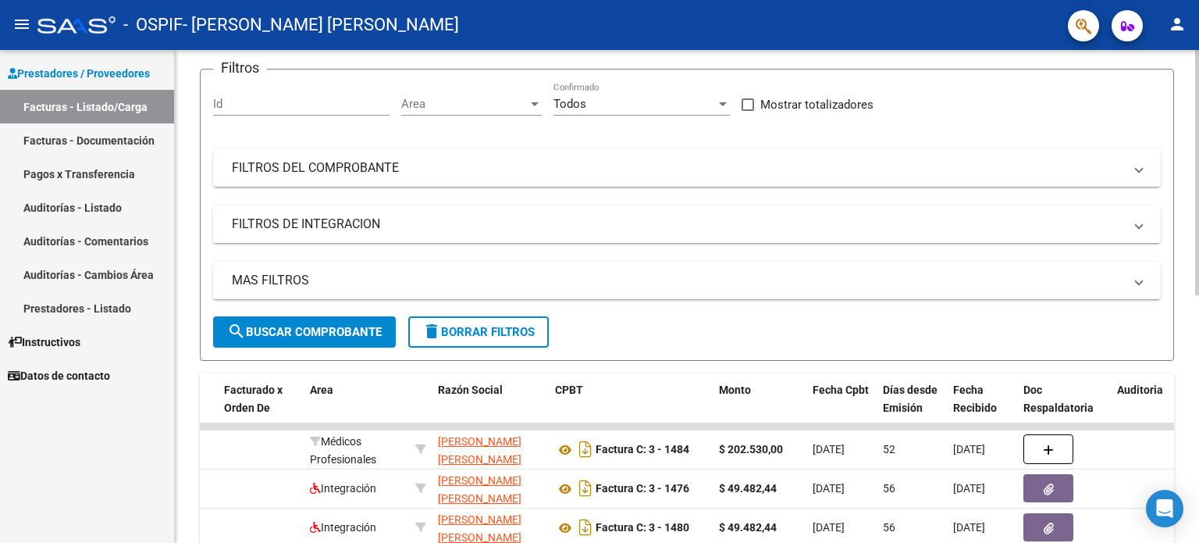
scroll to position [125, 0]
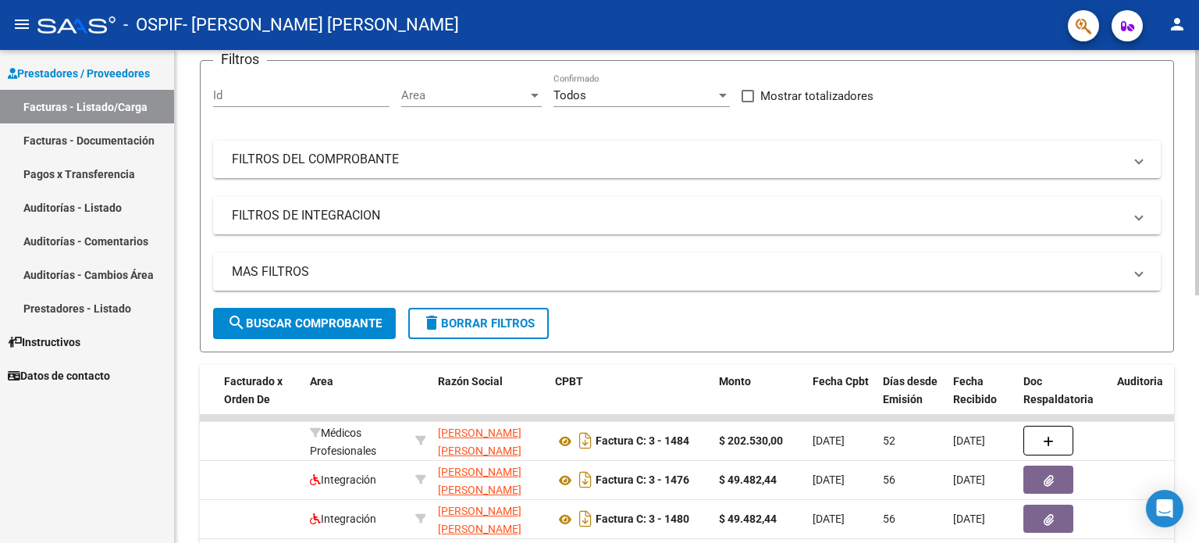
click at [1199, 256] on div at bounding box center [1197, 235] width 4 height 245
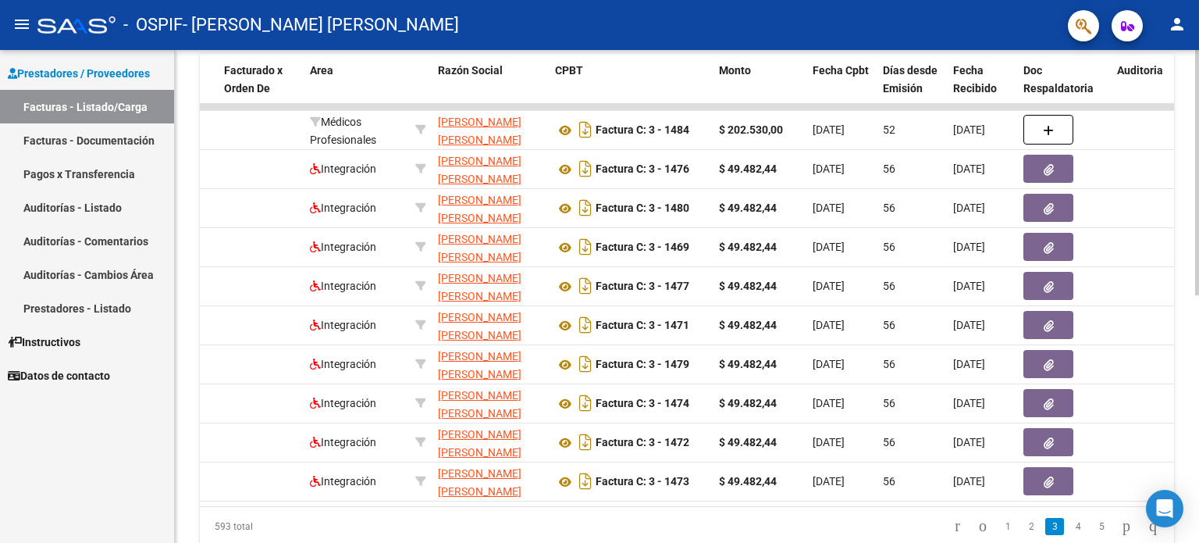
scroll to position [498, 0]
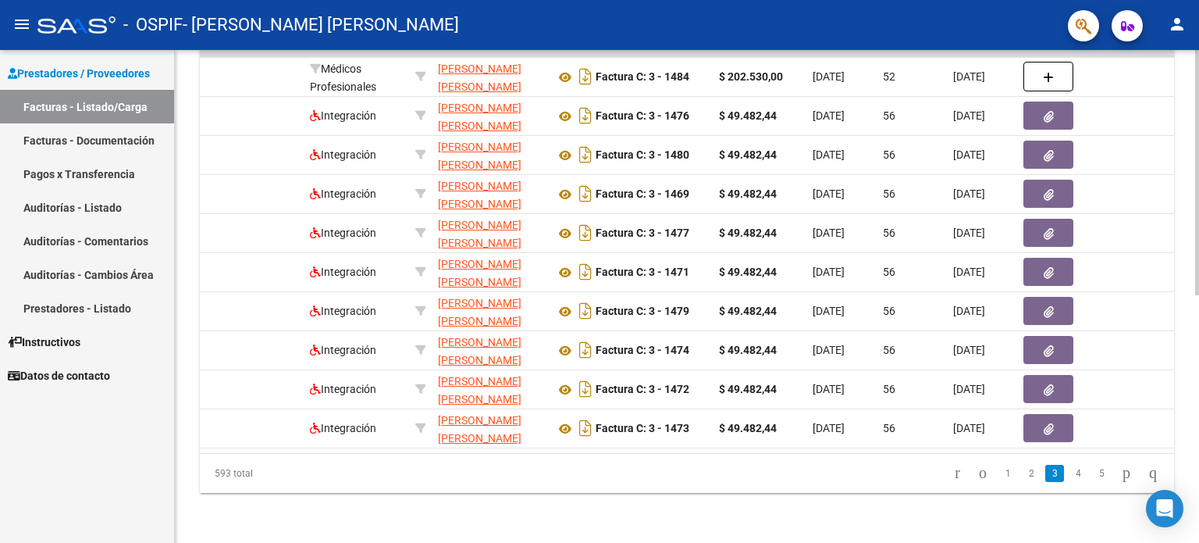
click at [1199, 458] on div at bounding box center [1197, 419] width 4 height 245
click at [999, 474] on link "1" at bounding box center [1008, 473] width 19 height 17
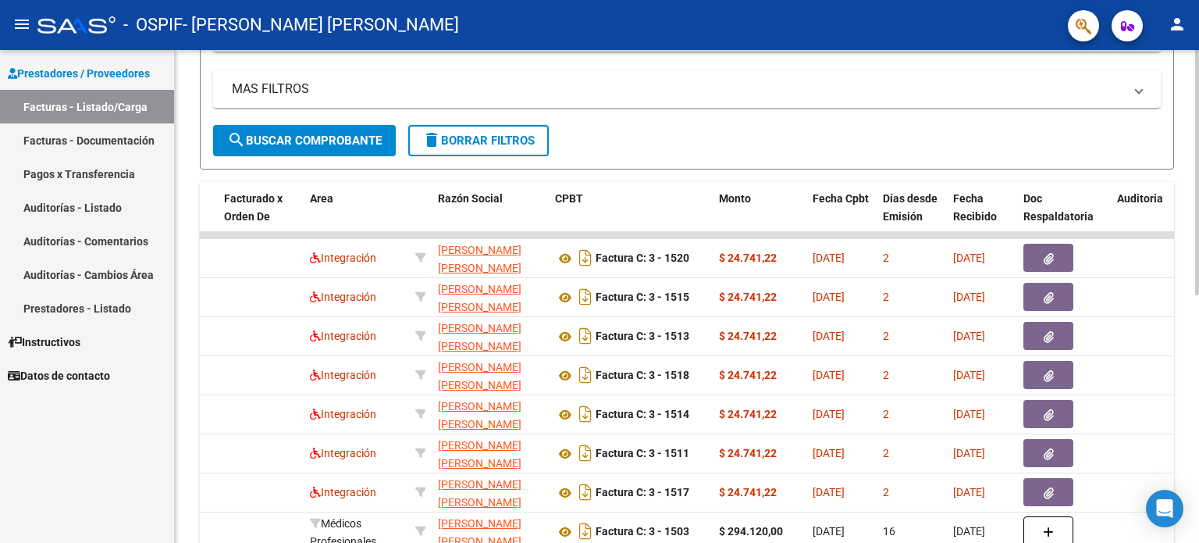
scroll to position [306, 0]
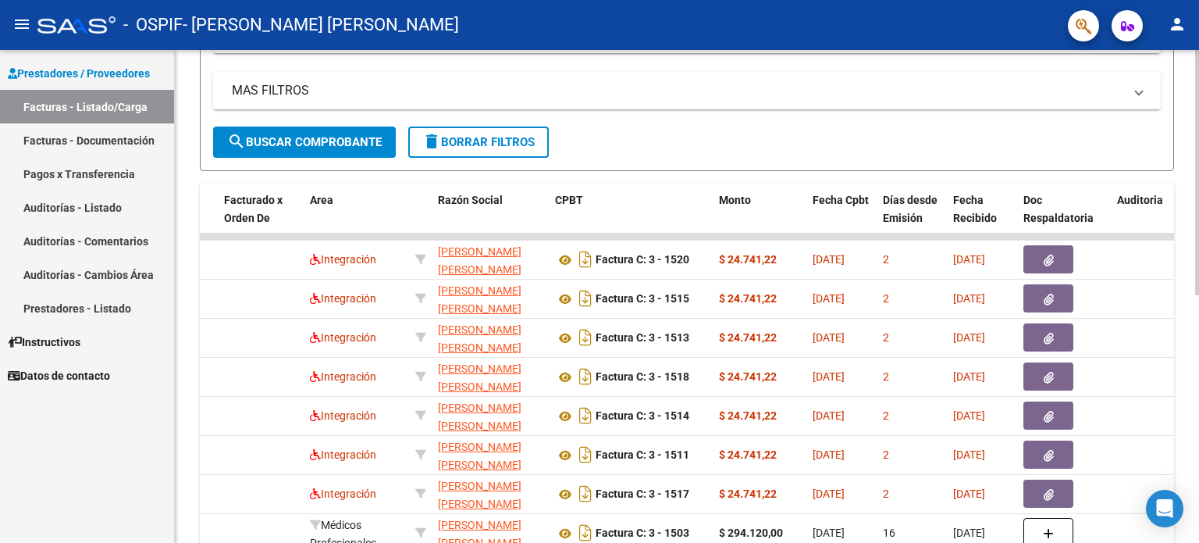
click at [1181, 362] on div "Video tutorial PRESTADORES -> Listado de CPBTs Emitidos por Prestadores / Prove…" at bounding box center [689, 234] width 1028 height 981
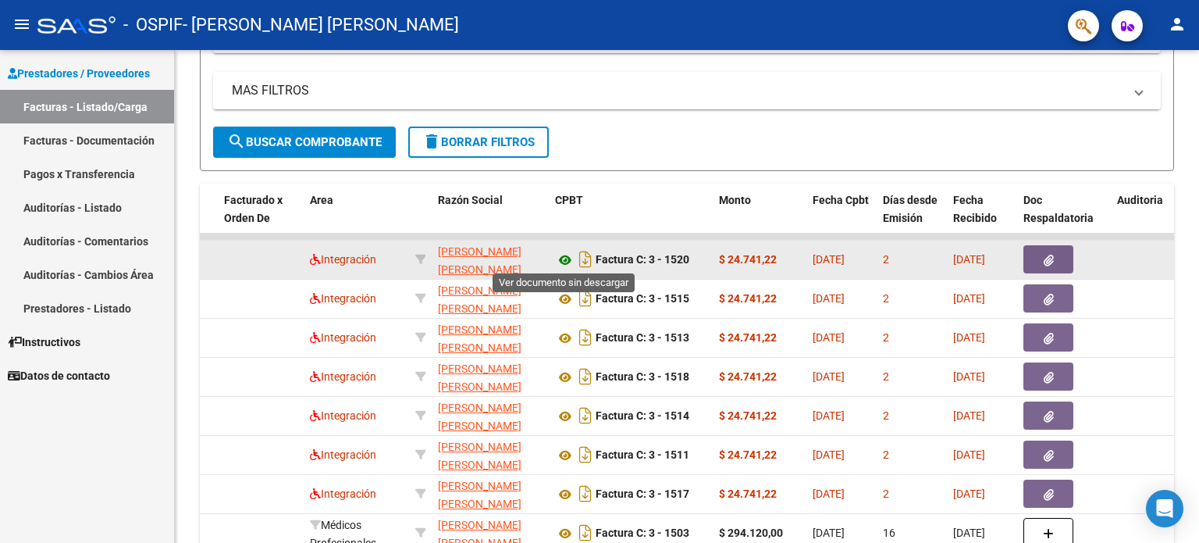
click at [565, 256] on icon at bounding box center [565, 260] width 20 height 19
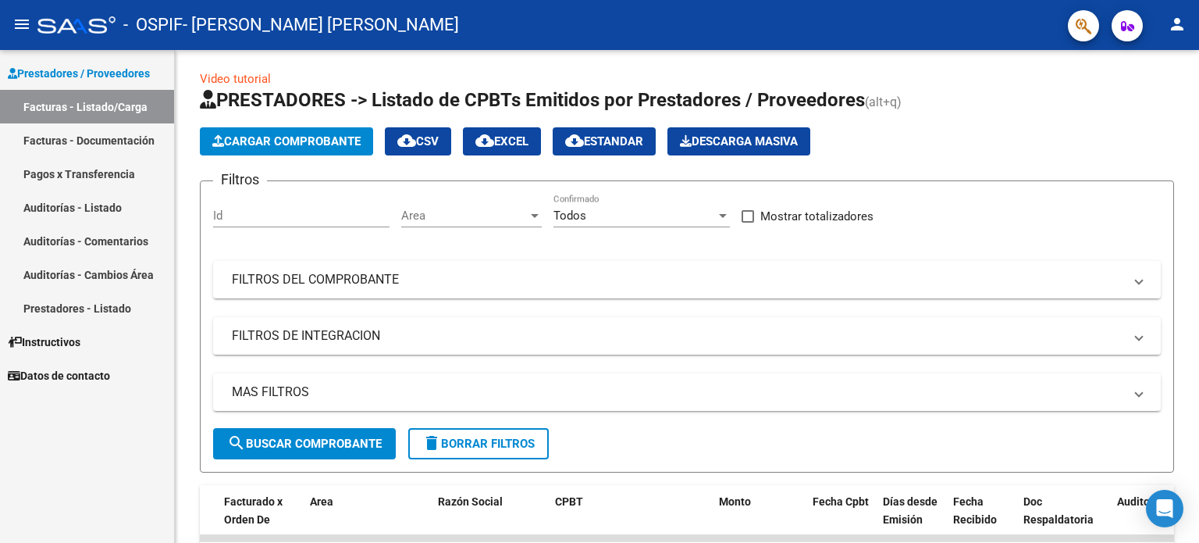
scroll to position [0, 0]
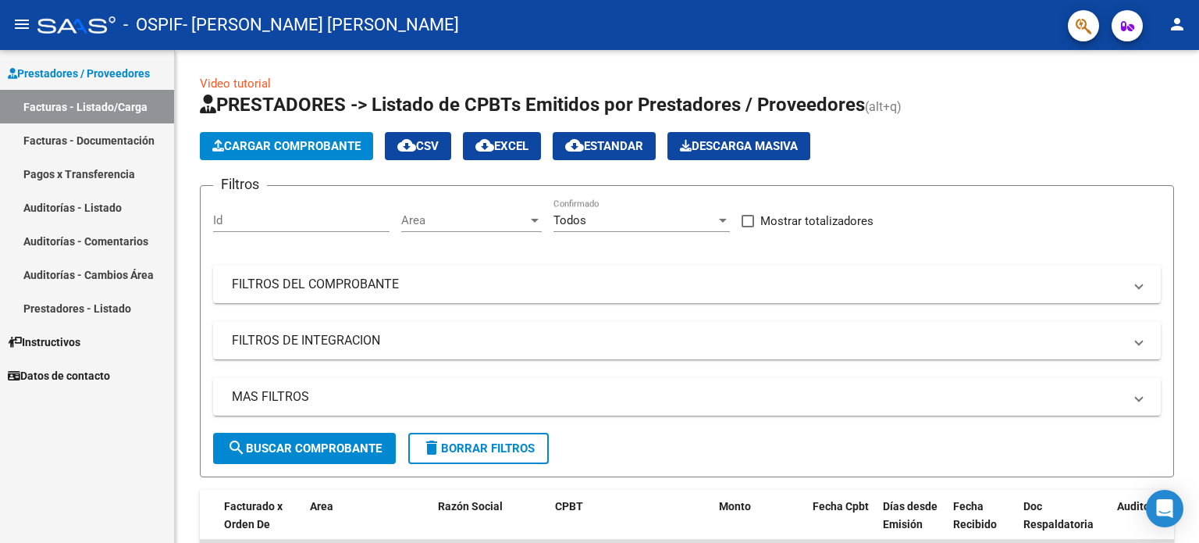
click at [1159, 77] on div "Video tutorial PRESTADORES -> Listado de CPBTs Emitidos por Prestadores / Prove…" at bounding box center [689, 540] width 1028 height 981
click at [305, 151] on span "Cargar Comprobante" at bounding box center [286, 146] width 148 height 14
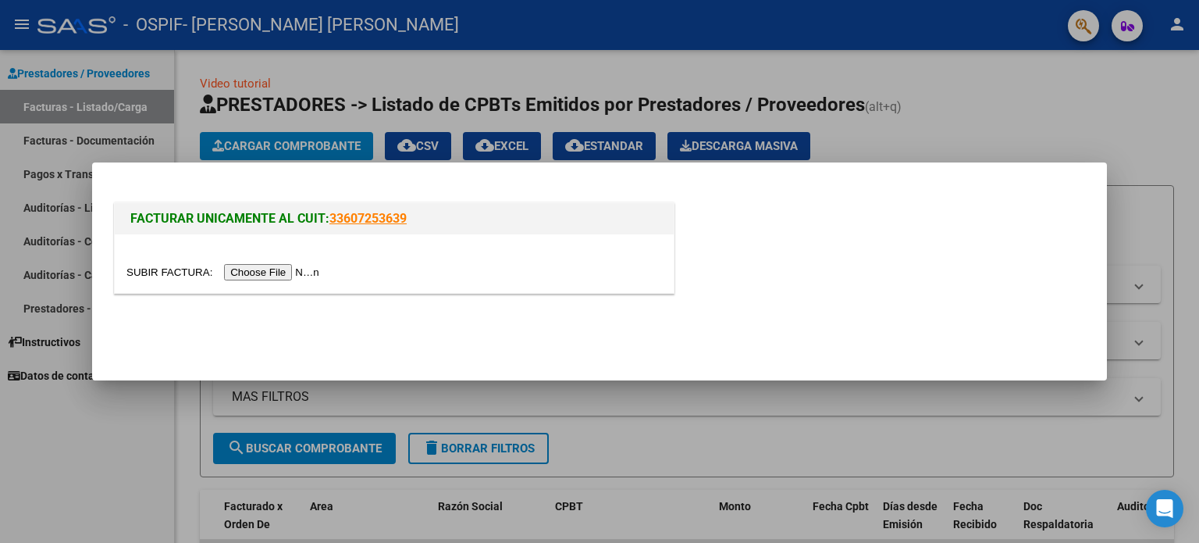
click at [175, 269] on input "file" at bounding box center [225, 272] width 198 height 16
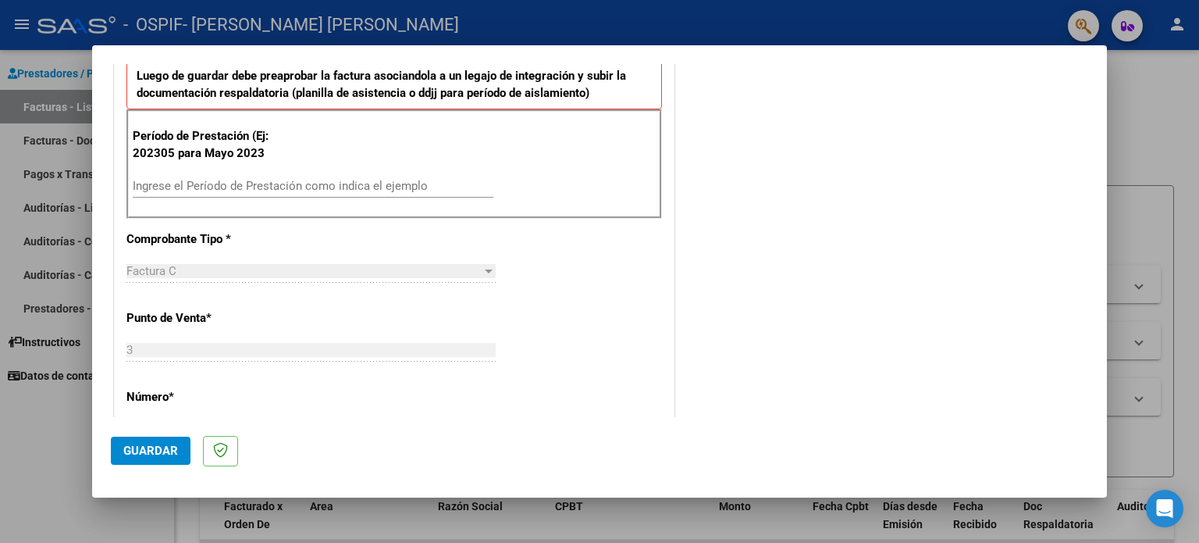
scroll to position [371, 0]
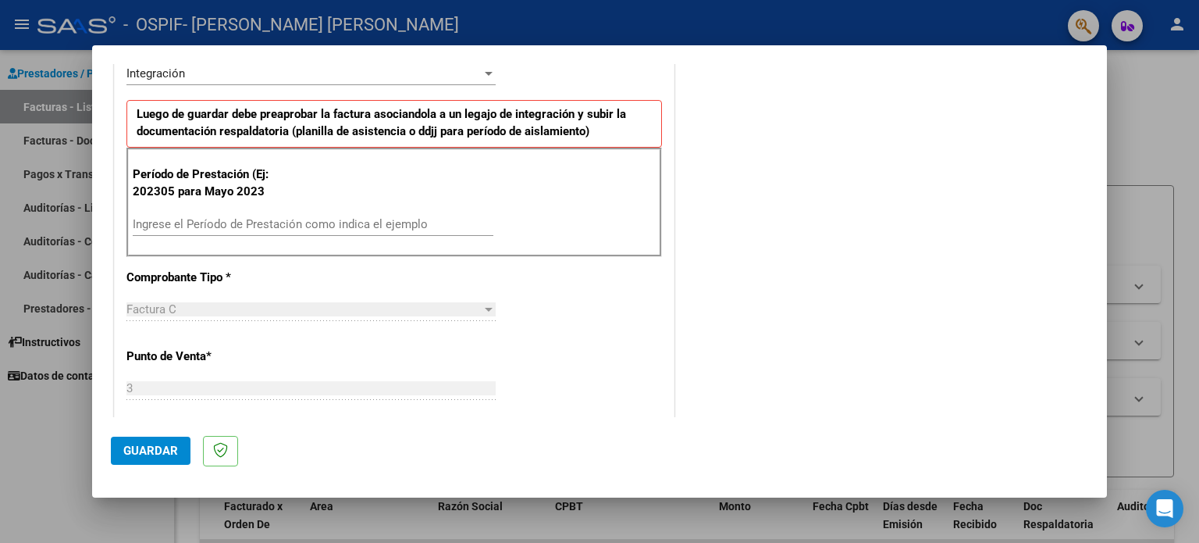
click at [409, 217] on input "Ingrese el Período de Prestación como indica el ejemplo" at bounding box center [313, 224] width 361 height 14
type input "202507"
click at [160, 454] on span "Guardar" at bounding box center [150, 450] width 55 height 14
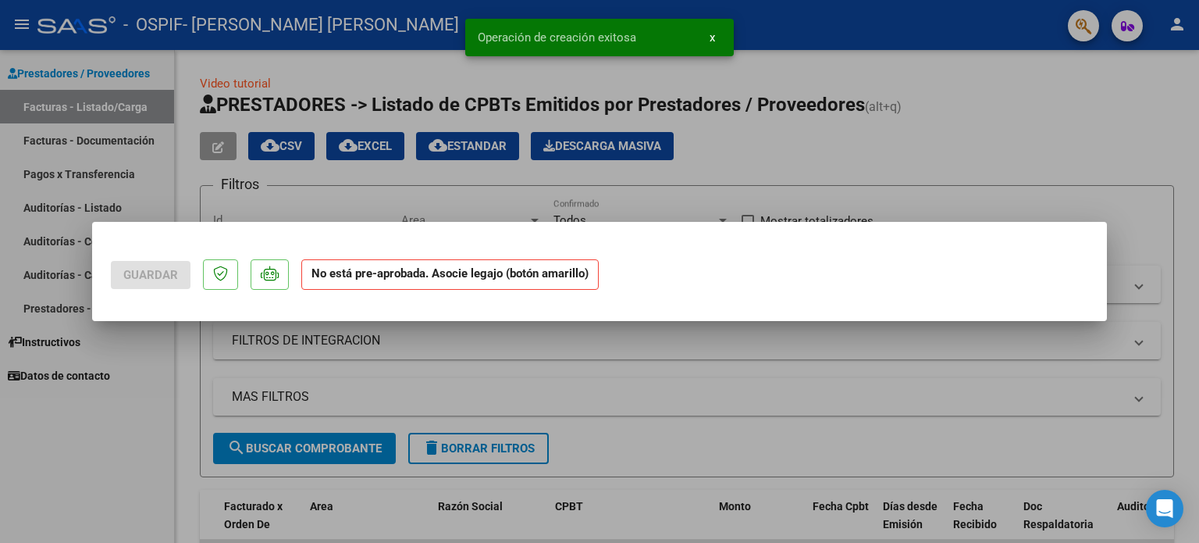
scroll to position [0, 0]
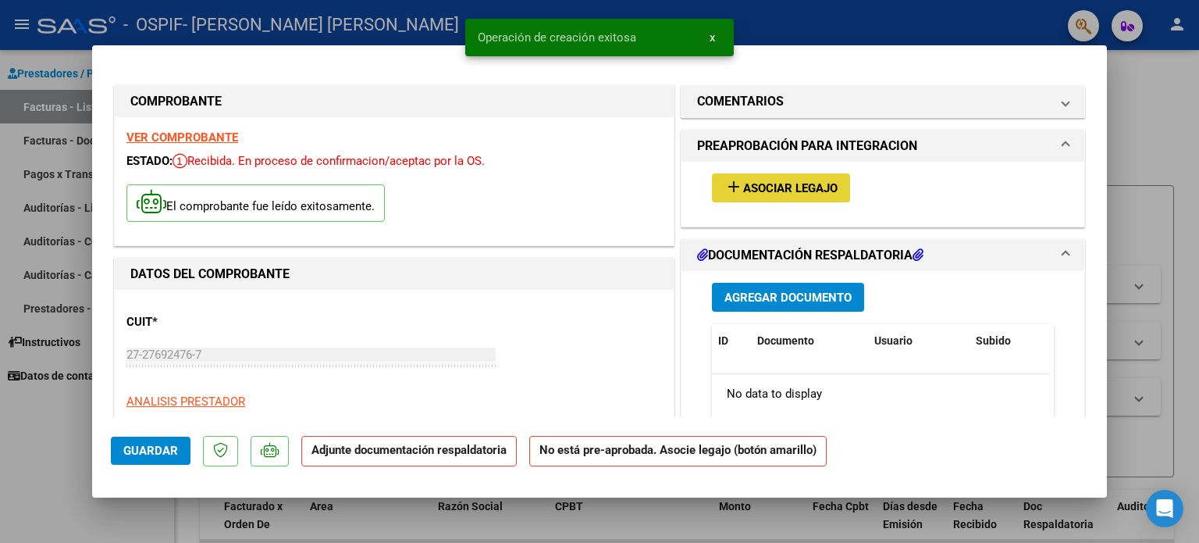
click at [805, 184] on span "Asociar Legajo" at bounding box center [790, 188] width 94 height 14
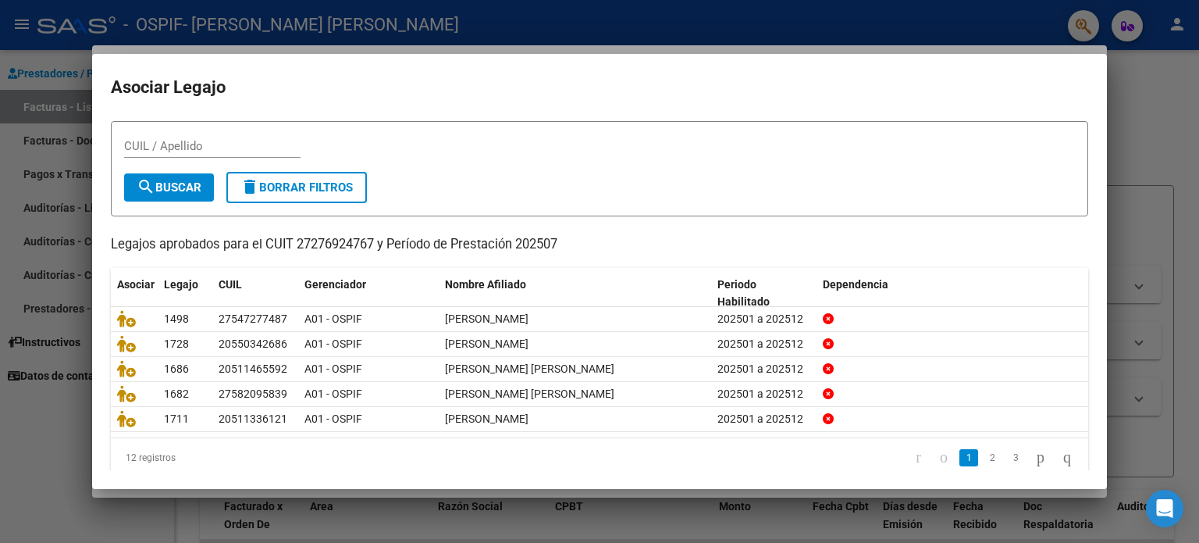
scroll to position [52, 0]
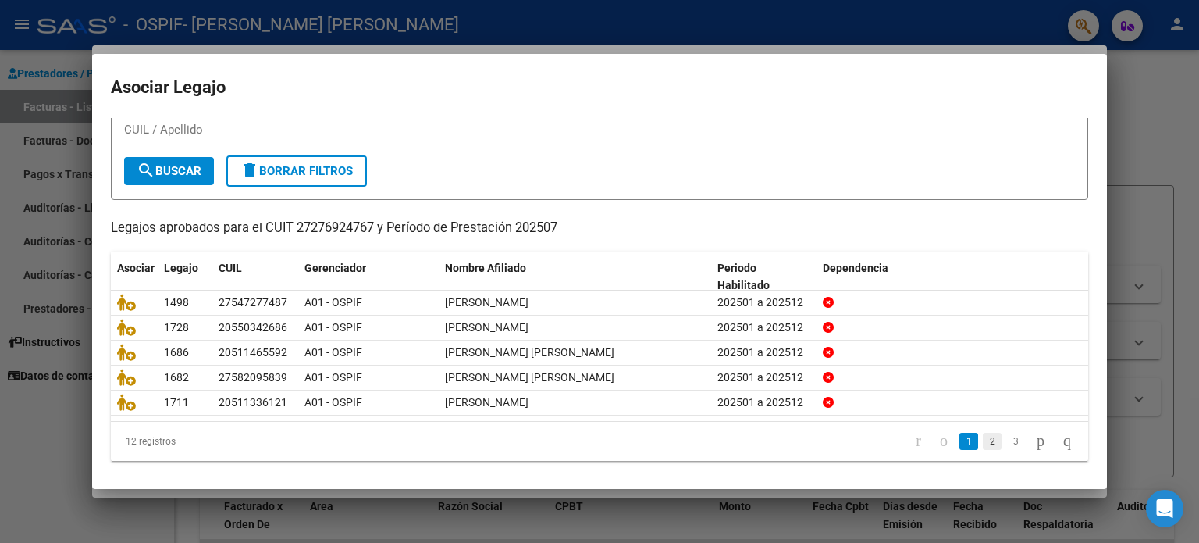
click at [983, 436] on link "2" at bounding box center [992, 441] width 19 height 17
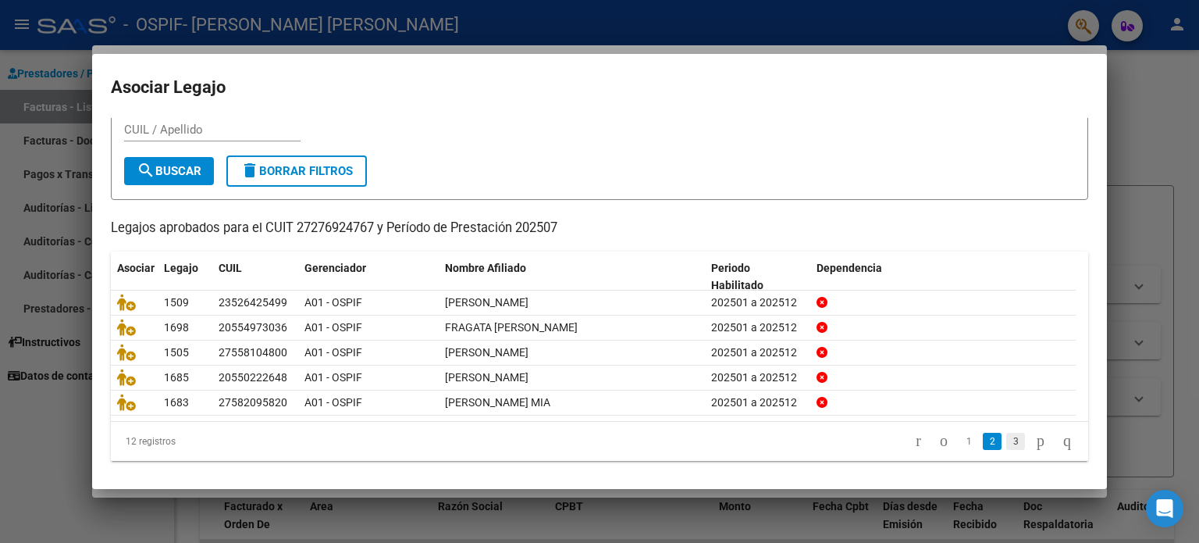
click at [1006, 445] on link "3" at bounding box center [1015, 441] width 19 height 17
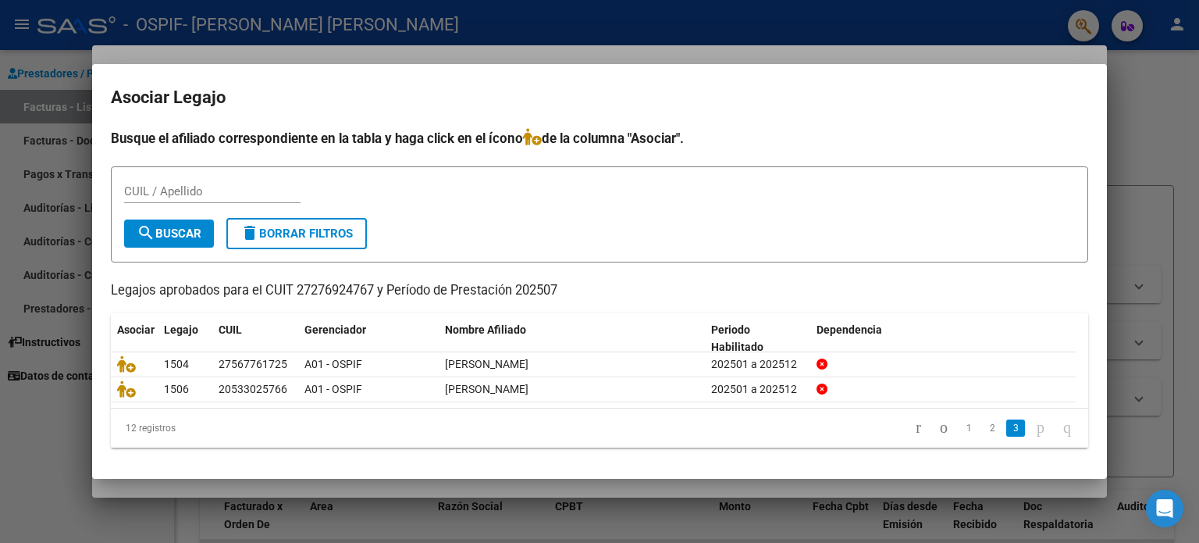
scroll to position [0, 0]
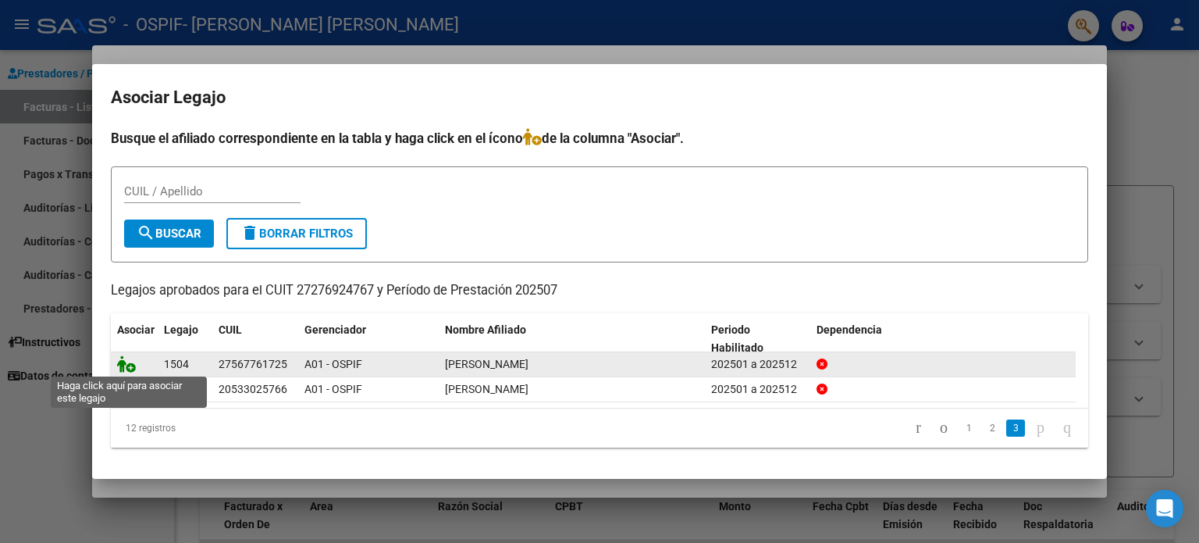
click at [122, 369] on icon at bounding box center [126, 363] width 19 height 17
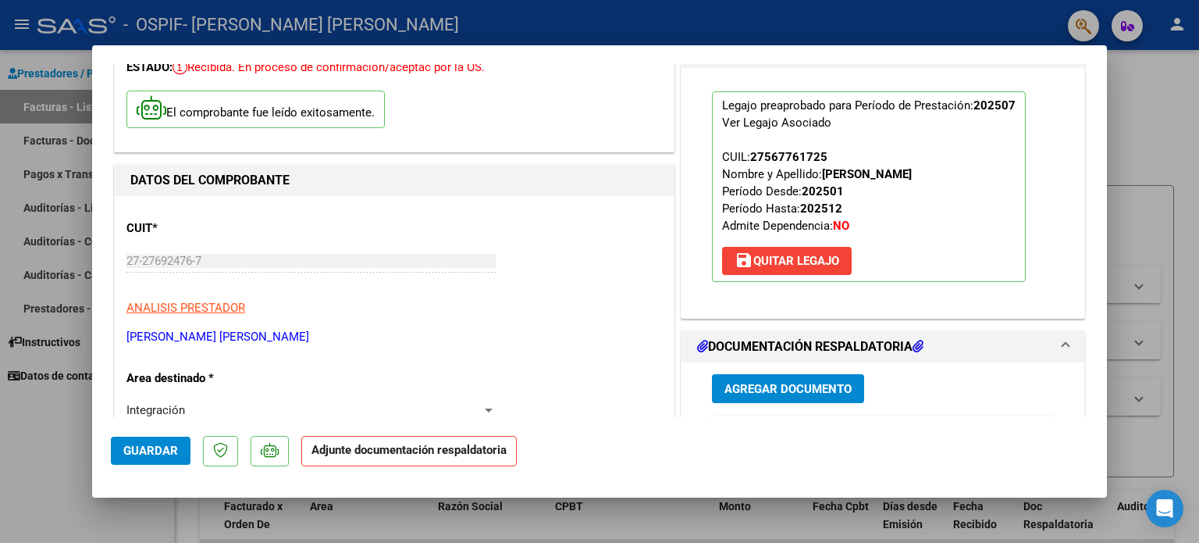
scroll to position [96, 0]
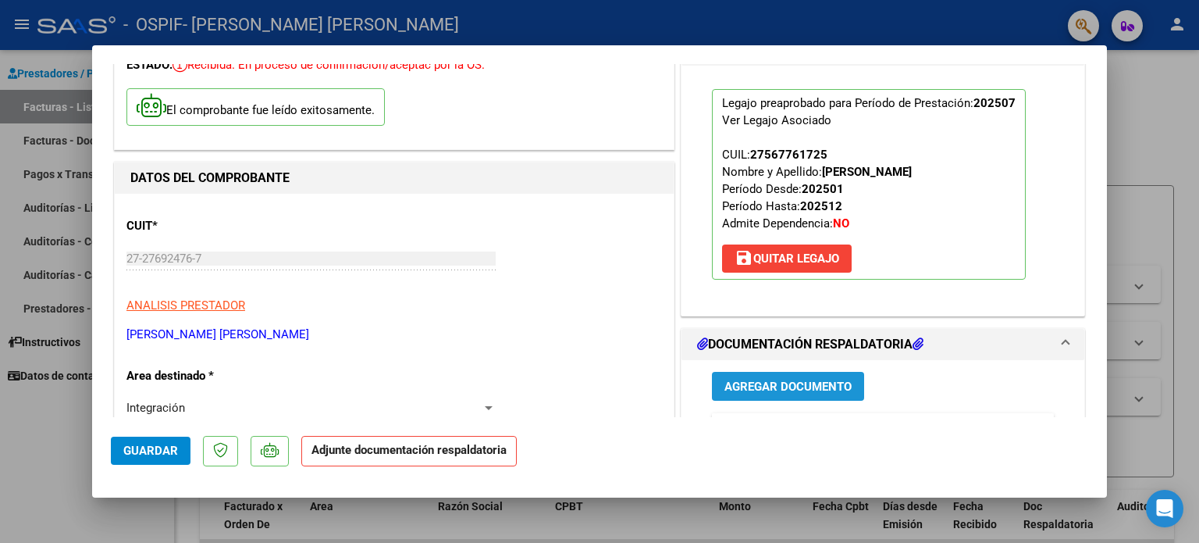
click at [810, 379] on span "Agregar Documento" at bounding box center [788, 386] width 127 height 14
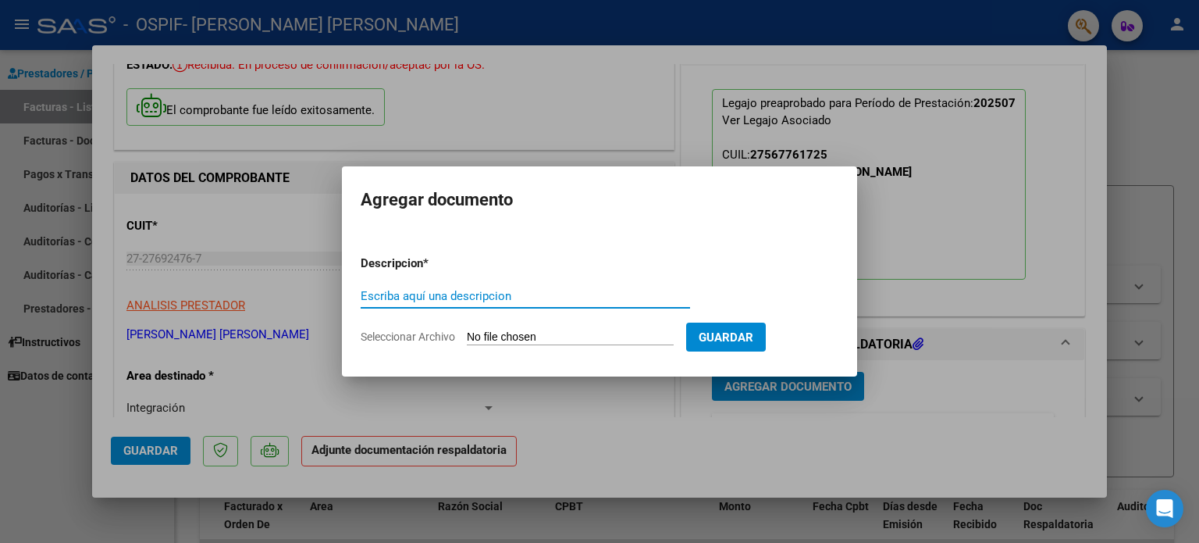
click at [457, 294] on input "Escriba aquí una descripcion" at bounding box center [525, 296] width 329 height 14
type input "asitencia"
click at [400, 337] on span "Seleccionar Archivo" at bounding box center [408, 336] width 94 height 12
click at [467, 337] on input "Seleccionar Archivo" at bounding box center [570, 337] width 207 height 15
type input "C:\fakepath\[PERSON_NAME] asist.jpg"
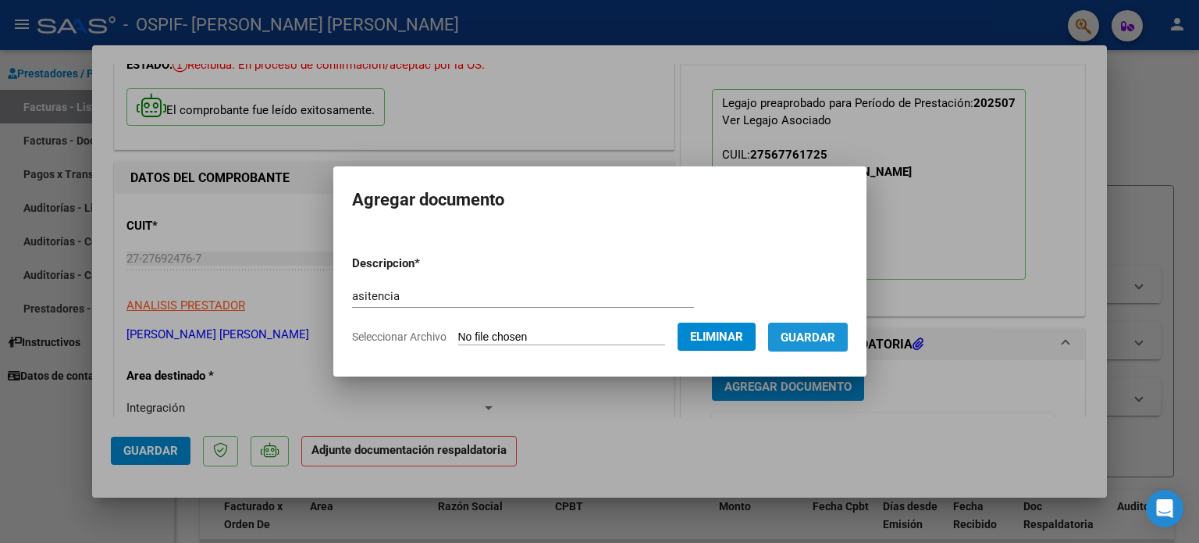
click at [812, 339] on span "Guardar" at bounding box center [808, 337] width 55 height 14
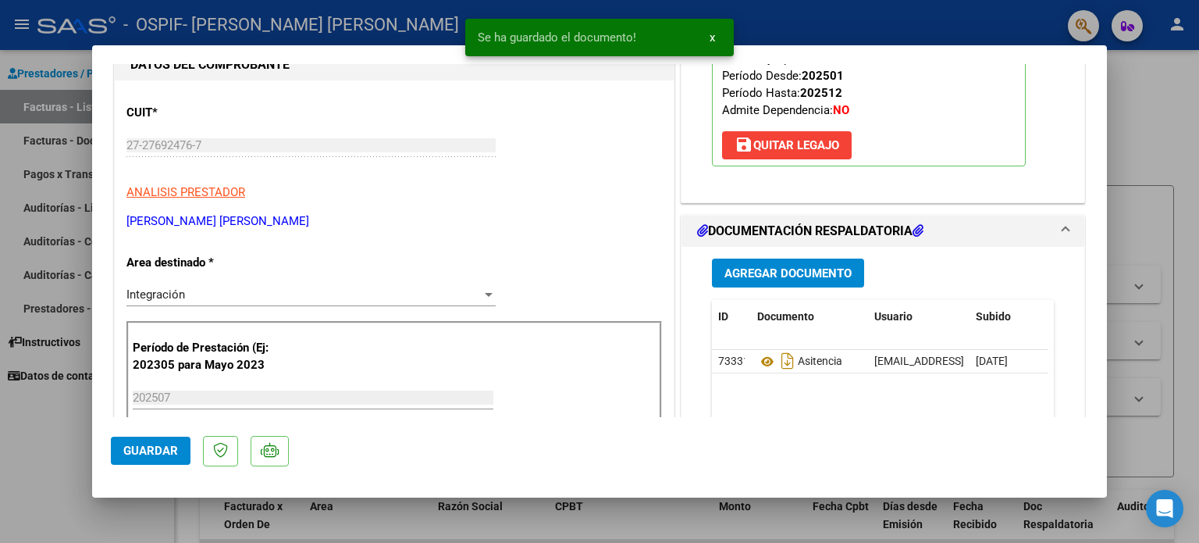
scroll to position [228, 0]
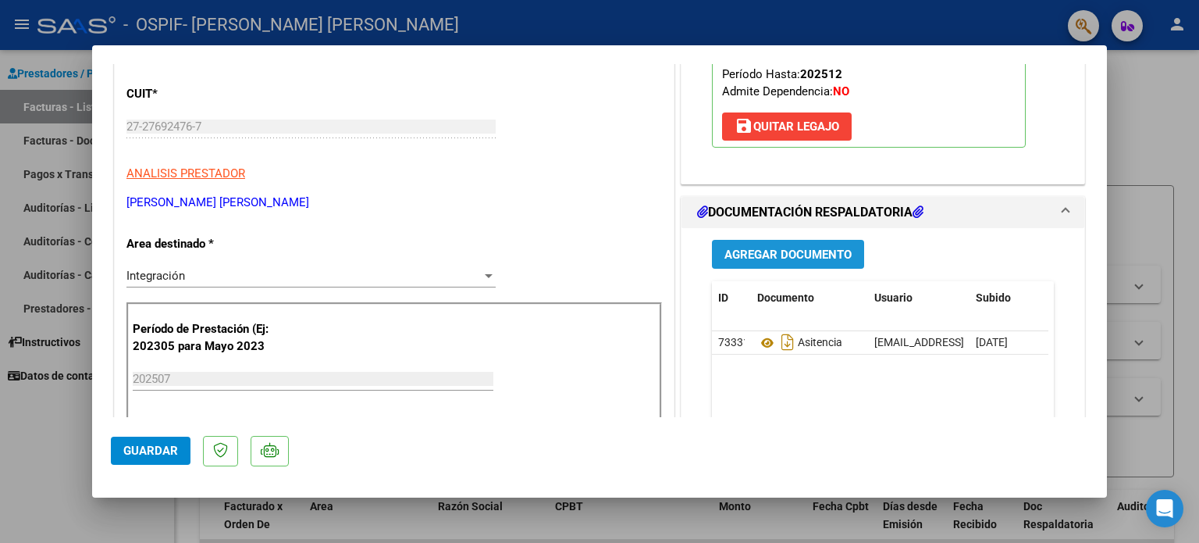
click at [787, 256] on span "Agregar Documento" at bounding box center [788, 255] width 127 height 14
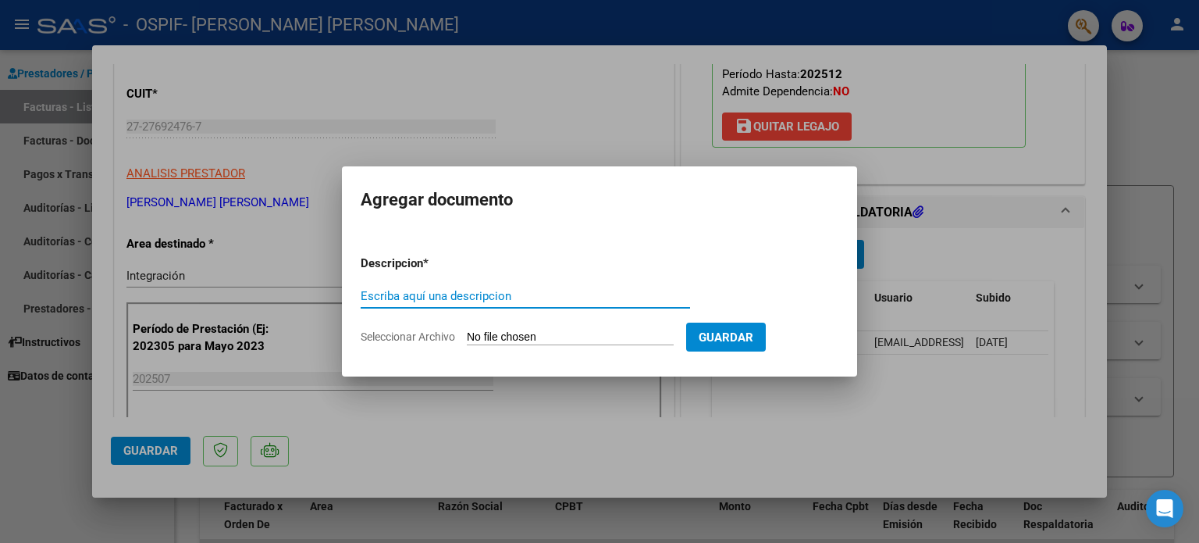
click at [596, 296] on input "Escriba aquí una descripcion" at bounding box center [525, 296] width 329 height 14
type input "autorizacion"
click at [422, 335] on span "Seleccionar Archivo" at bounding box center [408, 336] width 94 height 12
click at [467, 335] on input "Seleccionar Archivo" at bounding box center [570, 337] width 207 height 15
type input "C:\fakepath\autorizacion [PERSON_NAME].png"
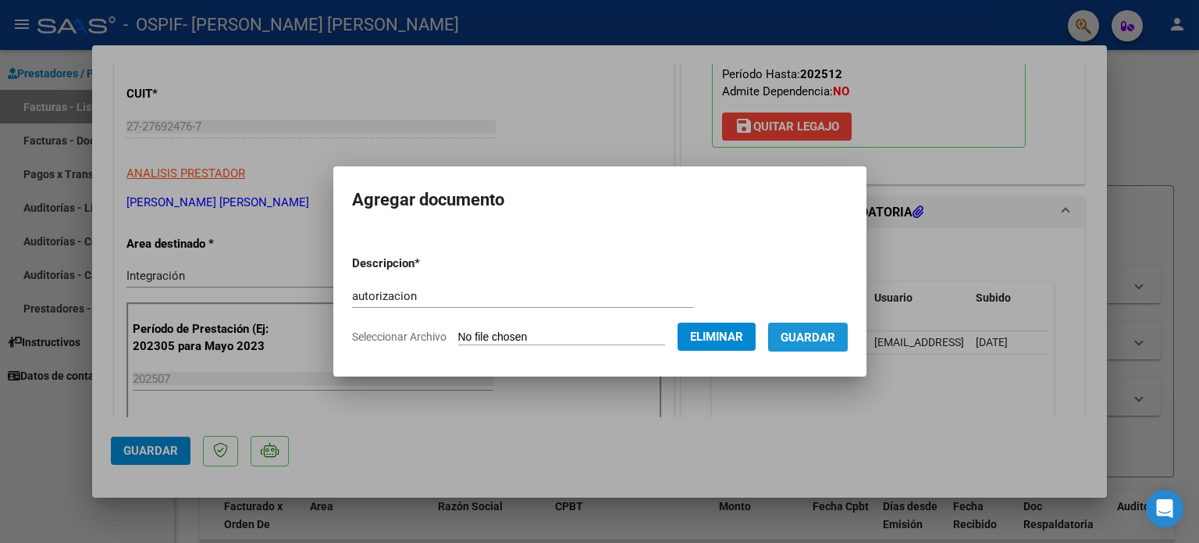
click at [789, 324] on button "Guardar" at bounding box center [808, 336] width 80 height 29
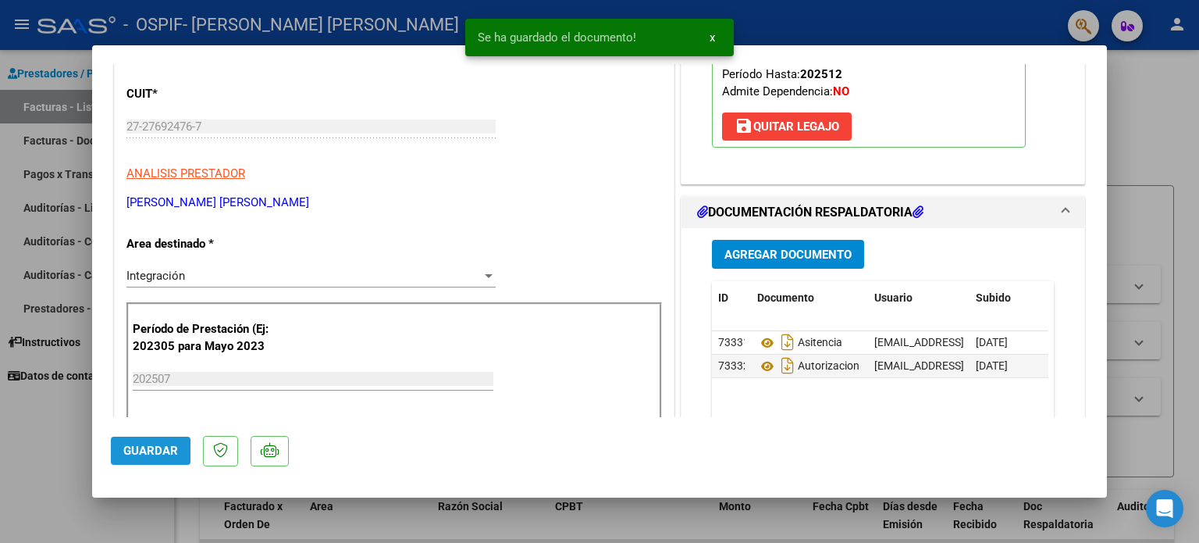
click at [137, 454] on span "Guardar" at bounding box center [150, 450] width 55 height 14
click at [62, 449] on div at bounding box center [599, 271] width 1199 height 543
type input "$ 0,00"
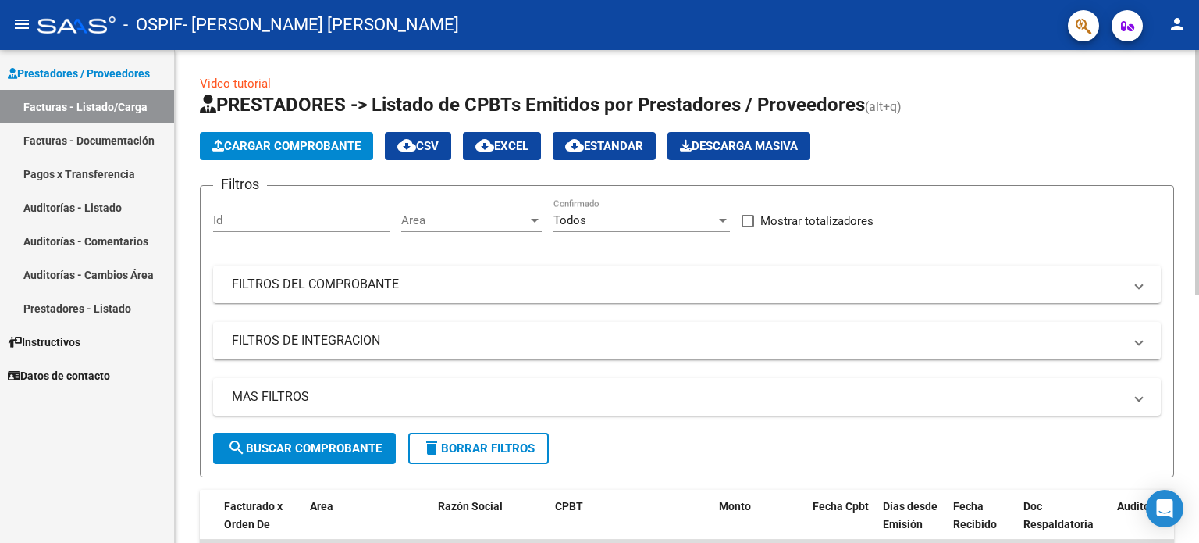
drag, startPoint x: 62, startPoint y: 449, endPoint x: 193, endPoint y: 481, distance: 135.0
click at [193, 481] on mat-sidenav-container "Prestadores / Proveedores Facturas - Listado/Carga Facturas - Documentación Pag…" at bounding box center [599, 296] width 1199 height 493
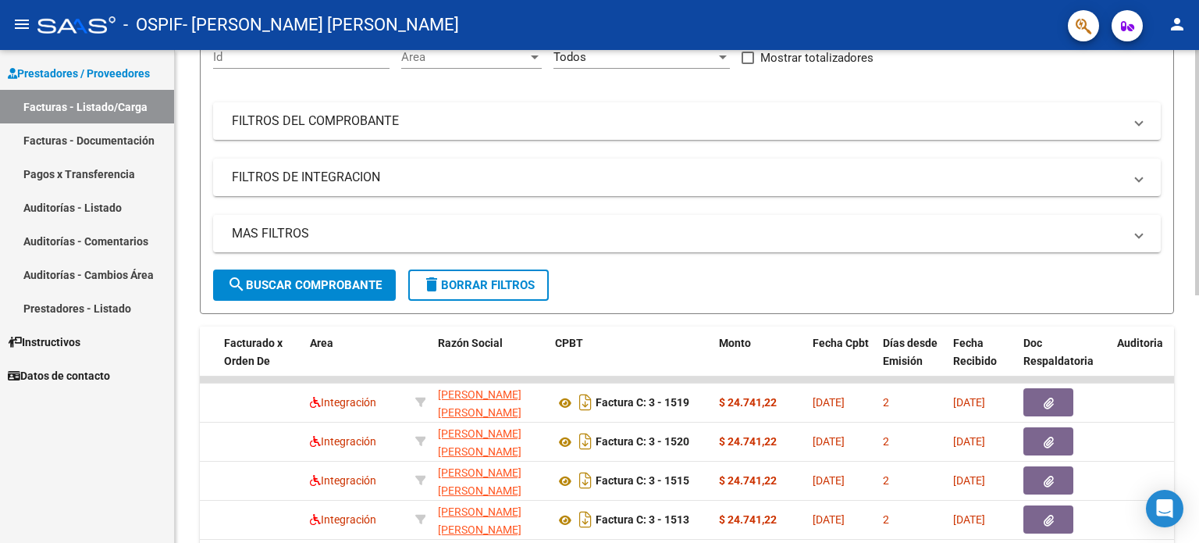
scroll to position [202, 0]
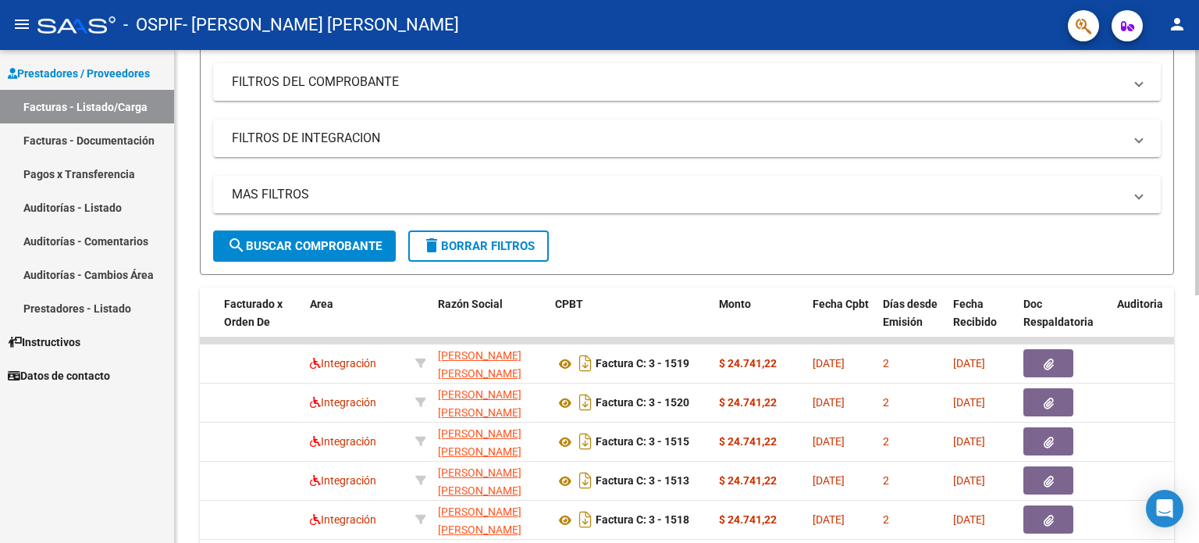
click at [1199, 382] on div at bounding box center [1197, 274] width 4 height 245
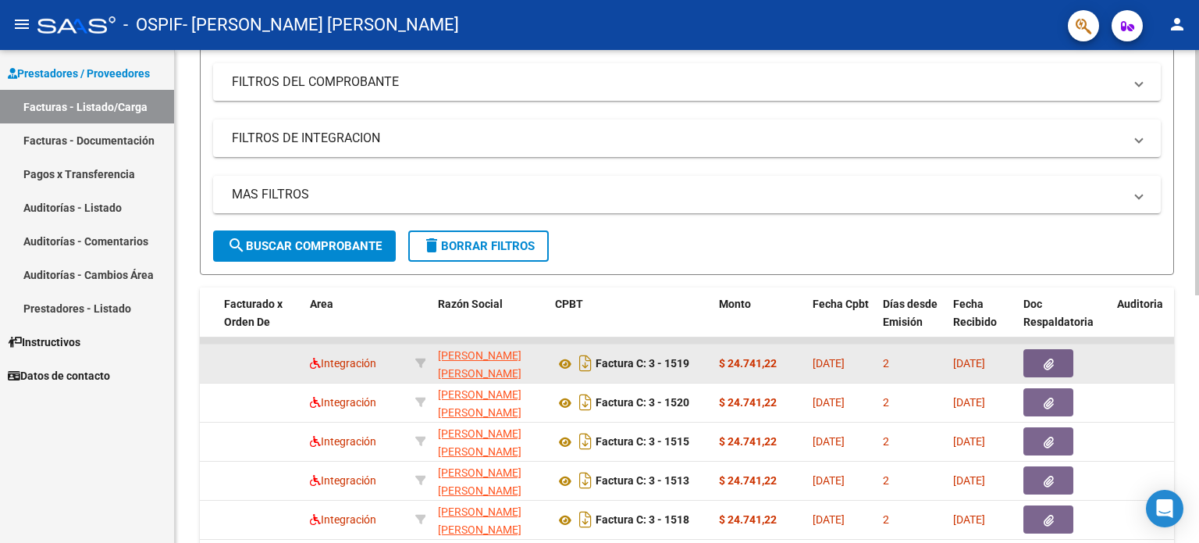
click at [226, 361] on datatable-body-cell at bounding box center [261, 363] width 86 height 38
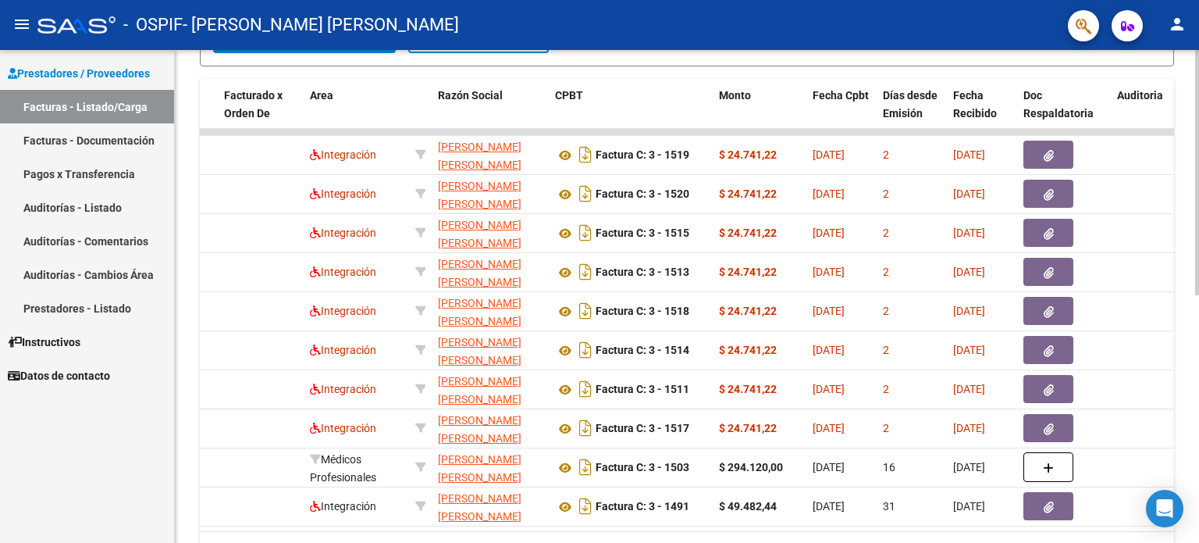
scroll to position [443, 0]
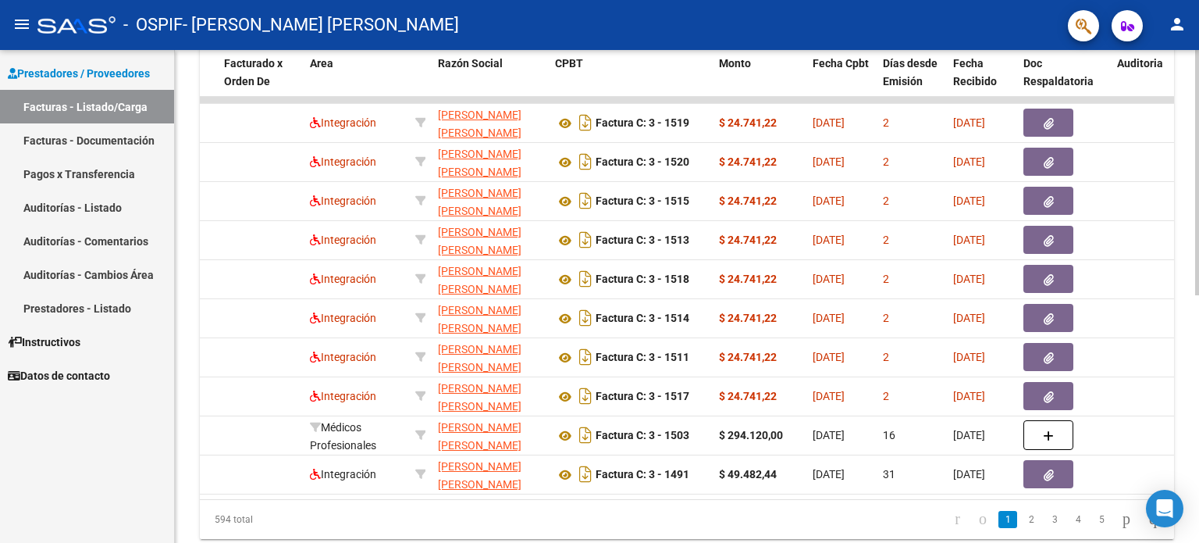
click at [1199, 460] on div at bounding box center [1197, 397] width 4 height 245
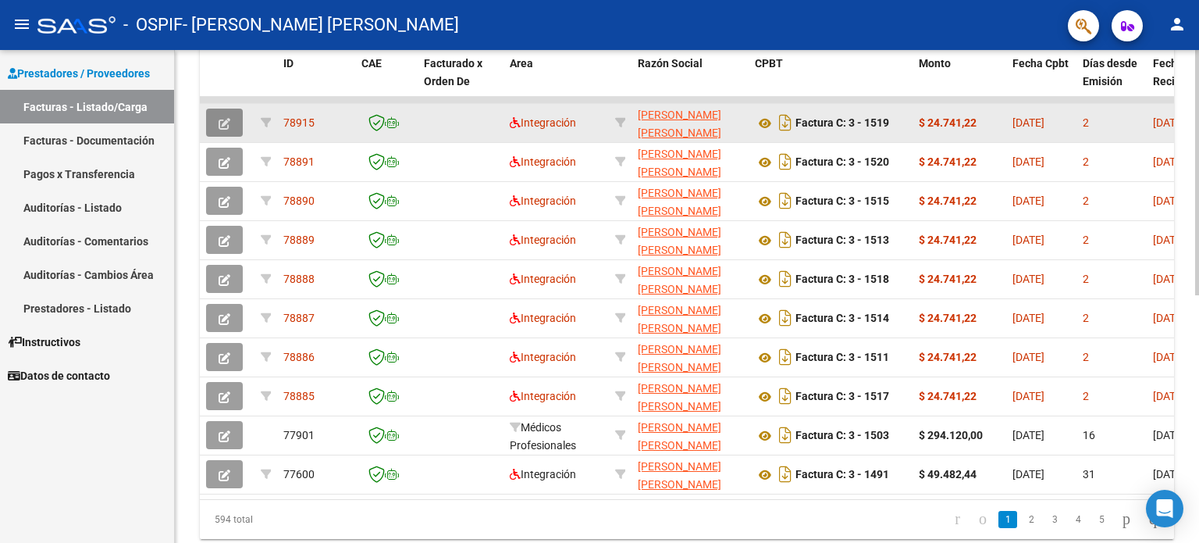
click at [224, 118] on icon "button" at bounding box center [225, 124] width 12 height 12
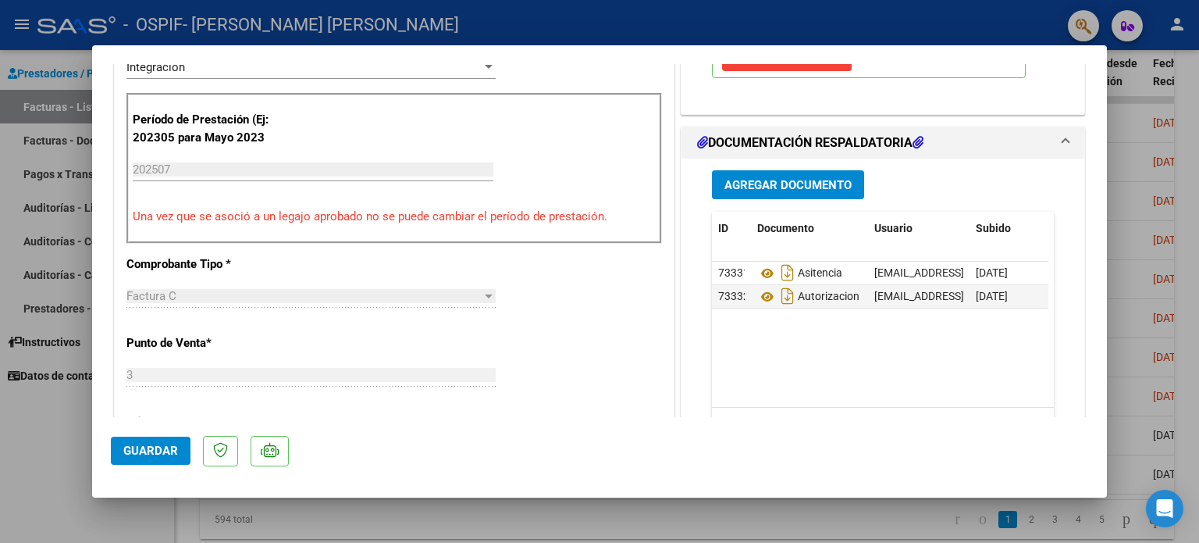
scroll to position [382, 0]
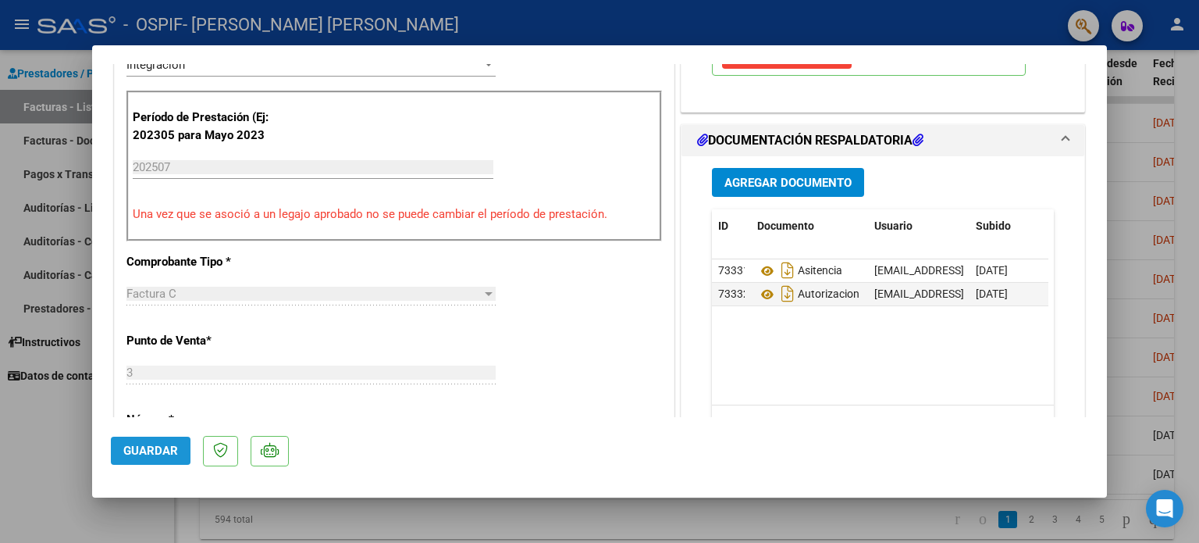
click at [150, 448] on span "Guardar" at bounding box center [150, 450] width 55 height 14
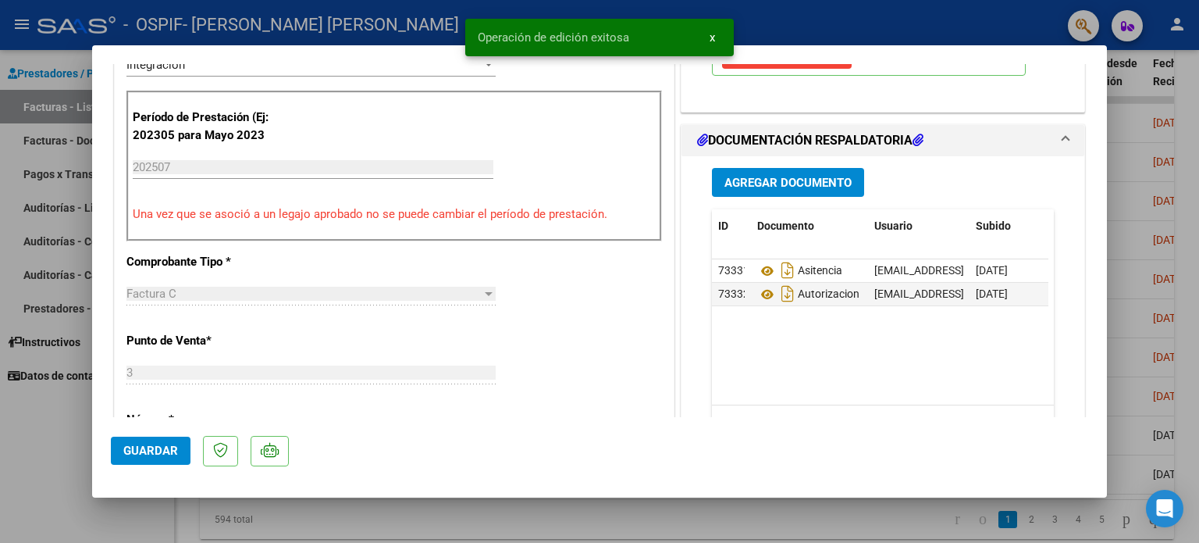
click at [52, 450] on div at bounding box center [599, 271] width 1199 height 543
type input "$ 0,00"
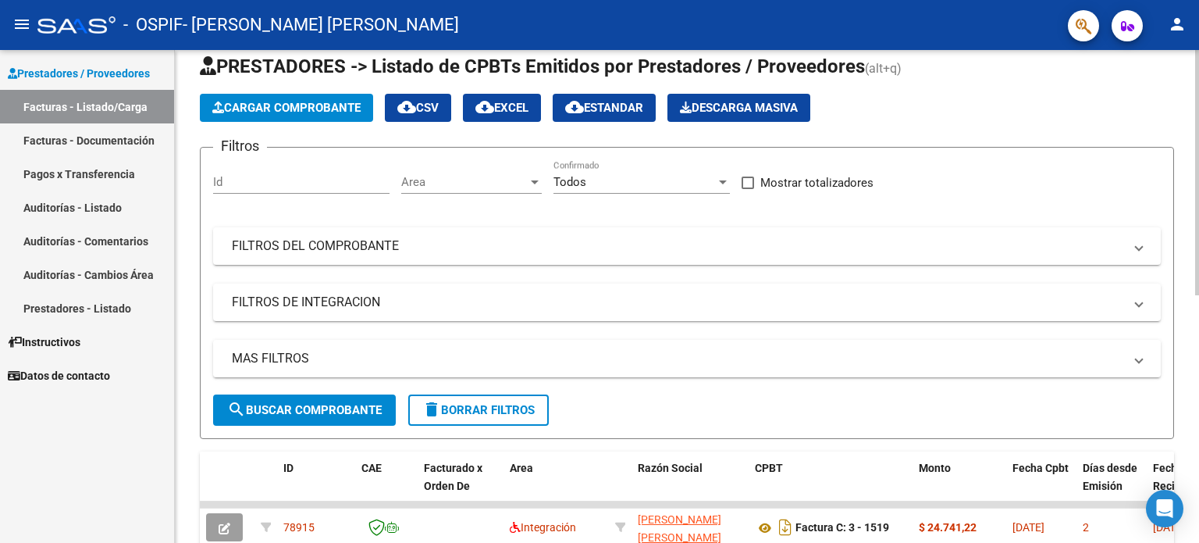
scroll to position [0, 0]
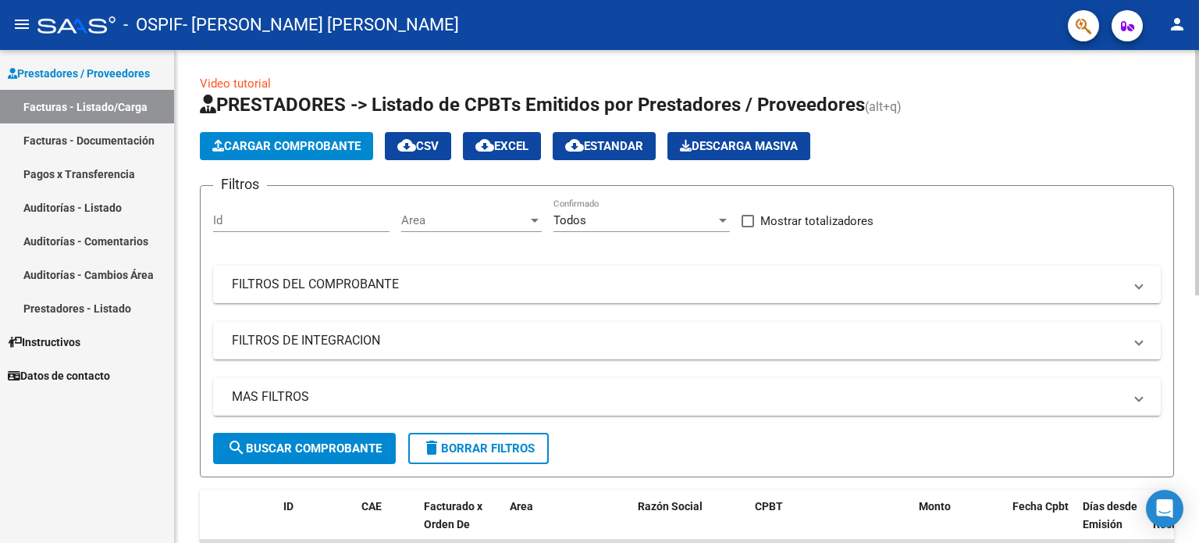
click at [1177, 13] on div "menu - OSPIF - [PERSON_NAME] [PERSON_NAME] person Prestadores / Proveedores Fac…" at bounding box center [599, 271] width 1199 height 543
click at [287, 143] on span "Cargar Comprobante" at bounding box center [286, 146] width 148 height 14
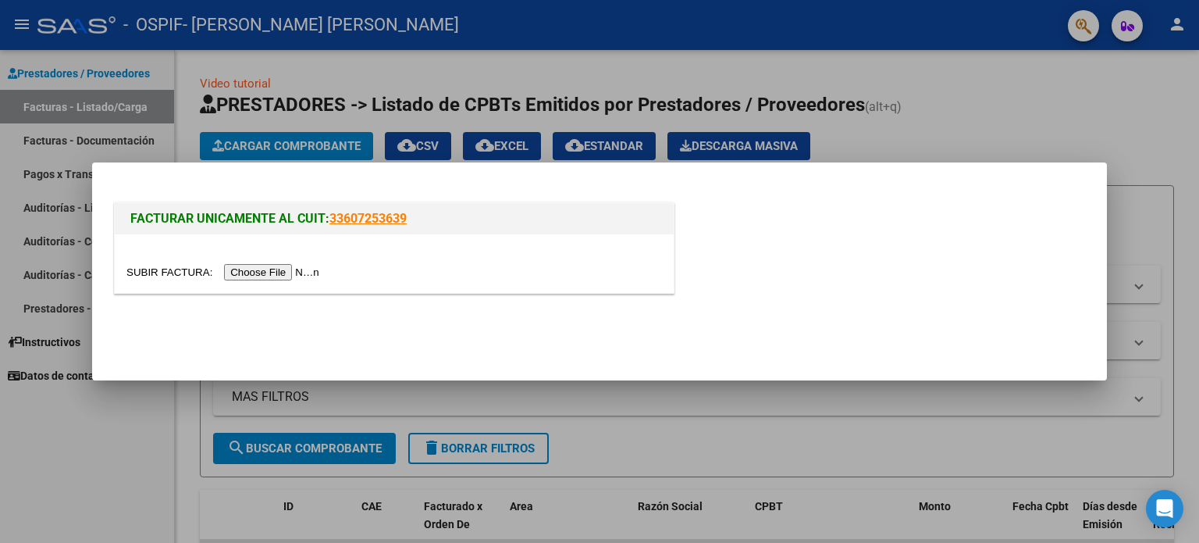
click at [148, 270] on input "file" at bounding box center [225, 272] width 198 height 16
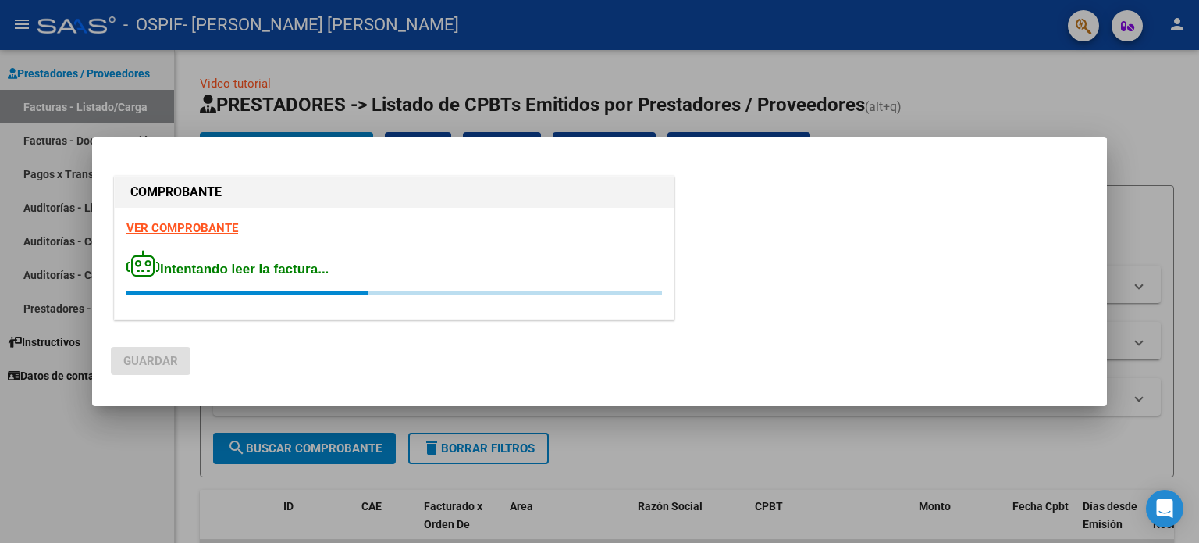
click at [465, 251] on div "Intentando leer la factura..." at bounding box center [394, 272] width 536 height 45
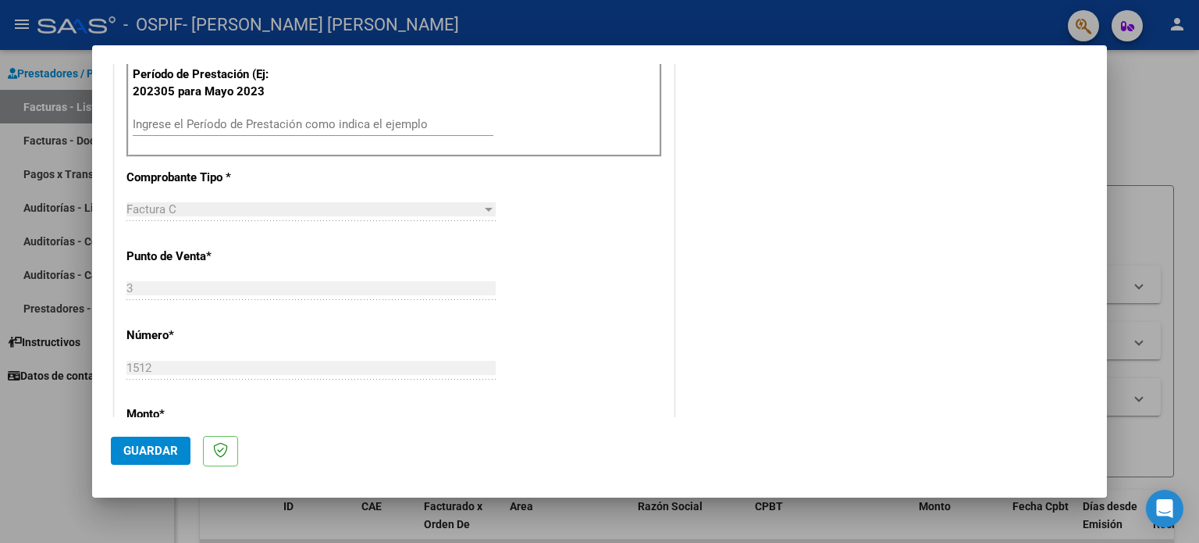
scroll to position [465, 0]
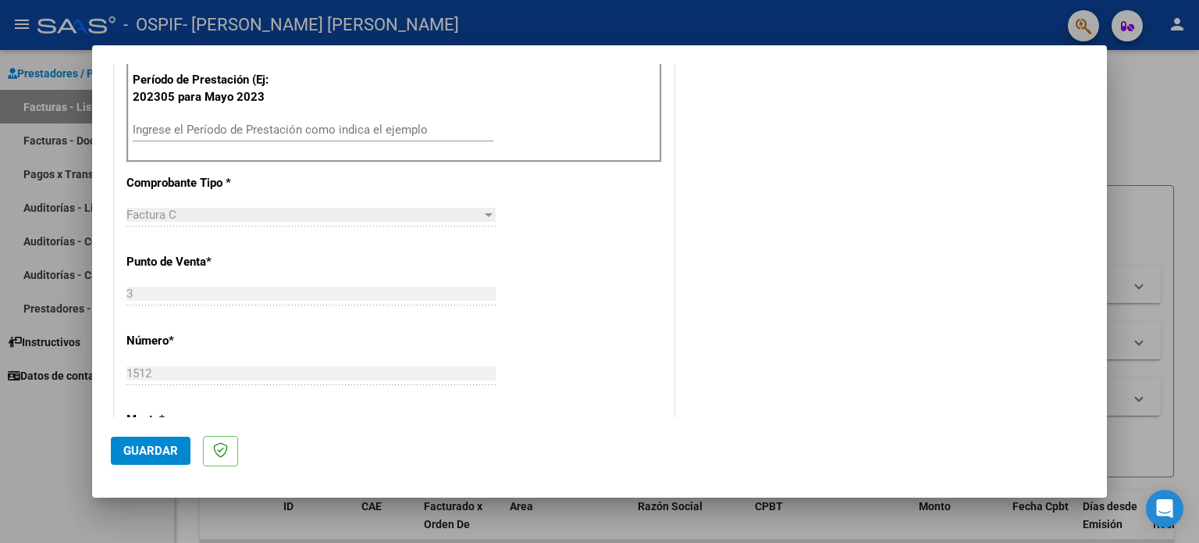
click at [378, 126] on input "Ingrese el Período de Prestación como indica el ejemplo" at bounding box center [313, 130] width 361 height 14
type input "202507"
click at [150, 447] on span "Guardar" at bounding box center [150, 450] width 55 height 14
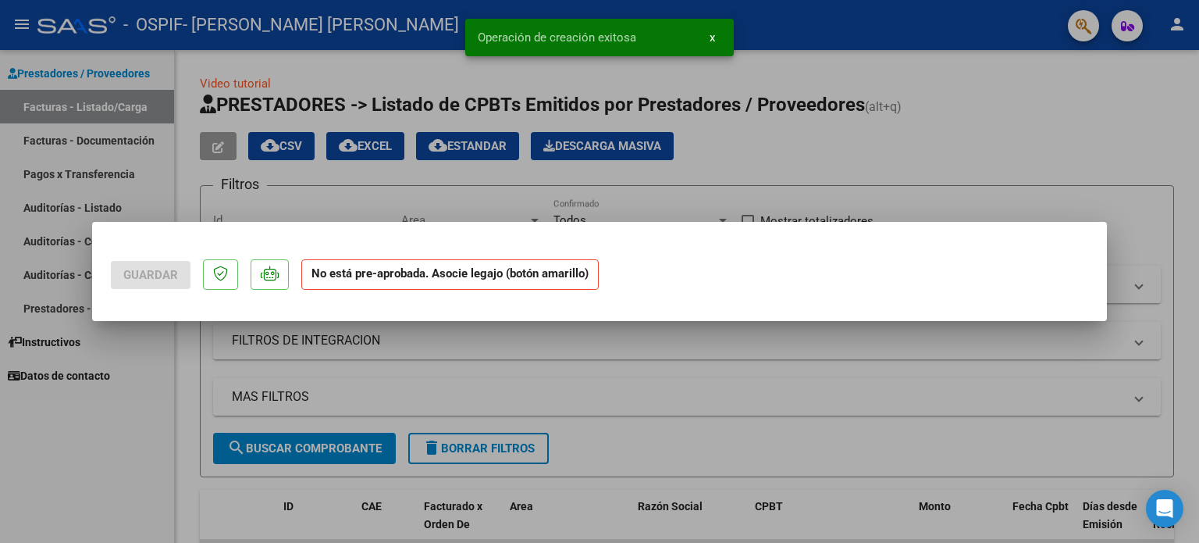
scroll to position [0, 0]
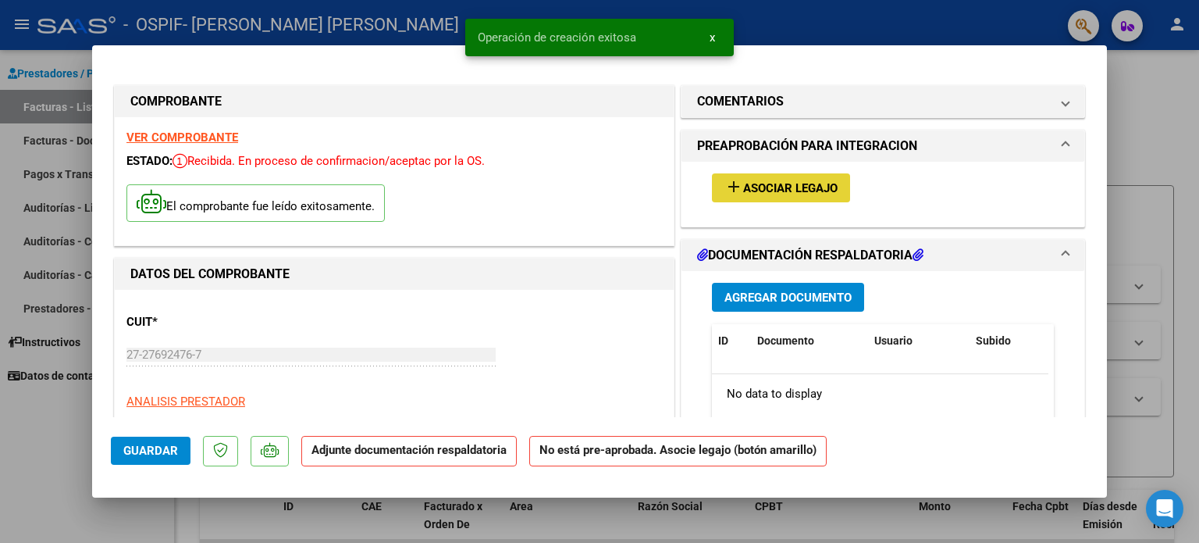
click at [771, 184] on span "Asociar Legajo" at bounding box center [790, 188] width 94 height 14
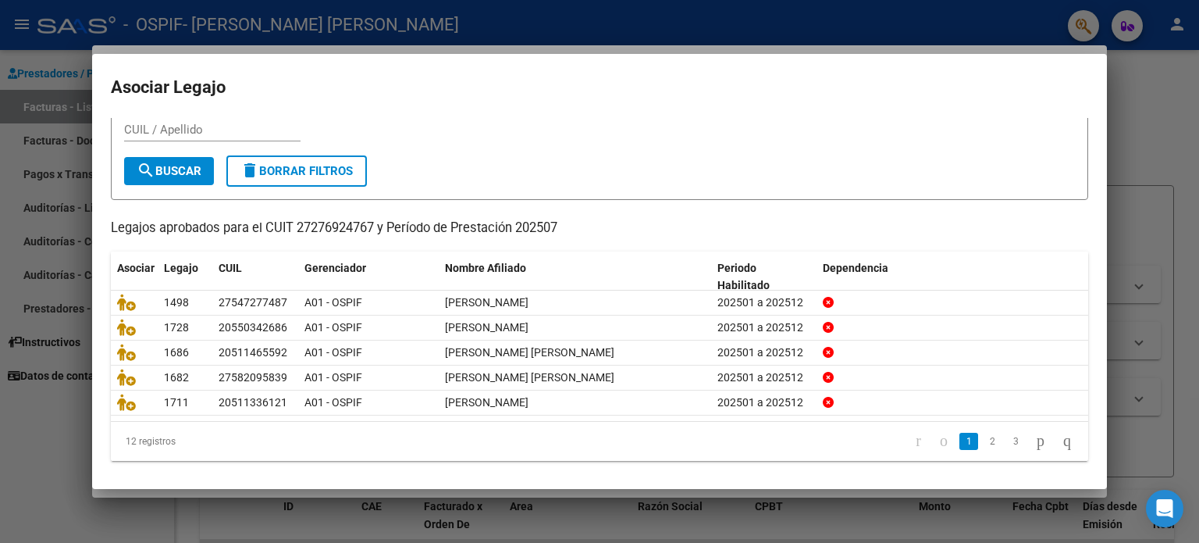
scroll to position [52, 0]
click at [981, 447] on li "2" at bounding box center [992, 440] width 23 height 27
click at [983, 440] on link "2" at bounding box center [992, 440] width 19 height 17
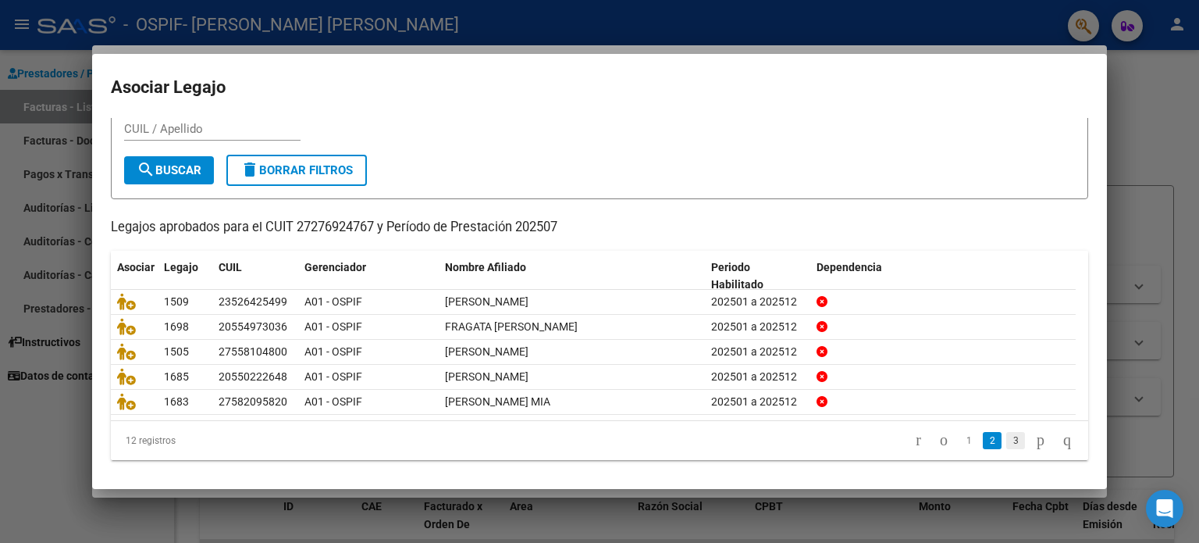
click at [1006, 439] on link "3" at bounding box center [1015, 440] width 19 height 17
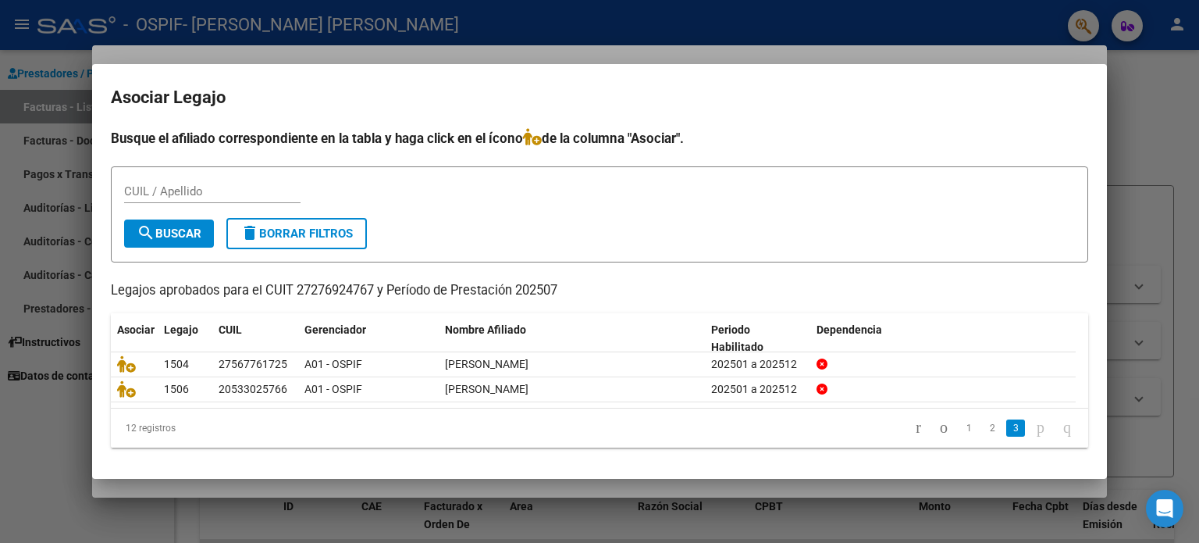
scroll to position [0, 0]
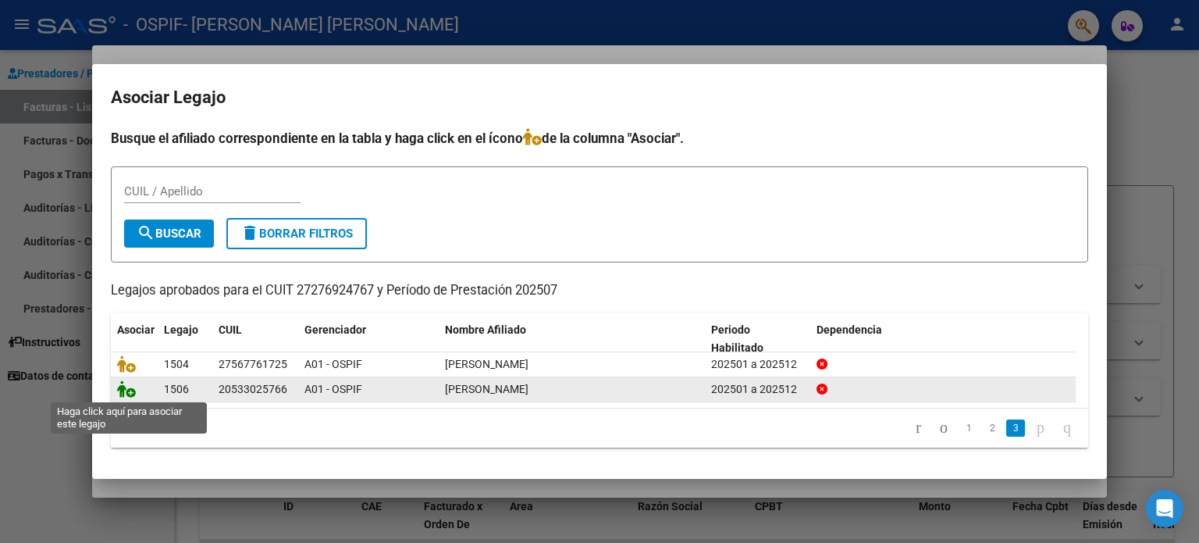
click at [124, 393] on icon at bounding box center [126, 388] width 19 height 17
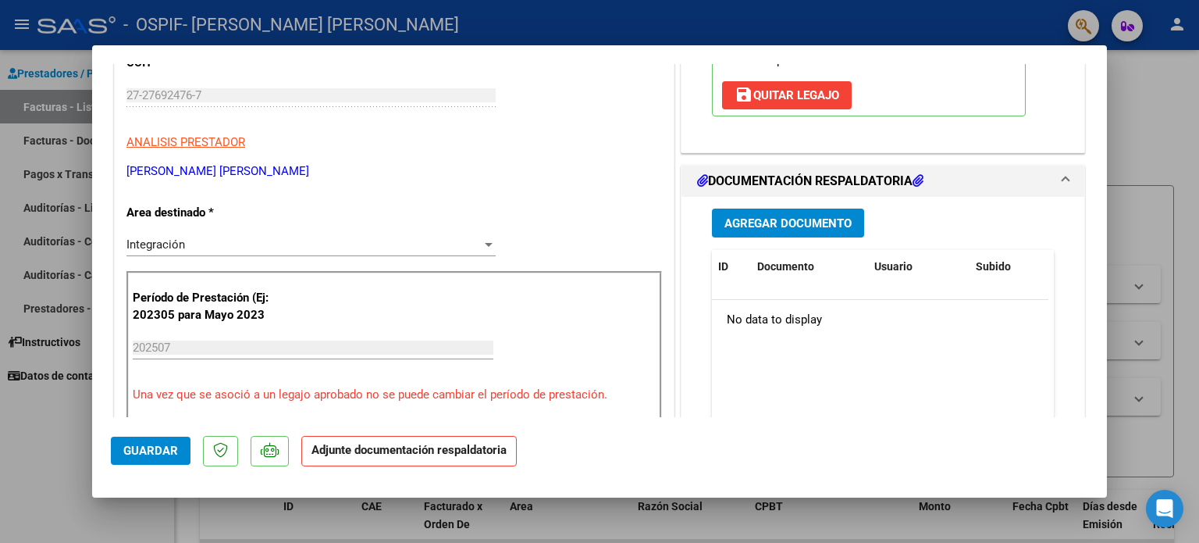
scroll to position [279, 0]
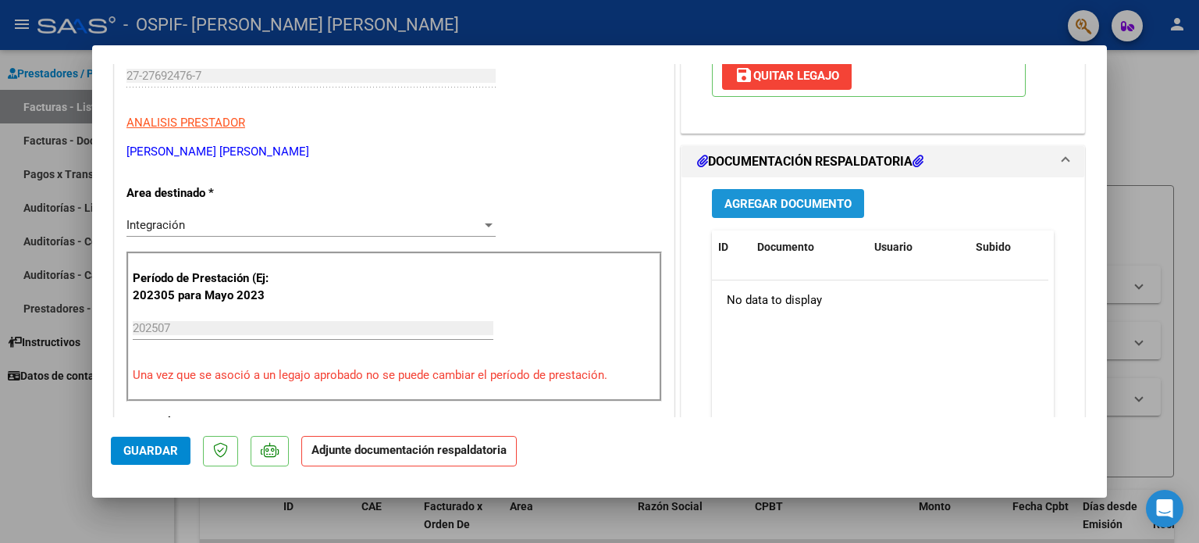
click at [782, 203] on span "Agregar Documento" at bounding box center [788, 204] width 127 height 14
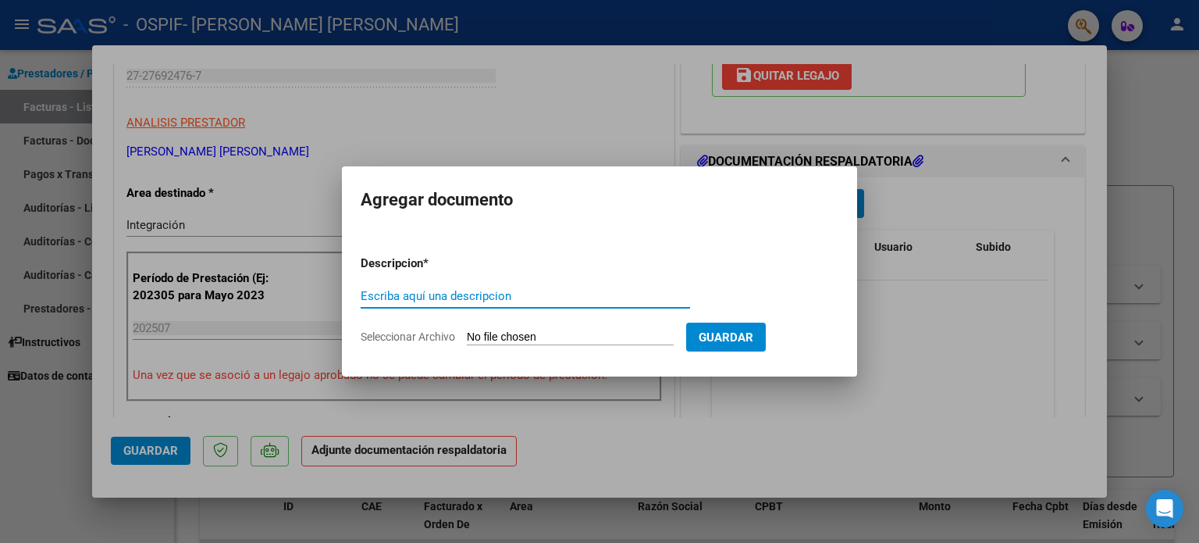
click at [590, 294] on input "Escriba aquí una descripcion" at bounding box center [525, 296] width 329 height 14
type input "autorizacion"
click at [422, 336] on span "Seleccionar Archivo" at bounding box center [408, 336] width 94 height 12
click at [467, 336] on input "Seleccionar Archivo" at bounding box center [570, 337] width 207 height 15
click at [554, 249] on form "Descripcion * autorizacion Escriba aquí una descripcion Seleccionar Archivo Gua…" at bounding box center [600, 300] width 478 height 114
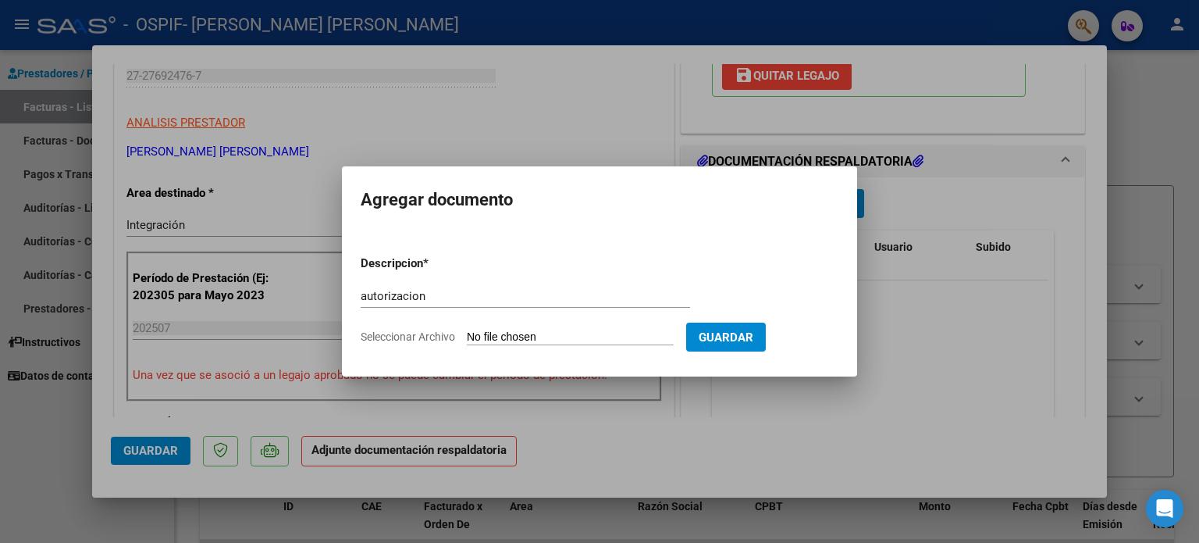
click at [554, 249] on form "Descripcion * autorizacion Escriba aquí una descripcion Seleccionar Archivo Gua…" at bounding box center [600, 300] width 478 height 114
drag, startPoint x: 931, startPoint y: 411, endPoint x: 1037, endPoint y: 324, distance: 137.0
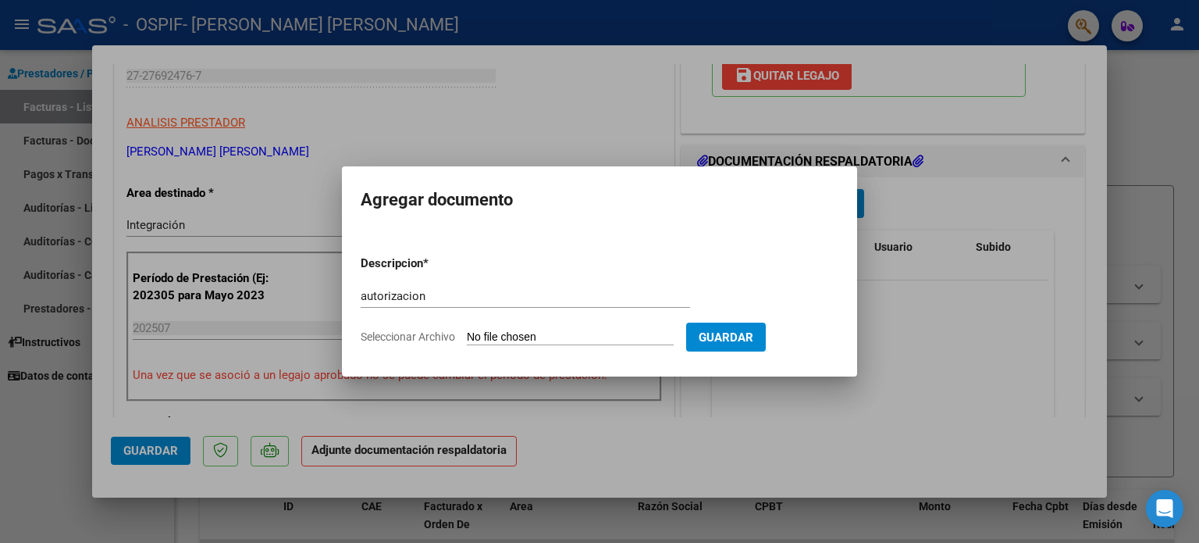
click at [1037, 324] on div at bounding box center [599, 271] width 1199 height 543
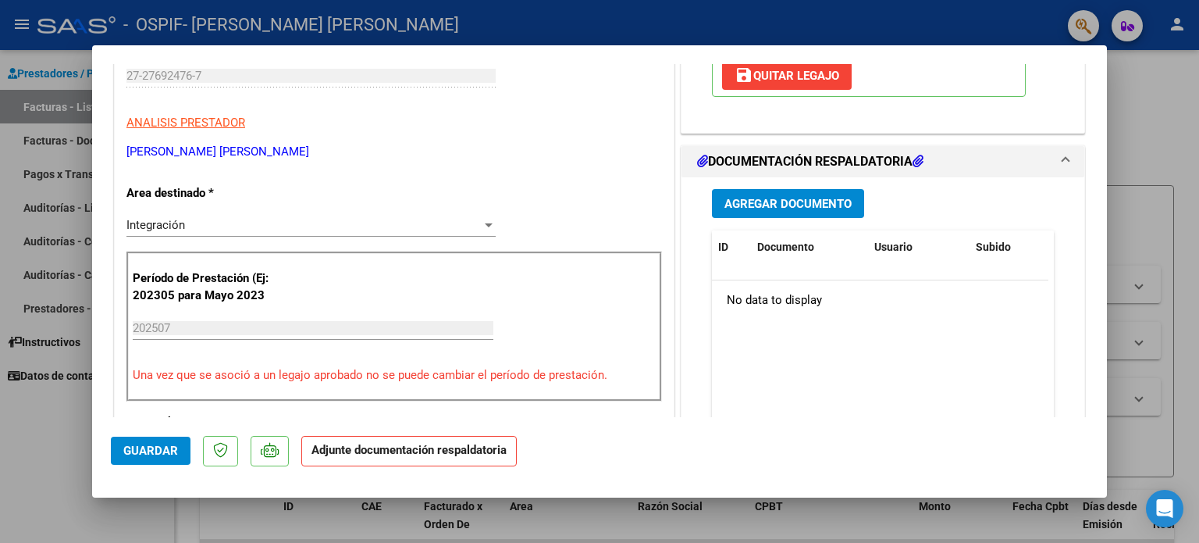
drag, startPoint x: 1037, startPoint y: 324, endPoint x: 942, endPoint y: 376, distance: 108.7
drag, startPoint x: 1102, startPoint y: 177, endPoint x: 1053, endPoint y: 75, distance: 113.8
click at [1053, 75] on div "Legajo preaprobado para Período de Prestación: 202507 Ver Legajo Asociado CUIL:…" at bounding box center [882, 1] width 365 height 237
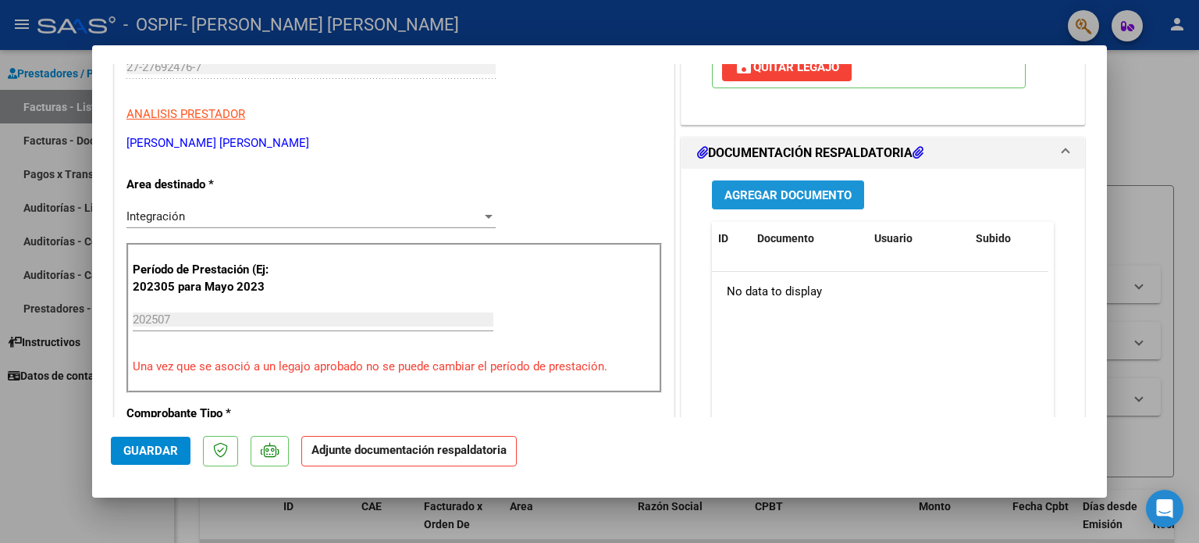
click at [801, 191] on span "Agregar Documento" at bounding box center [788, 195] width 127 height 14
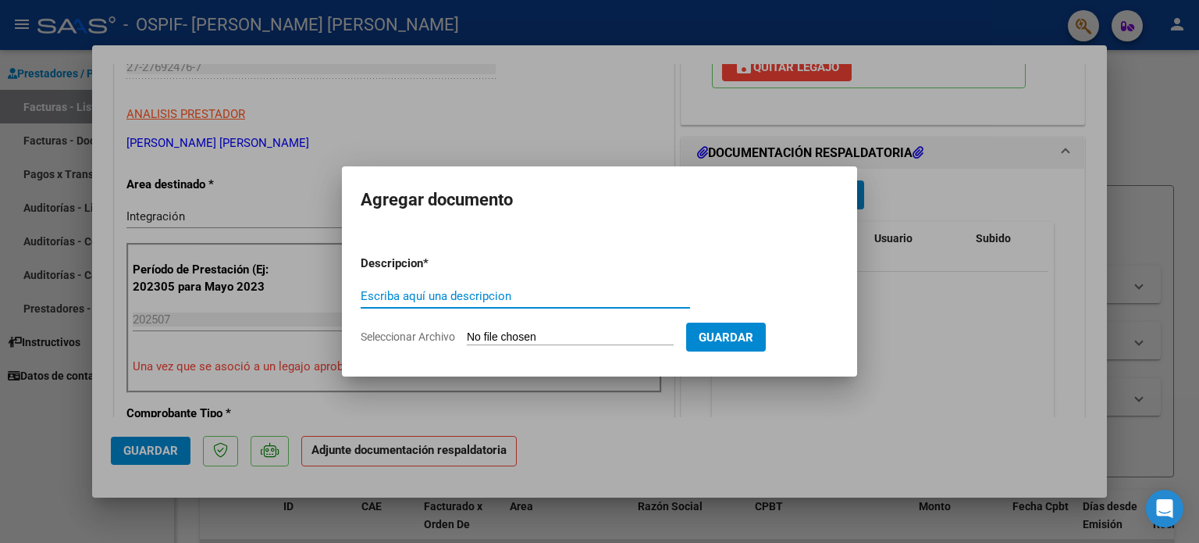
click at [565, 289] on input "Escriba aquí una descripcion" at bounding box center [525, 296] width 329 height 14
type input "autorizacion"
drag, startPoint x: 405, startPoint y: 339, endPoint x: 399, endPoint y: 313, distance: 26.5
drag, startPoint x: 399, startPoint y: 313, endPoint x: 383, endPoint y: 333, distance: 25.6
click at [383, 333] on span "Seleccionar Archivo" at bounding box center [408, 336] width 94 height 12
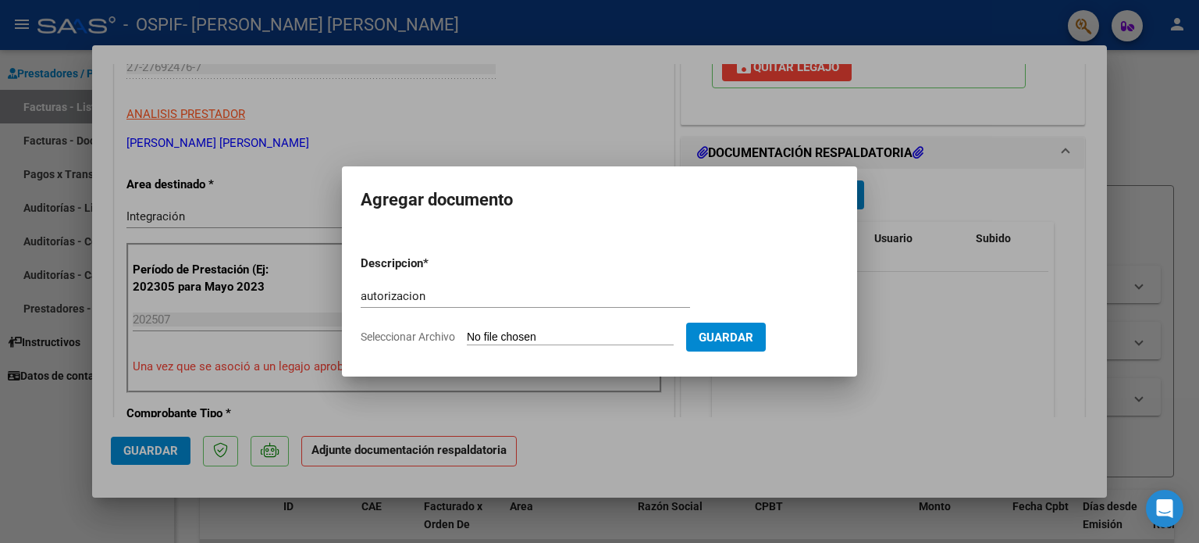
click at [467, 333] on input "Seleccionar Archivo" at bounding box center [570, 337] width 207 height 15
type input "C:\fakepath\[PERSON_NAME] autorizacion.png"
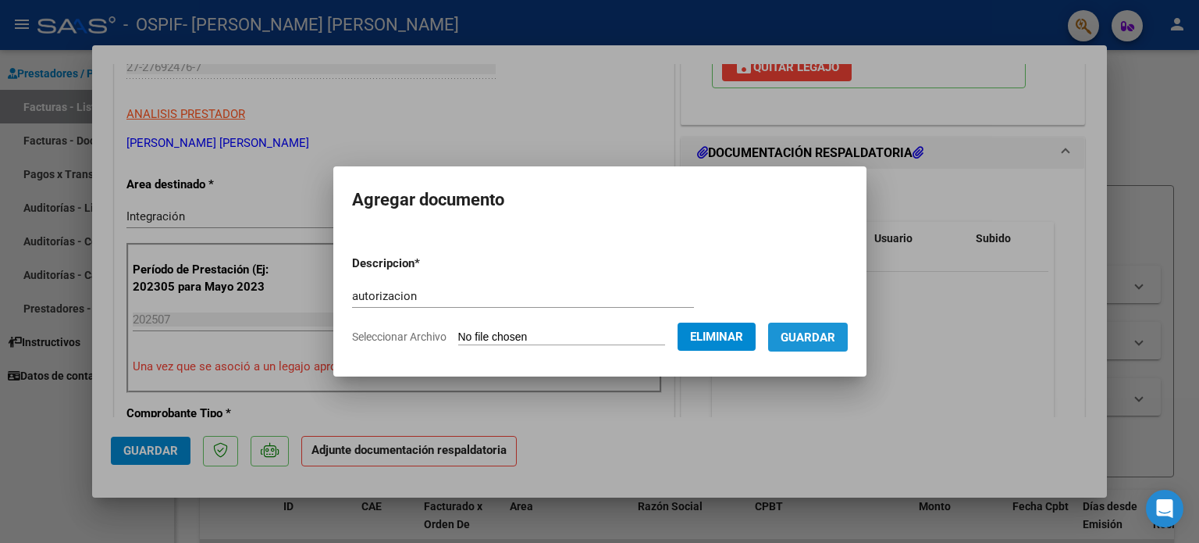
click at [828, 339] on span "Guardar" at bounding box center [808, 337] width 55 height 14
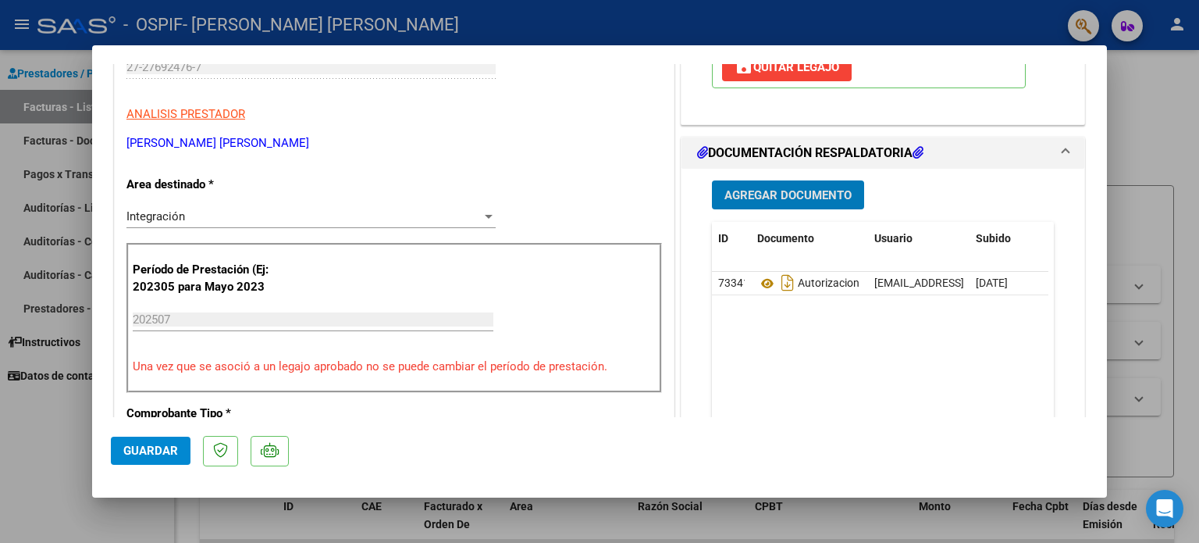
click at [1199, 247] on div at bounding box center [599, 271] width 1199 height 543
type input "$ 0,00"
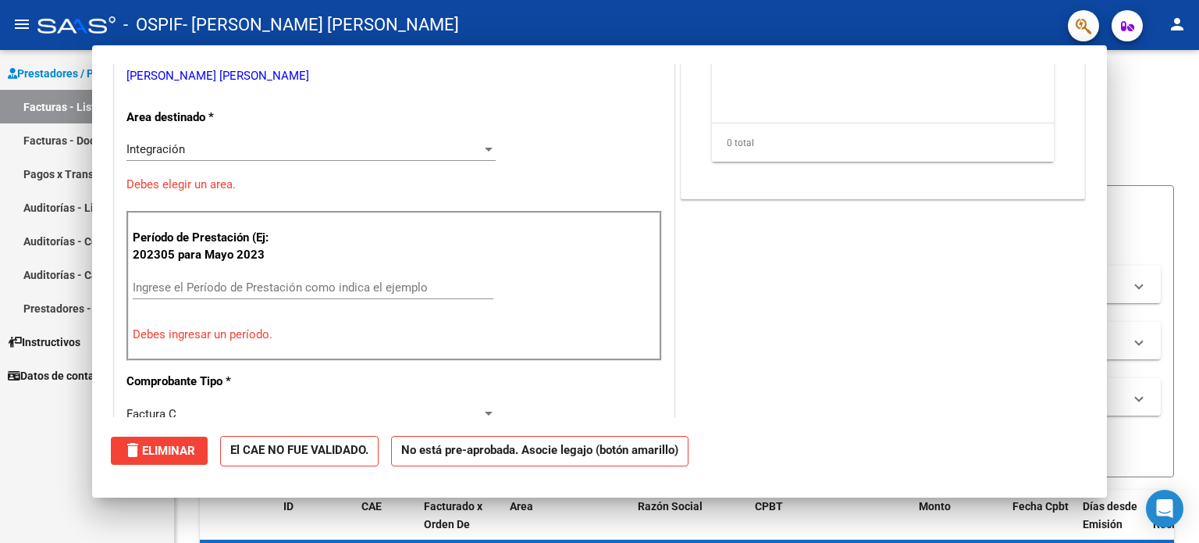
scroll to position [240, 0]
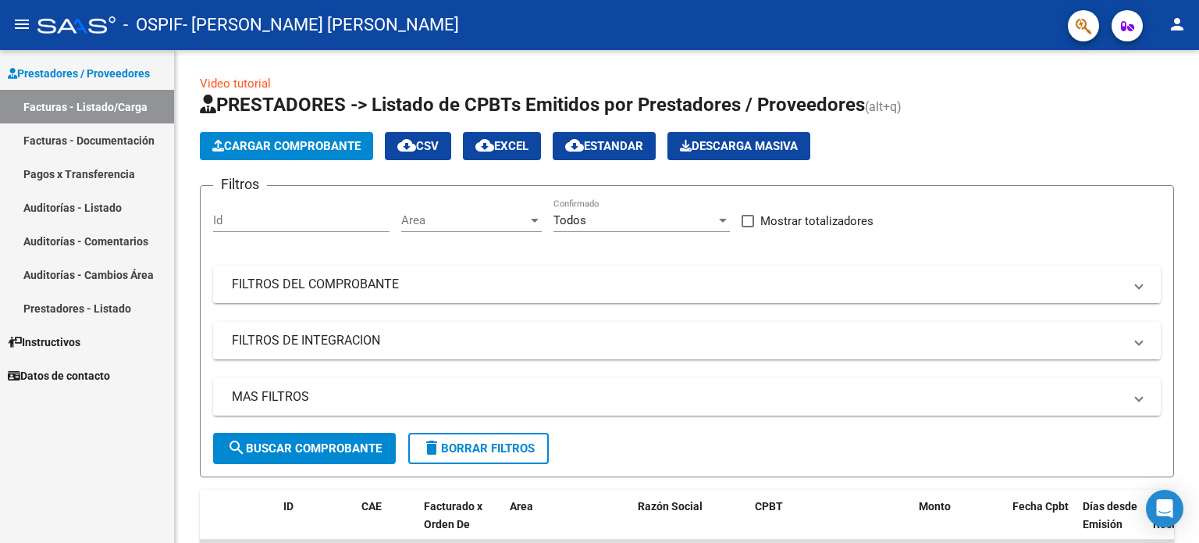
click at [1199, 56] on div at bounding box center [1197, 172] width 4 height 245
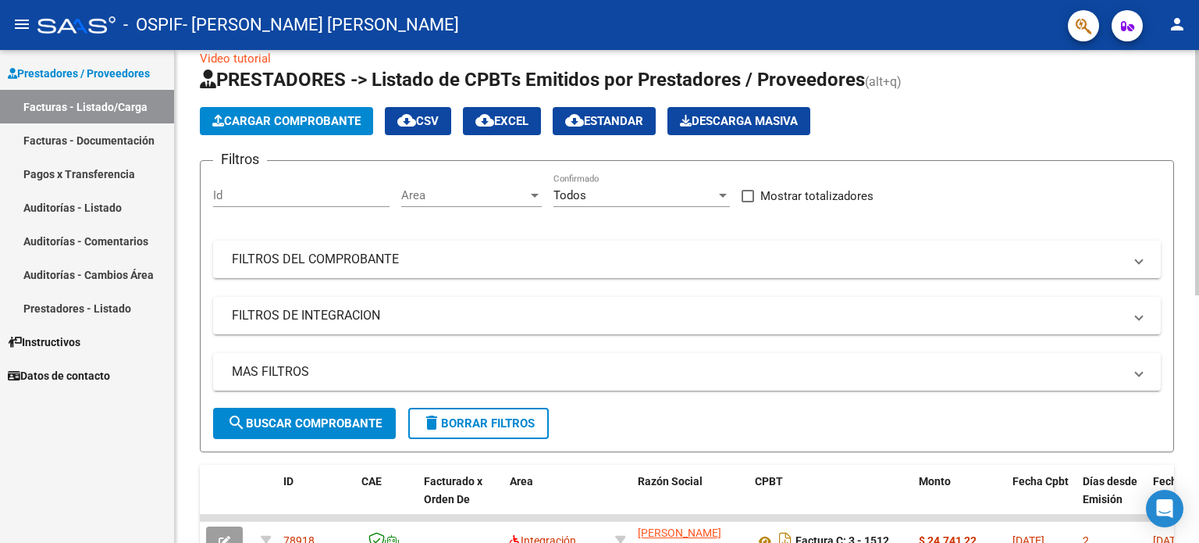
scroll to position [0, 0]
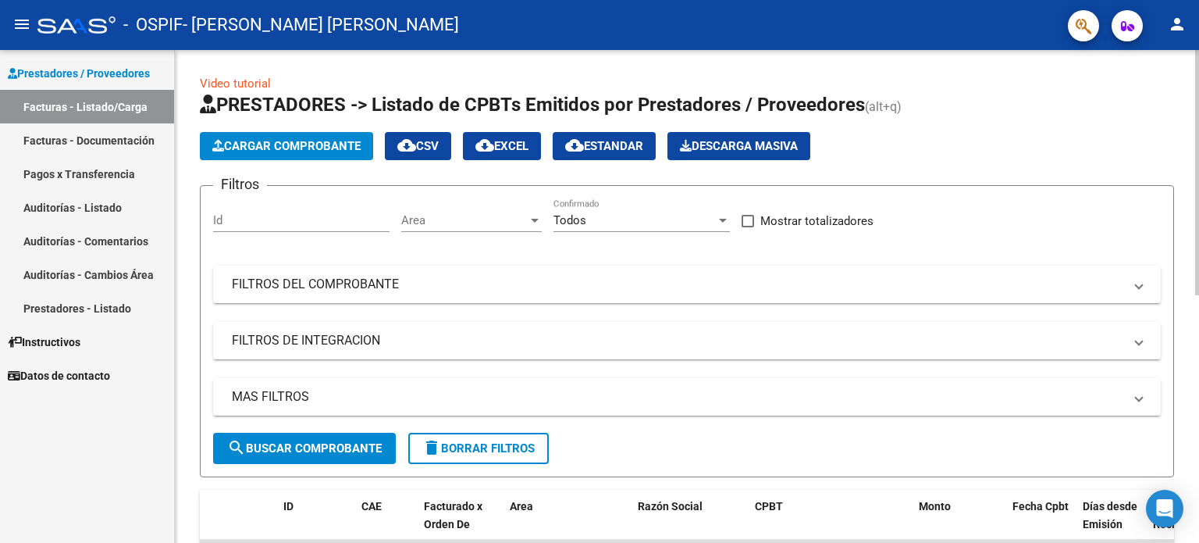
click at [1195, 215] on div at bounding box center [1197, 172] width 4 height 245
click at [280, 144] on span "Cargar Comprobante" at bounding box center [286, 146] width 148 height 14
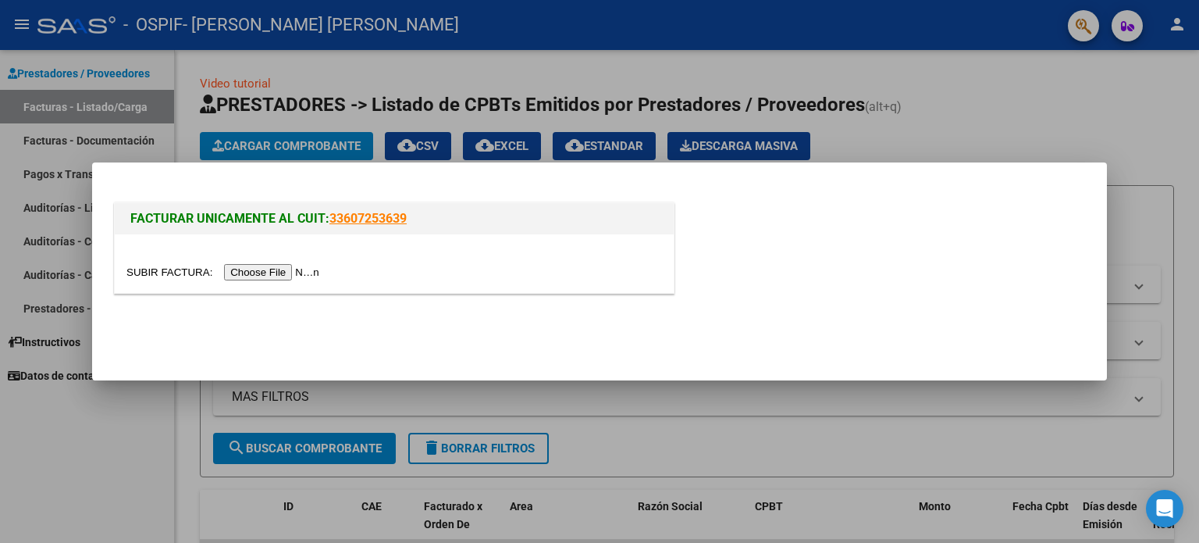
click at [160, 274] on input "file" at bounding box center [225, 272] width 198 height 16
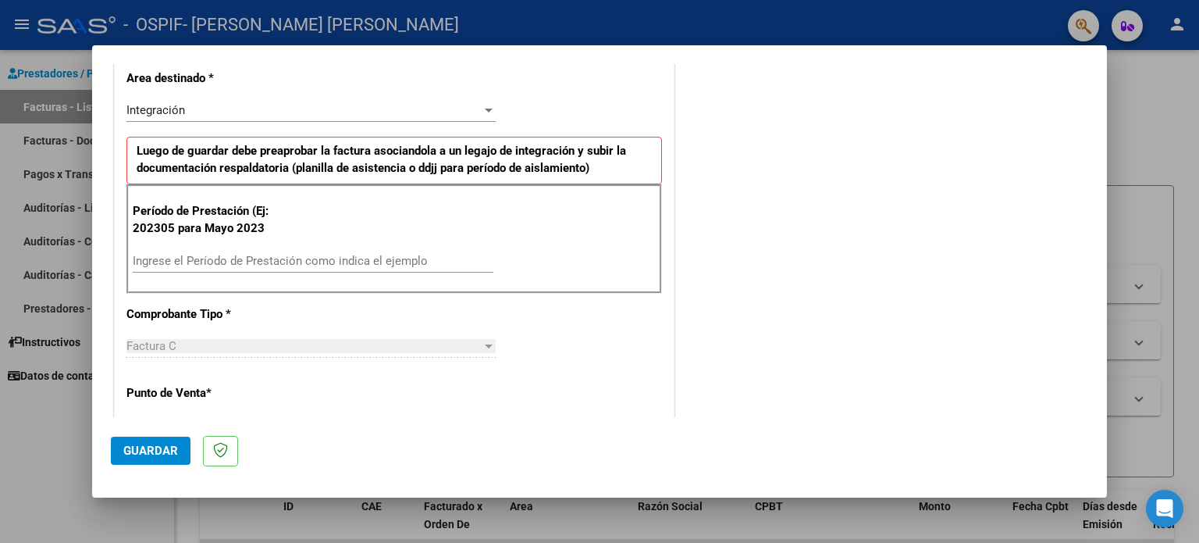
scroll to position [373, 0]
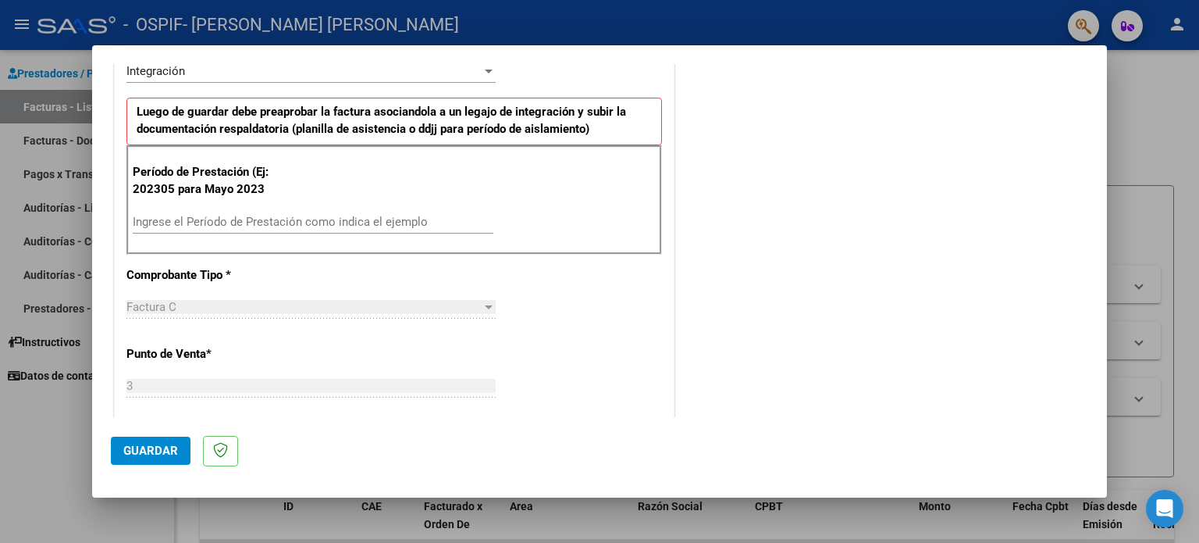
click at [357, 212] on div "Ingrese el Período de Prestación como indica el ejemplo" at bounding box center [313, 221] width 361 height 23
click at [347, 218] on input "Ingrese el Período de Prestación como indica el ejemplo" at bounding box center [313, 222] width 361 height 14
type input "202507"
click at [139, 451] on span "Guardar" at bounding box center [150, 450] width 55 height 14
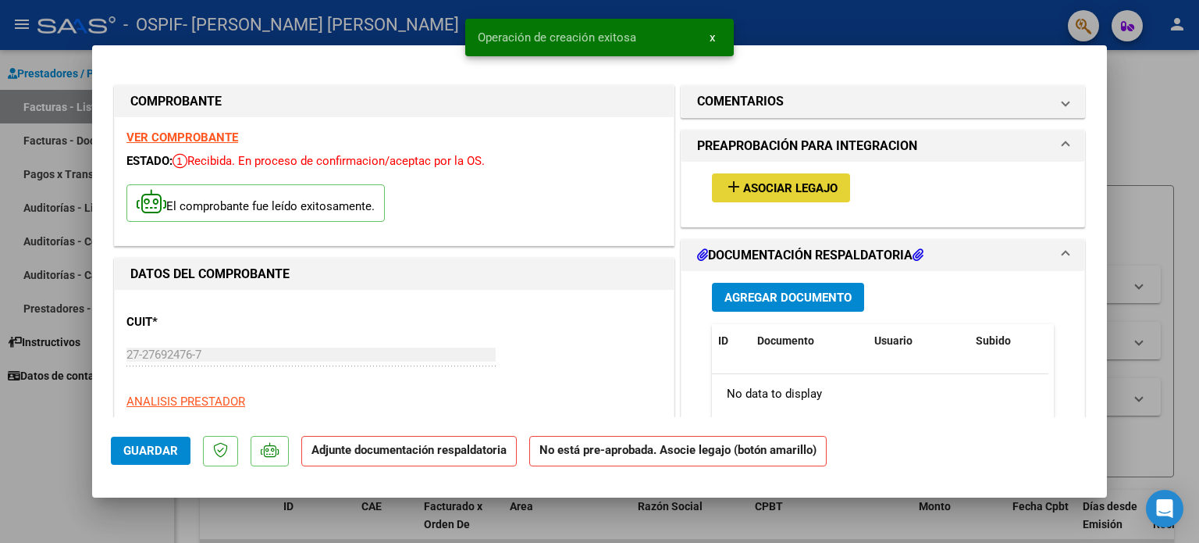
click at [768, 187] on span "Asociar Legajo" at bounding box center [790, 188] width 94 height 14
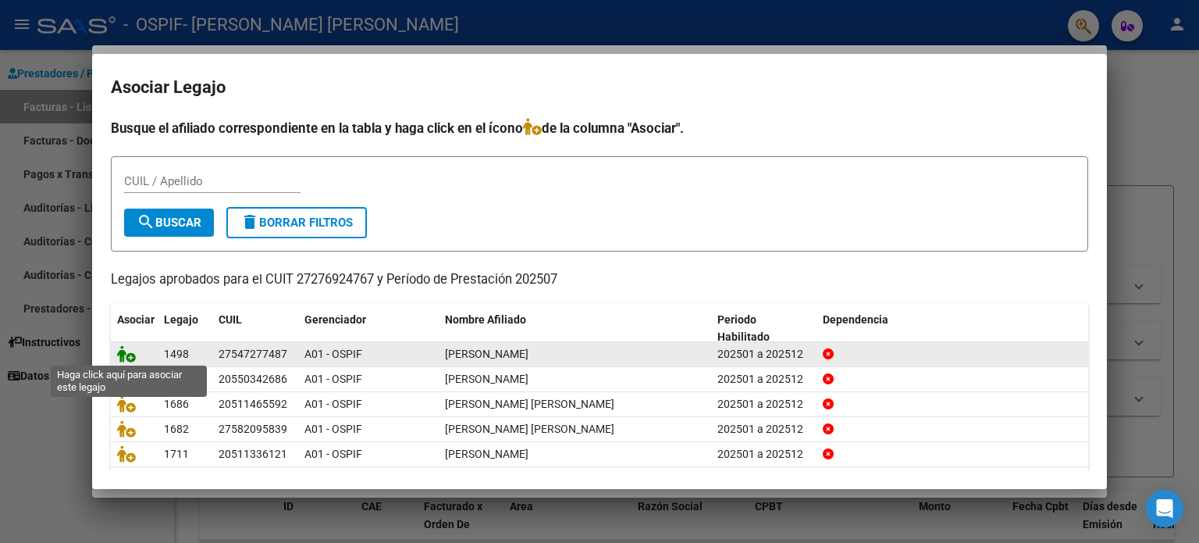
click at [124, 354] on icon at bounding box center [126, 353] width 19 height 17
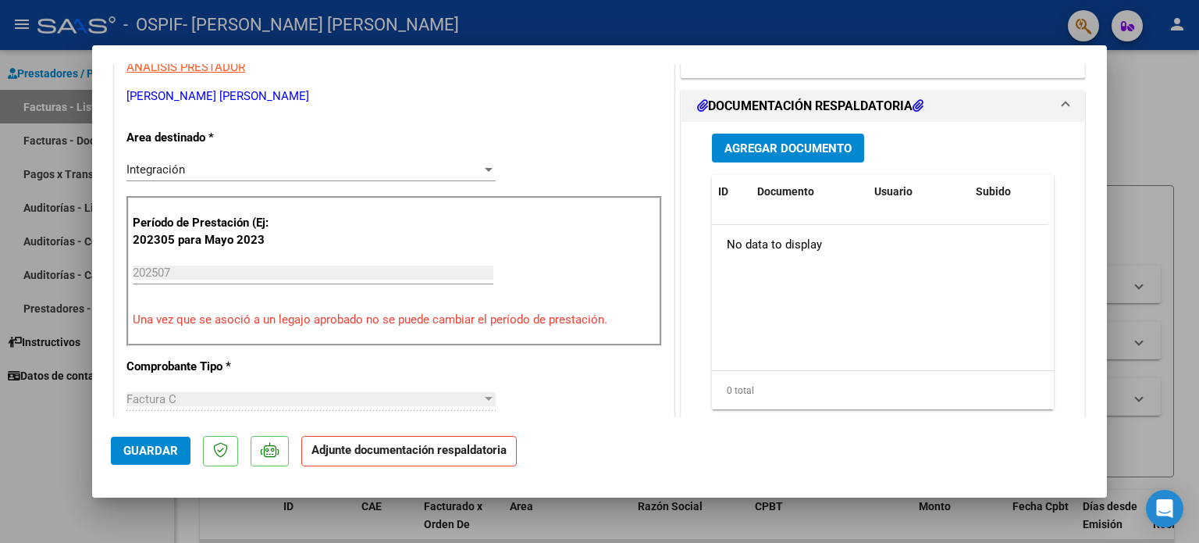
scroll to position [337, 0]
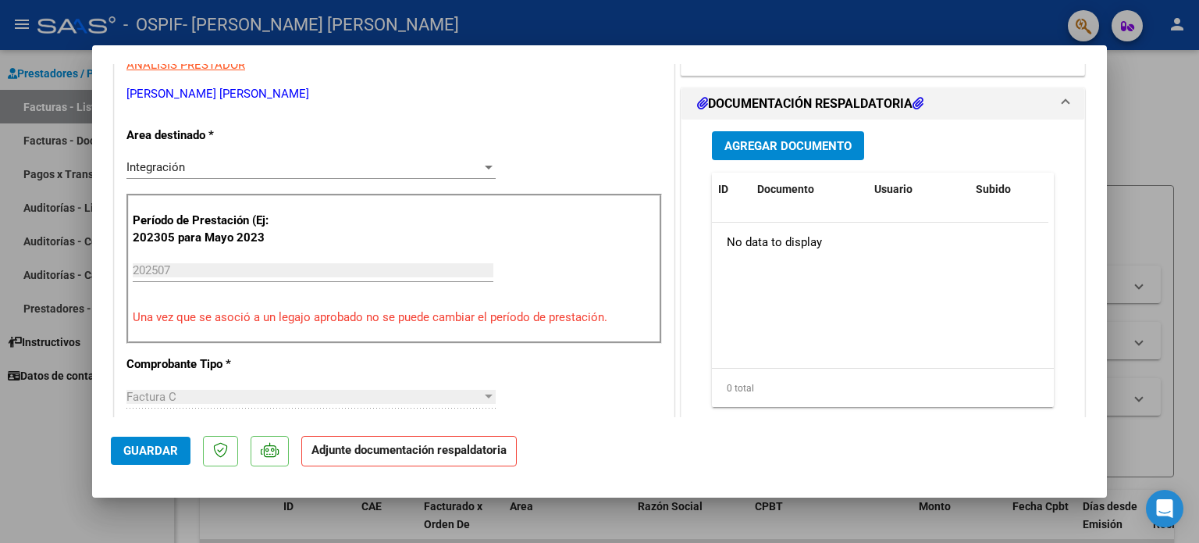
click at [813, 145] on span "Agregar Documento" at bounding box center [788, 146] width 127 height 14
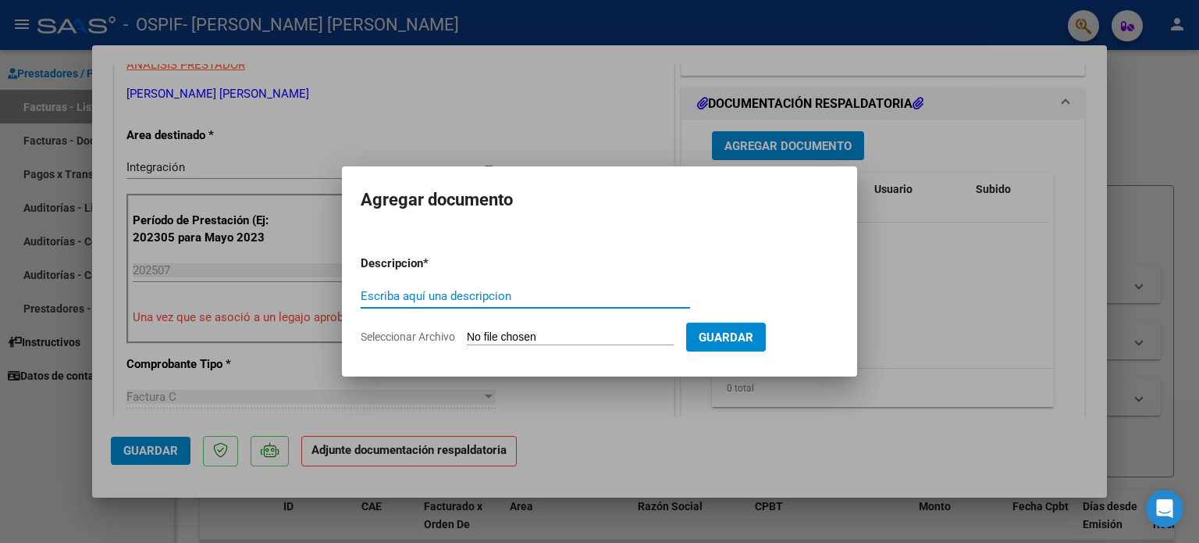
click at [505, 295] on input "Escriba aquí una descripcion" at bounding box center [525, 296] width 329 height 14
type input "autorizacion"
click at [415, 340] on span "Seleccionar Archivo" at bounding box center [408, 336] width 94 height 12
click at [467, 340] on input "Seleccionar Archivo" at bounding box center [570, 337] width 207 height 15
type input "C:\fakepath\[PERSON_NAME] AUTORIZACION.png"
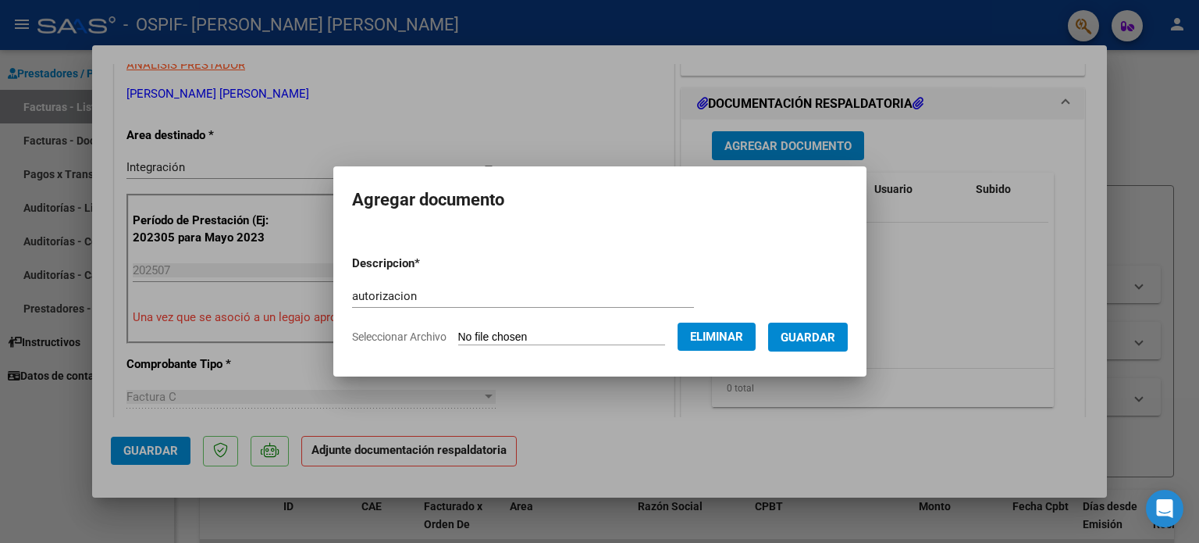
click at [461, 249] on form "Descripcion * autorizacion Escriba aquí una descripcion Seleccionar Archivo Eli…" at bounding box center [600, 300] width 496 height 114
click at [820, 336] on span "Guardar" at bounding box center [808, 337] width 55 height 14
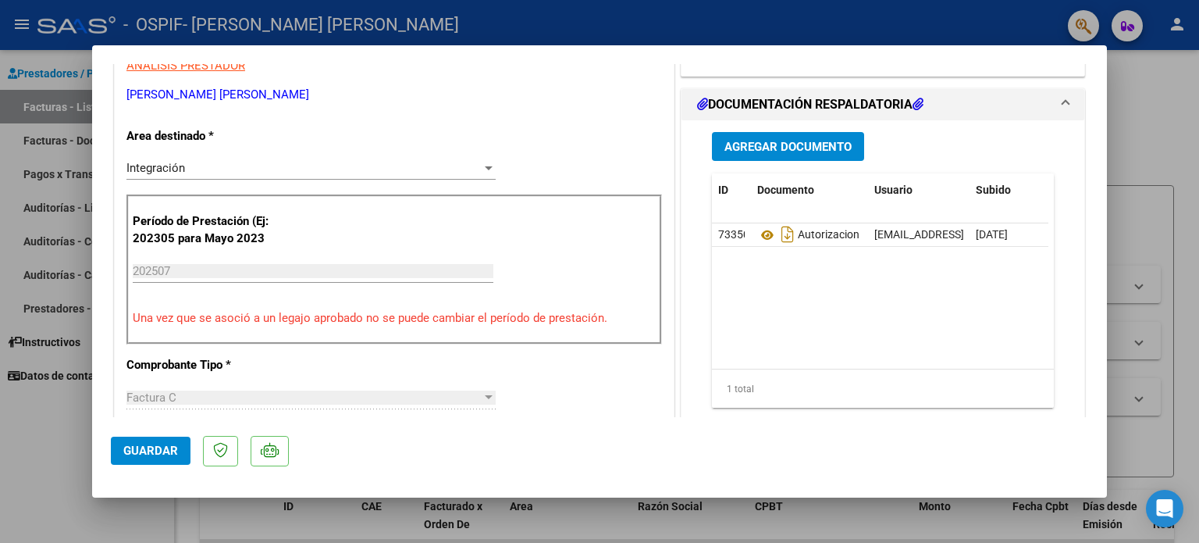
scroll to position [338, 0]
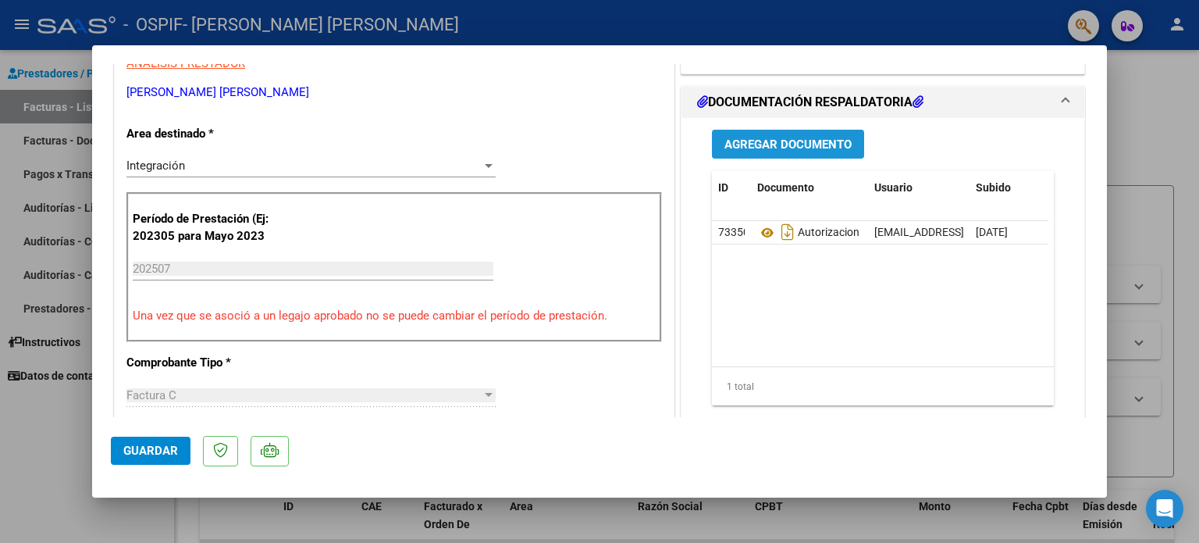
click at [816, 143] on span "Agregar Documento" at bounding box center [788, 144] width 127 height 14
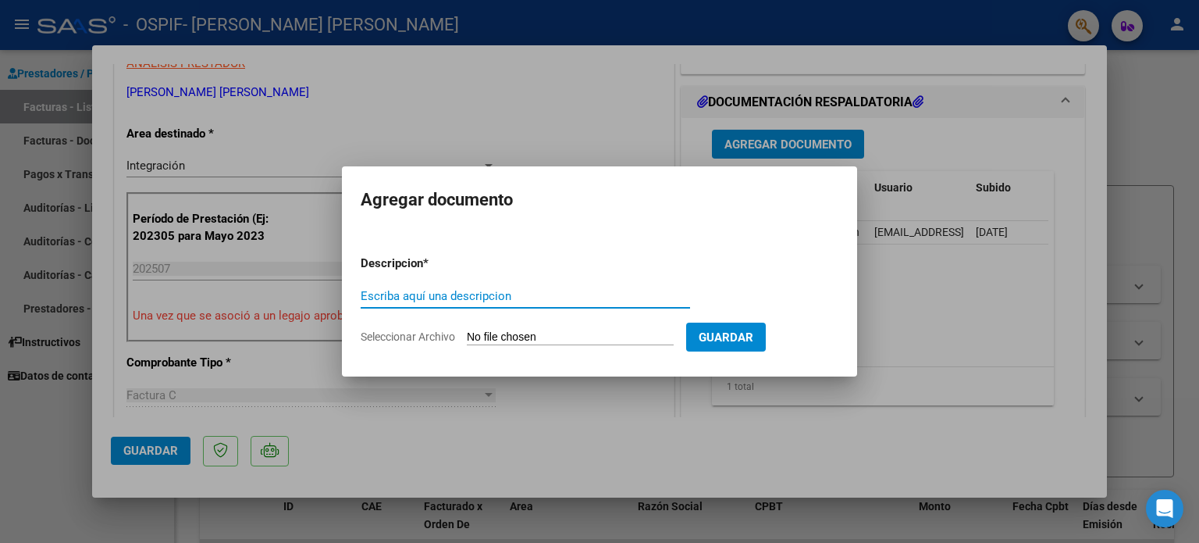
click at [522, 299] on input "Escriba aquí una descripcion" at bounding box center [525, 296] width 329 height 14
type input "asistencia"
click at [419, 332] on span "Seleccionar Archivo" at bounding box center [408, 336] width 94 height 12
click at [467, 332] on input "Seleccionar Archivo" at bounding box center [570, 337] width 207 height 15
type input "C:\fakepath\[PERSON_NAME] asist.jpg"
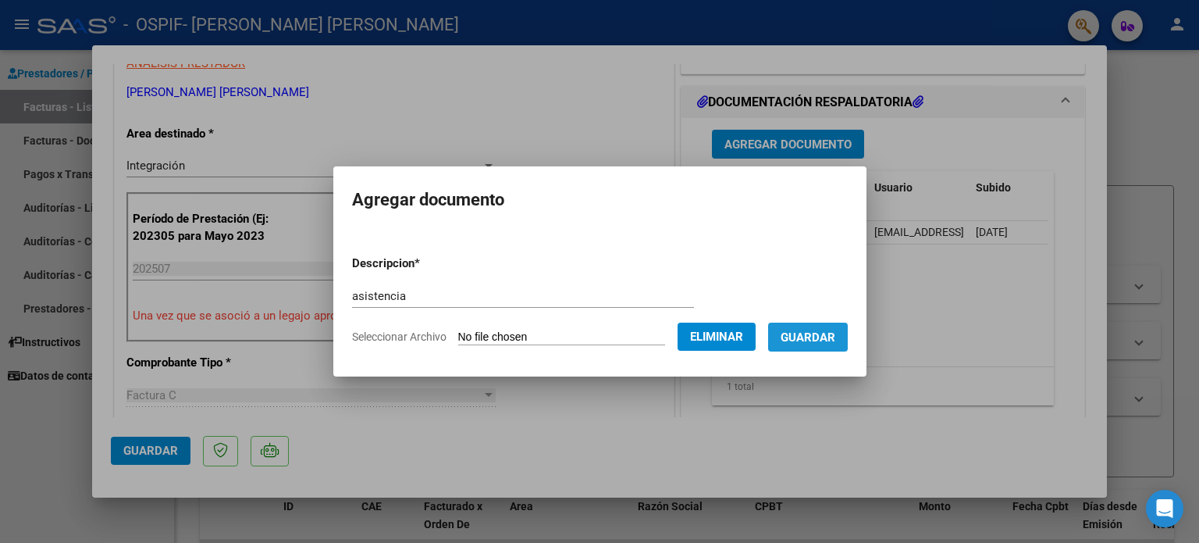
click at [842, 348] on button "Guardar" at bounding box center [808, 336] width 80 height 29
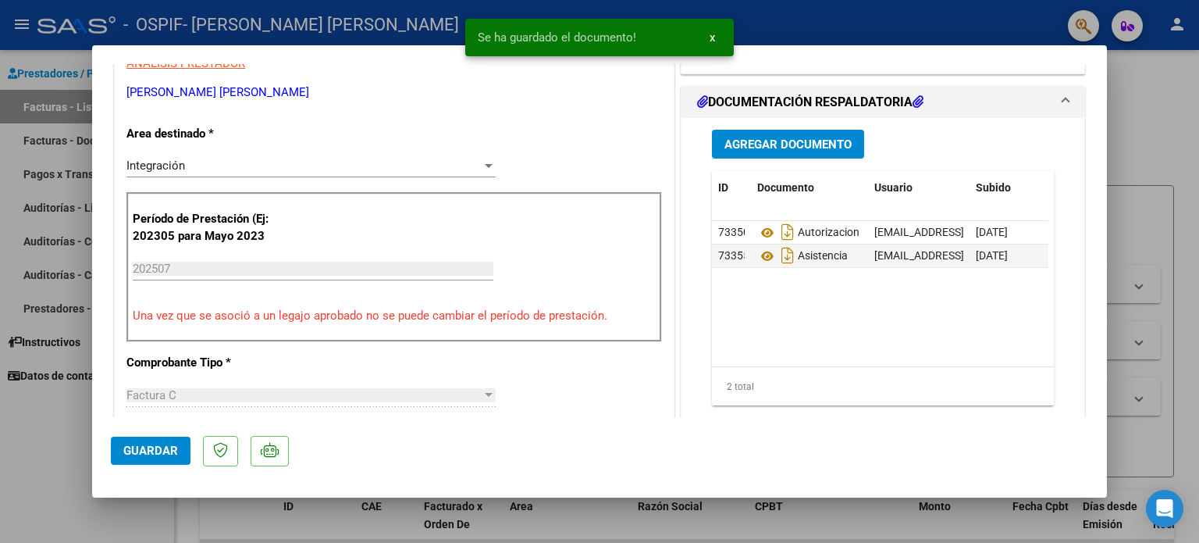
click at [842, 348] on datatable-body "73350 Autorizacion [EMAIL_ADDRESS][DOMAIN_NAME] - [PERSON_NAME] [DATE] 73355 As…" at bounding box center [880, 293] width 337 height 145
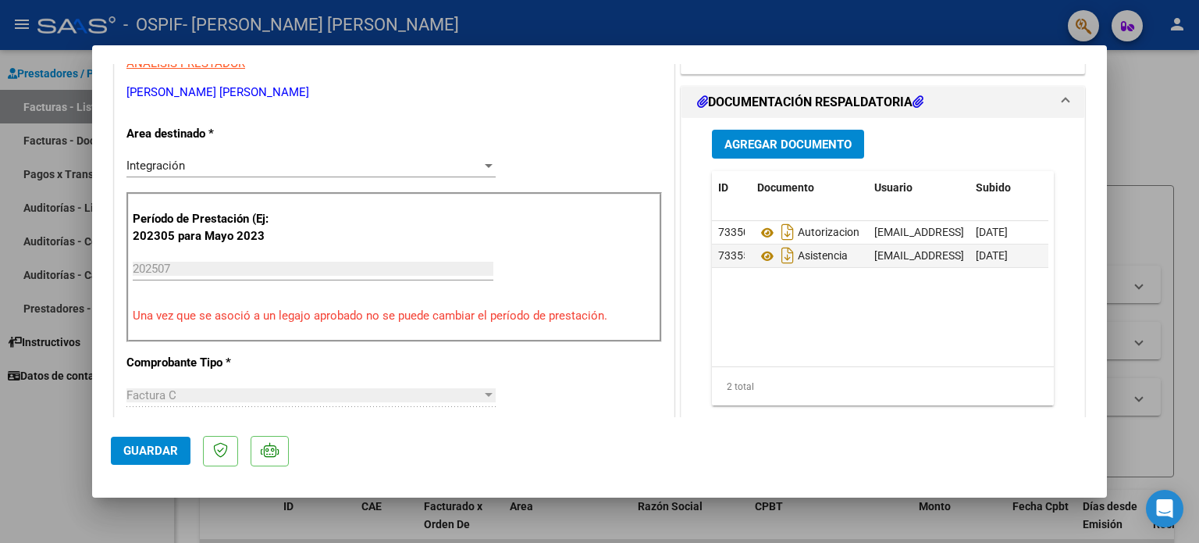
drag, startPoint x: 147, startPoint y: 457, endPoint x: 137, endPoint y: 456, distance: 10.2
click at [137, 456] on span "Guardar" at bounding box center [150, 450] width 55 height 14
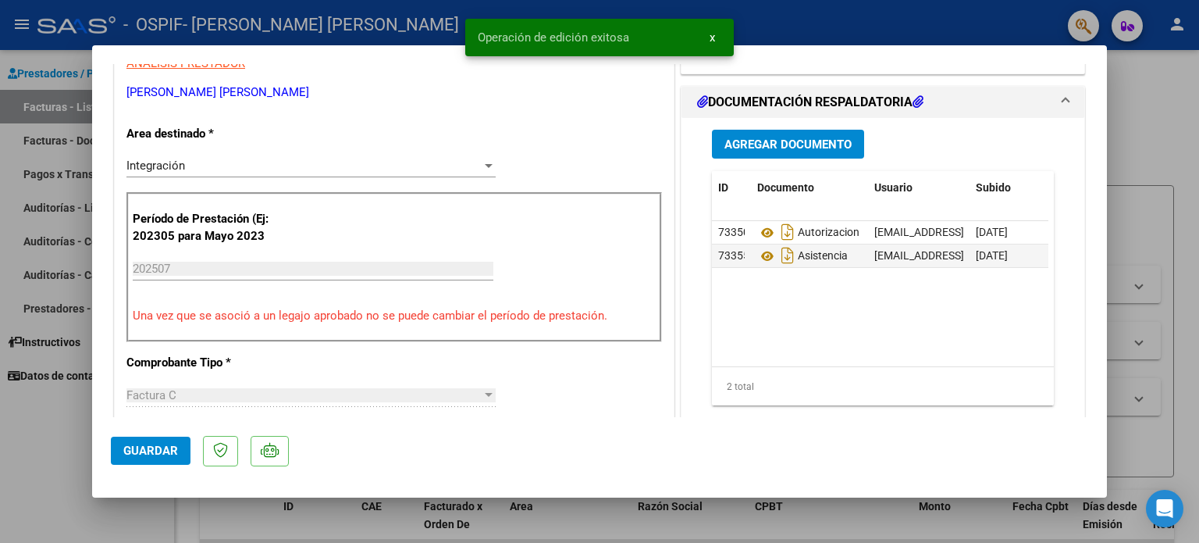
click at [12, 443] on div at bounding box center [599, 271] width 1199 height 543
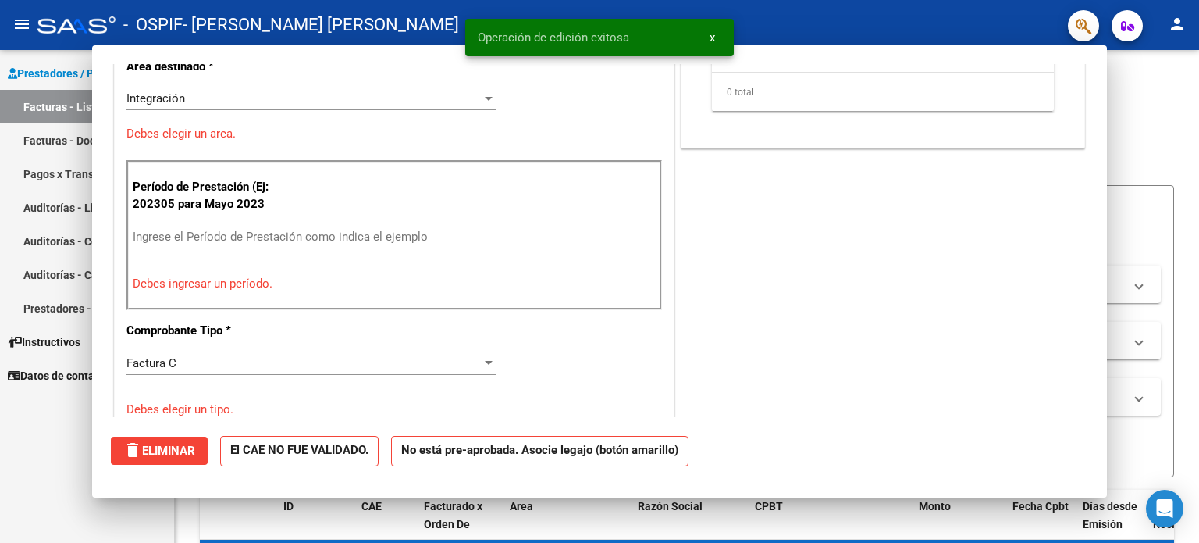
scroll to position [0, 0]
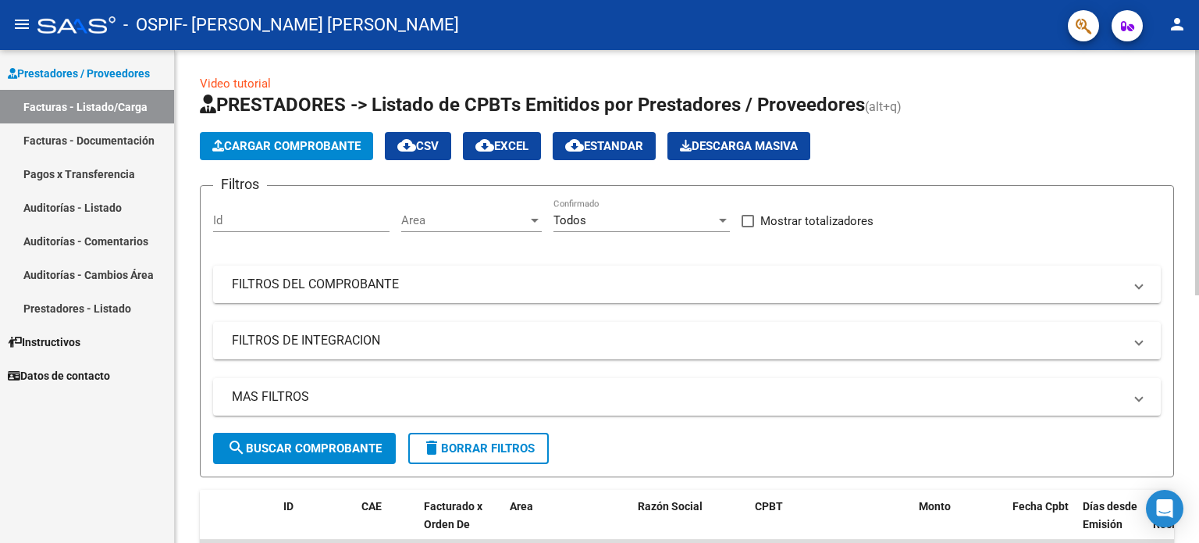
drag, startPoint x: 293, startPoint y: 145, endPoint x: 258, endPoint y: 138, distance: 35.8
drag, startPoint x: 258, startPoint y: 138, endPoint x: 231, endPoint y: 148, distance: 28.4
click at [231, 148] on span "Cargar Comprobante" at bounding box center [286, 146] width 148 height 14
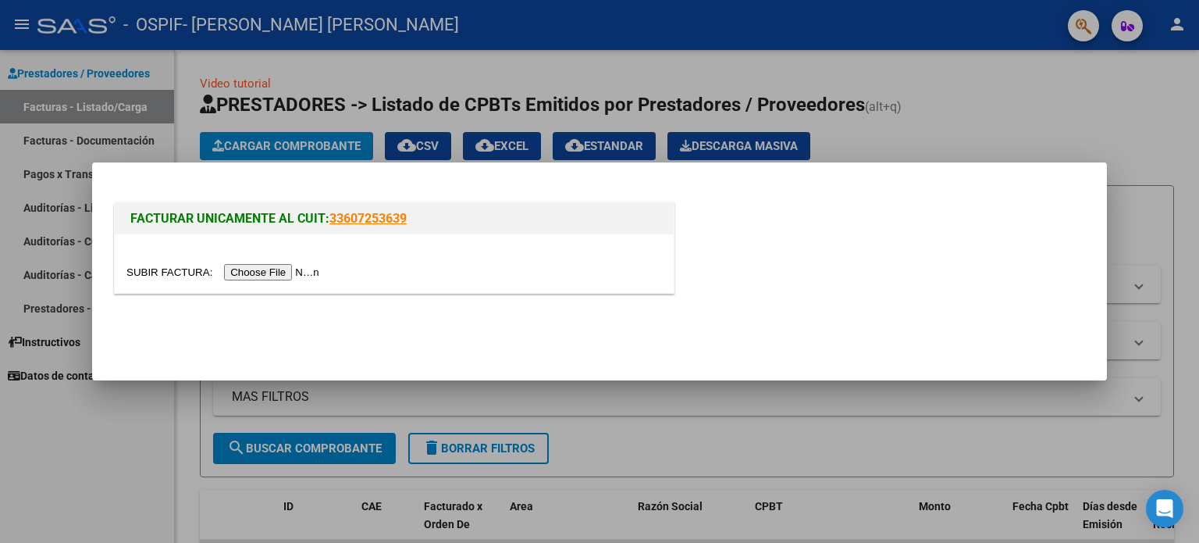
click at [166, 276] on input "file" at bounding box center [225, 272] width 198 height 16
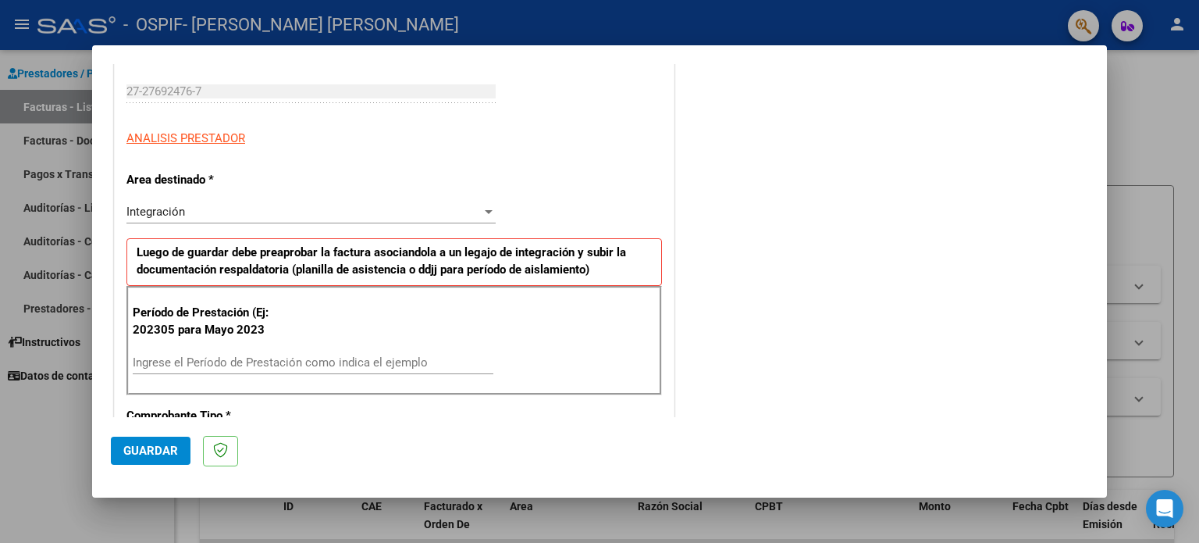
scroll to position [347, 0]
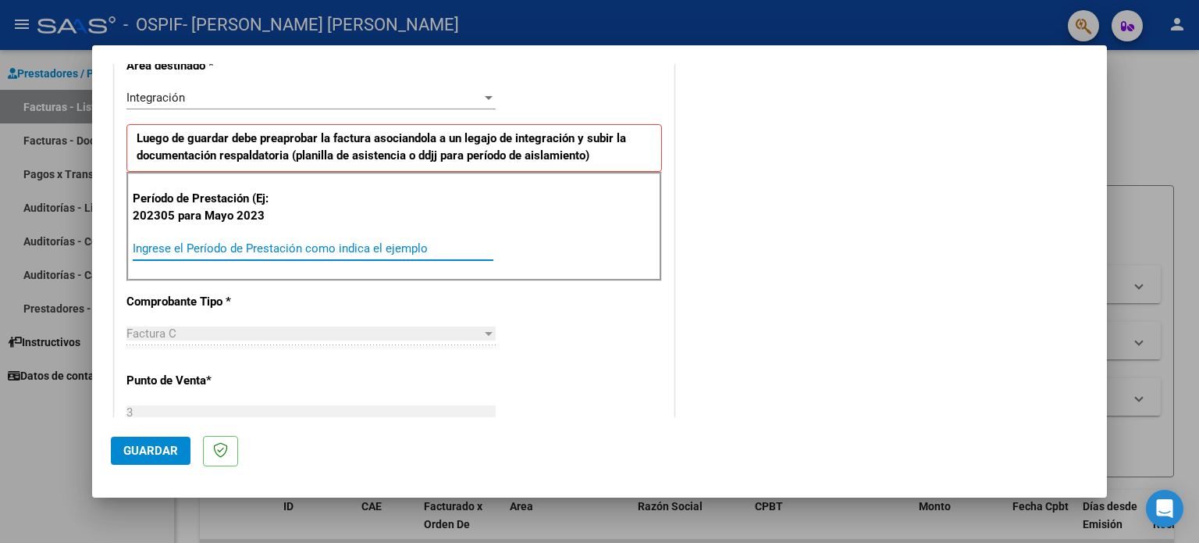
click at [300, 244] on input "Ingrese el Período de Prestación como indica el ejemplo" at bounding box center [313, 248] width 361 height 14
type input "202507"
click at [141, 455] on span "Guardar" at bounding box center [150, 450] width 55 height 14
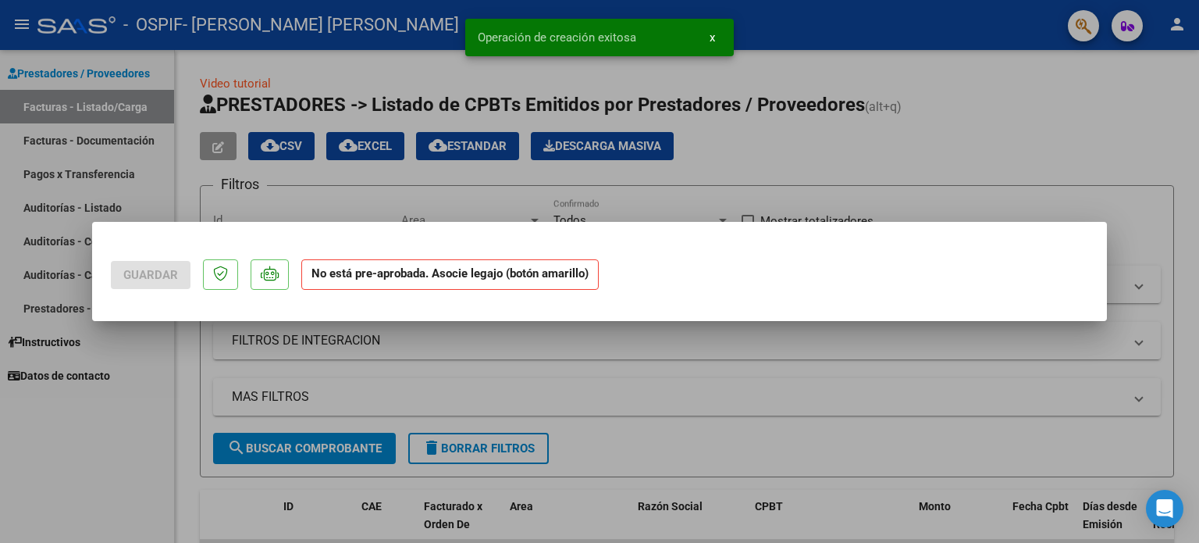
scroll to position [0, 0]
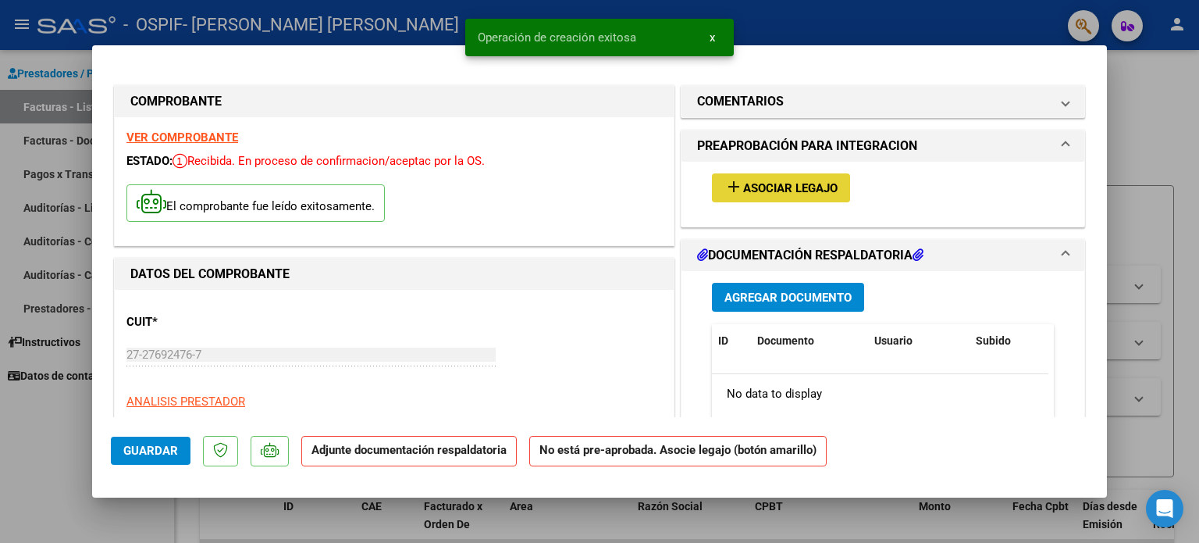
click at [817, 191] on span "Asociar Legajo" at bounding box center [790, 188] width 94 height 14
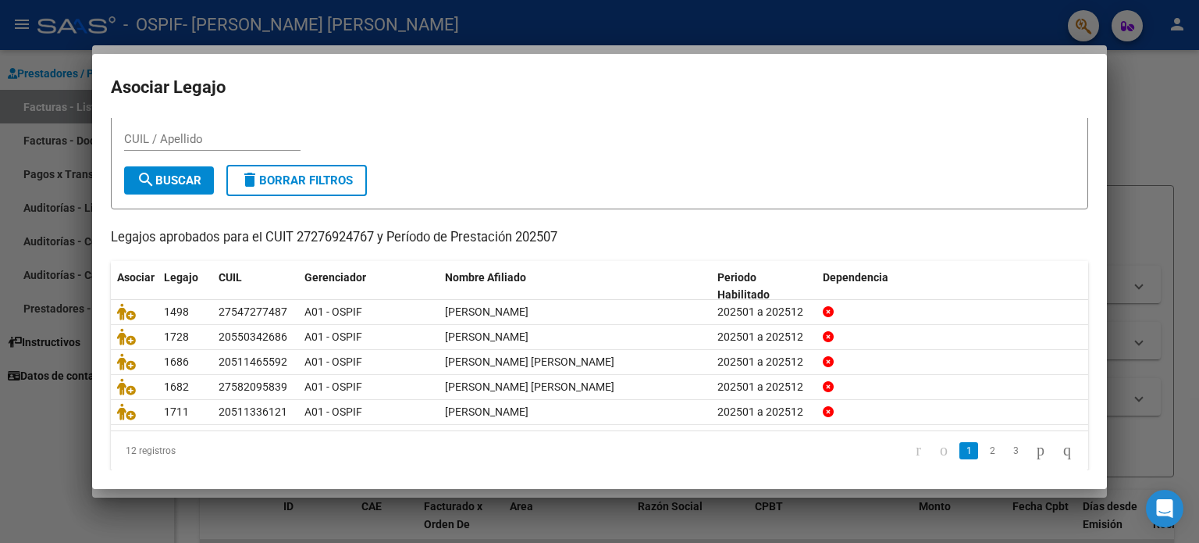
scroll to position [44, 0]
click at [983, 449] on link "2" at bounding box center [992, 448] width 19 height 17
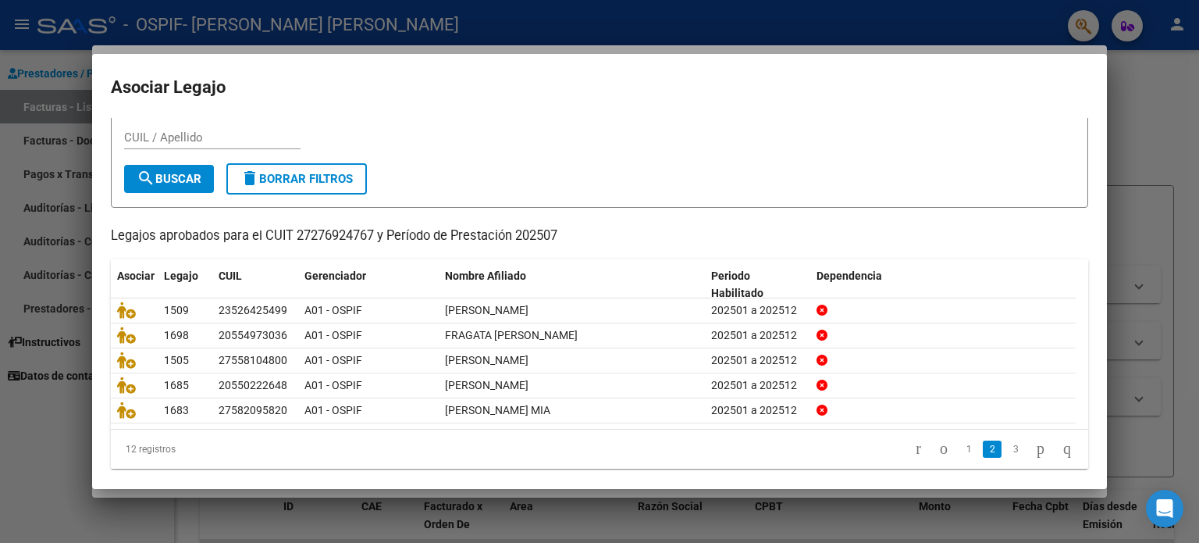
click at [983, 449] on link "2" at bounding box center [992, 448] width 19 height 17
click at [1006, 449] on link "3" at bounding box center [1015, 448] width 19 height 17
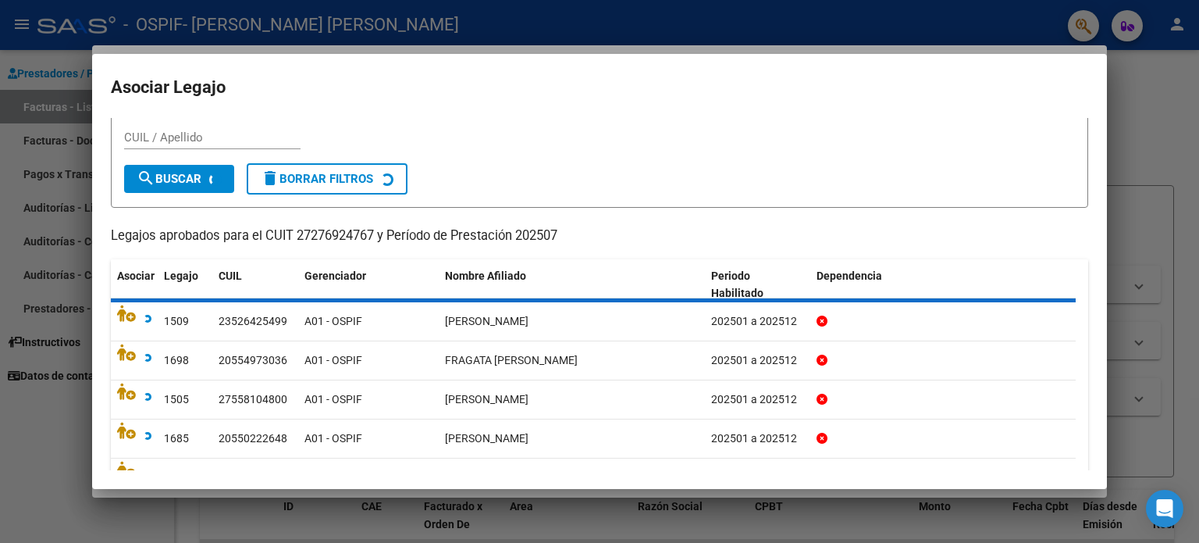
scroll to position [0, 0]
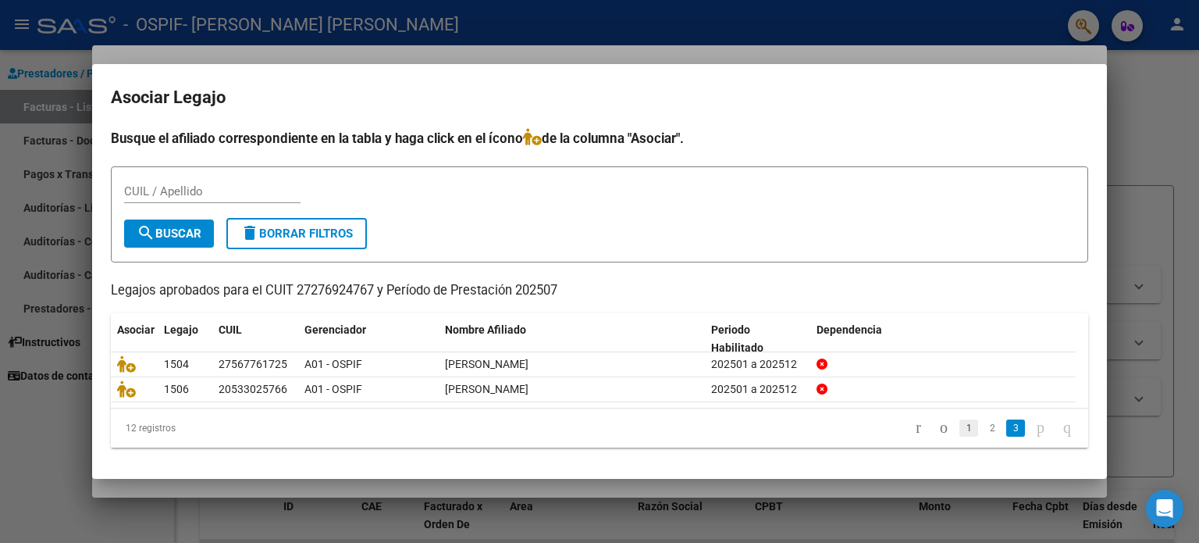
click at [960, 430] on link "1" at bounding box center [969, 427] width 19 height 17
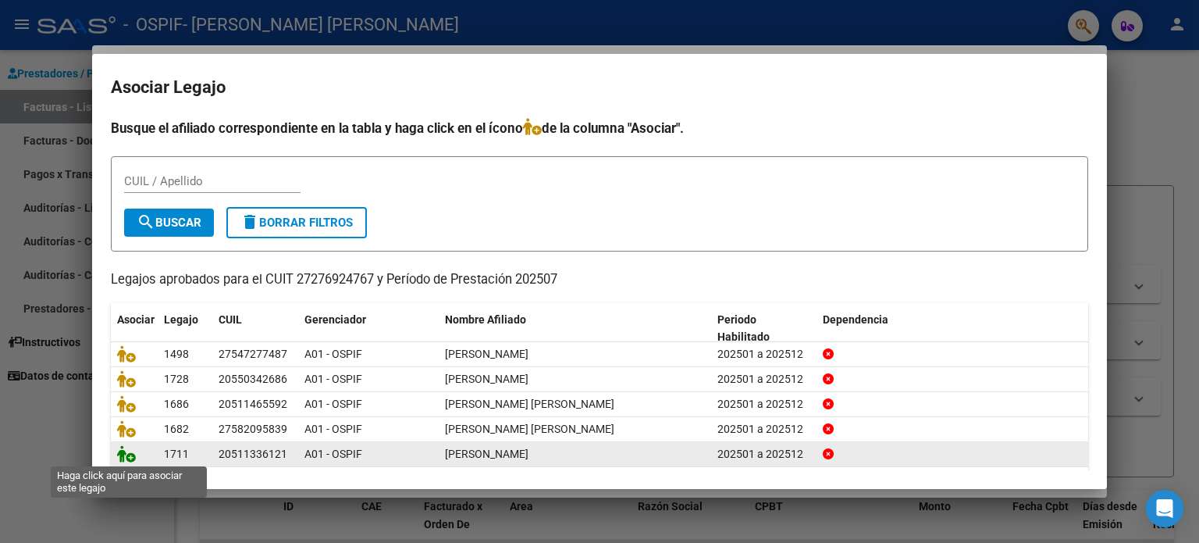
click at [128, 454] on icon at bounding box center [126, 453] width 19 height 17
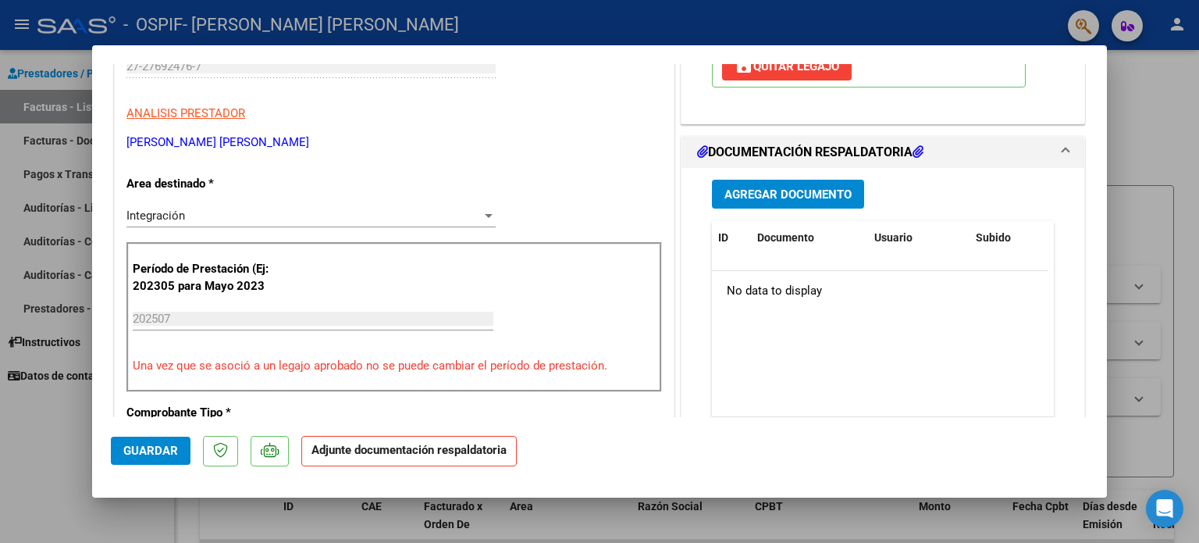
scroll to position [369, 0]
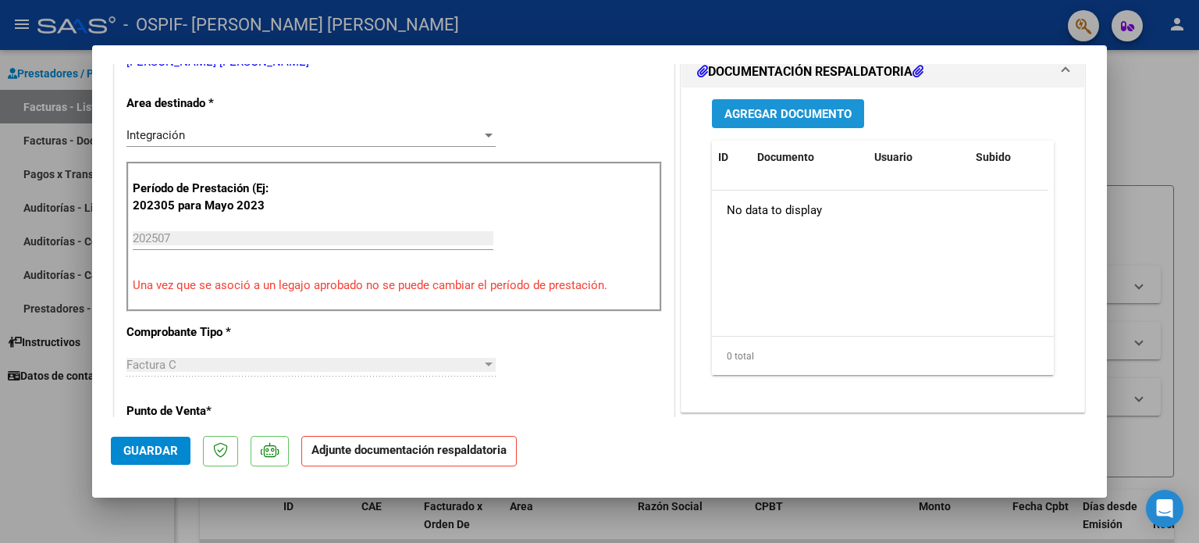
click at [818, 115] on span "Agregar Documento" at bounding box center [788, 114] width 127 height 14
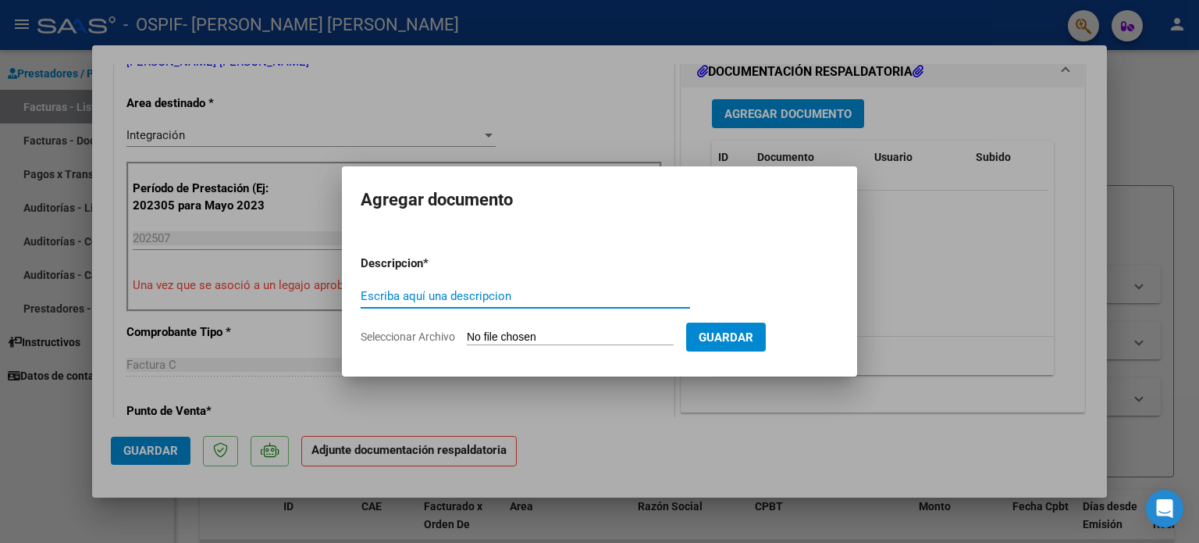
click at [489, 294] on input "Escriba aquí una descripcion" at bounding box center [525, 296] width 329 height 14
type input "autorizacion"
click at [426, 339] on span "Seleccionar Archivo" at bounding box center [408, 336] width 94 height 12
click at [467, 339] on input "Seleccionar Archivo" at bounding box center [570, 337] width 207 height 15
type input "C:\fakepath\Arzente asist.jpg"
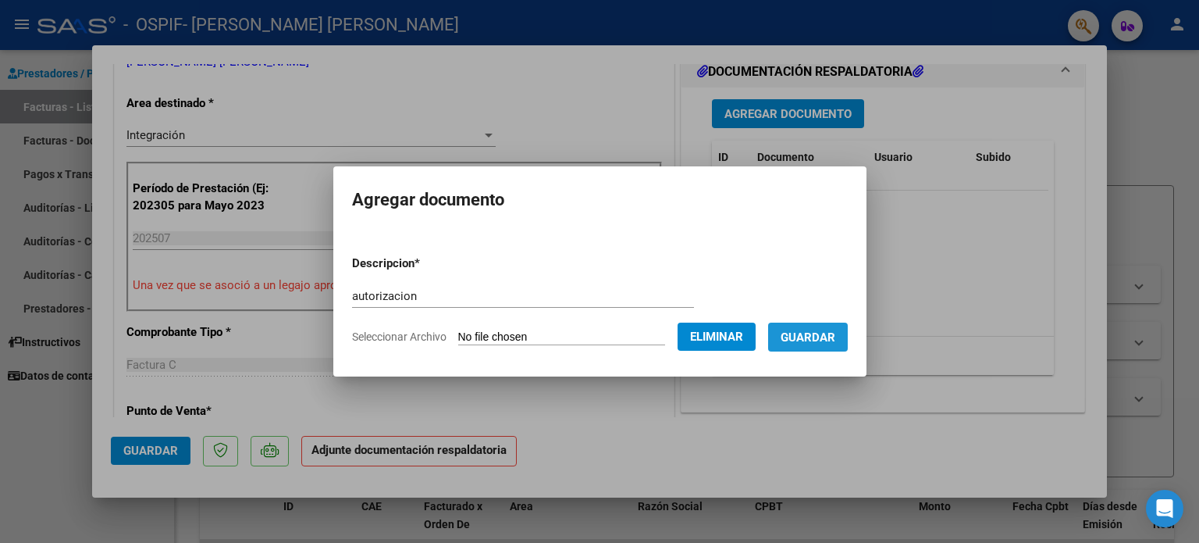
click at [830, 336] on span "Guardar" at bounding box center [808, 337] width 55 height 14
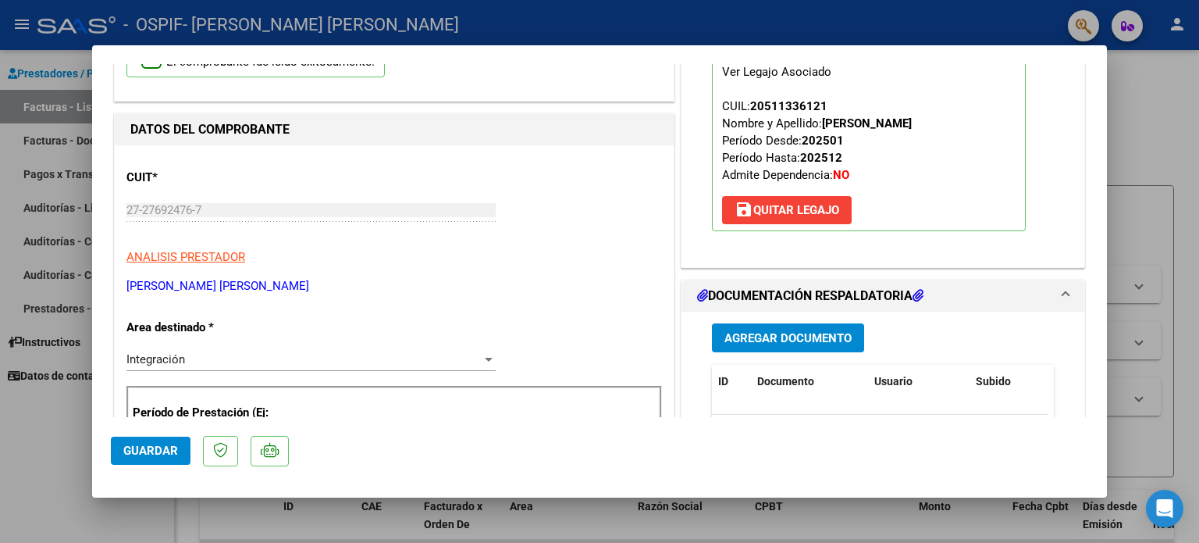
scroll to position [276, 0]
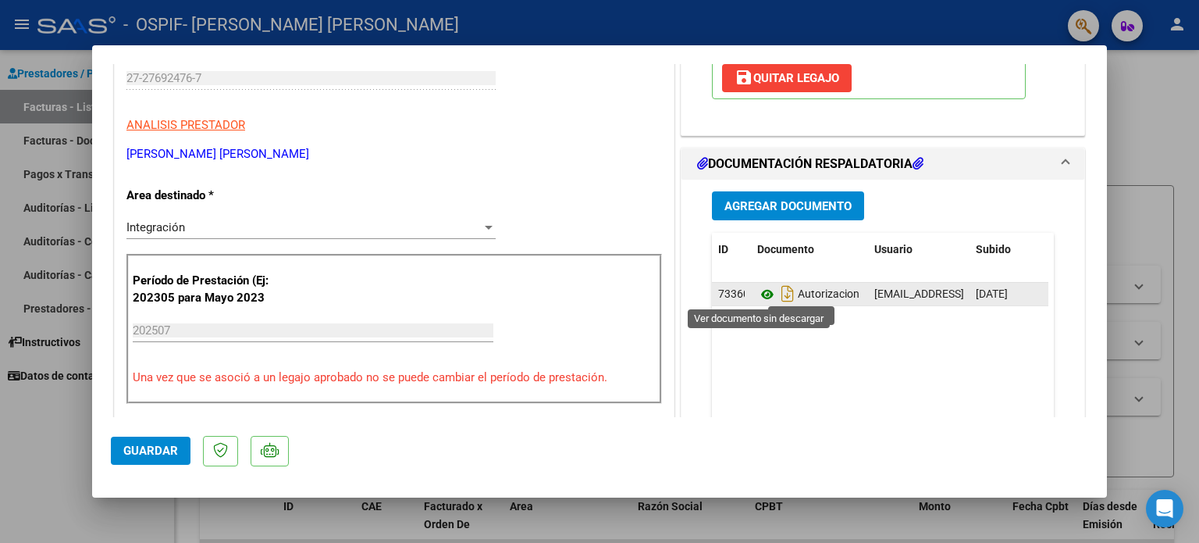
click at [761, 293] on icon at bounding box center [767, 294] width 20 height 19
click at [795, 297] on span "Autorizacion" at bounding box center [808, 294] width 102 height 12
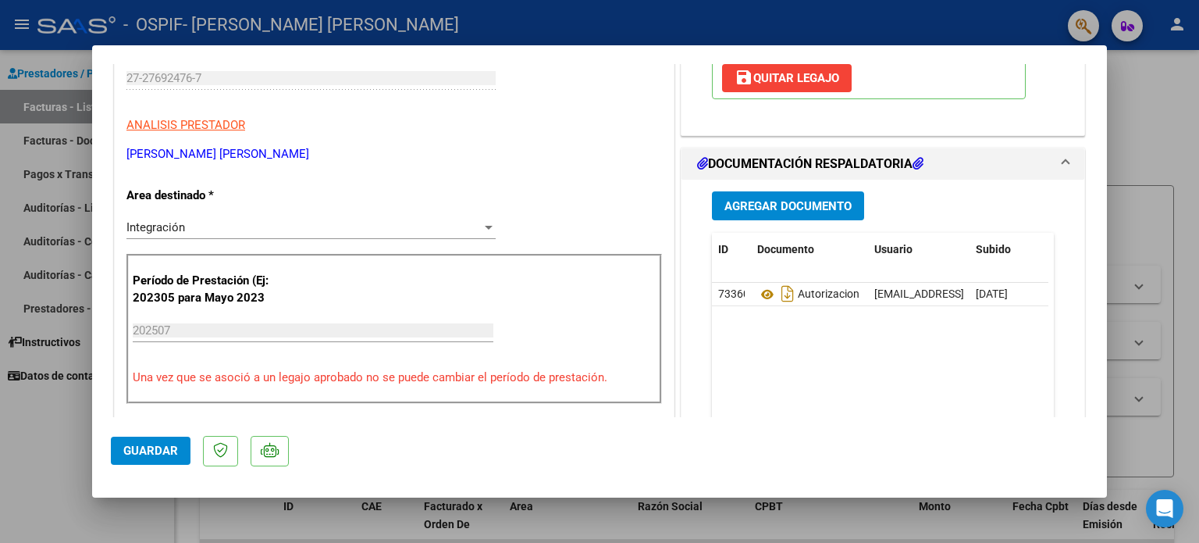
click at [781, 205] on span "Agregar Documento" at bounding box center [788, 206] width 127 height 14
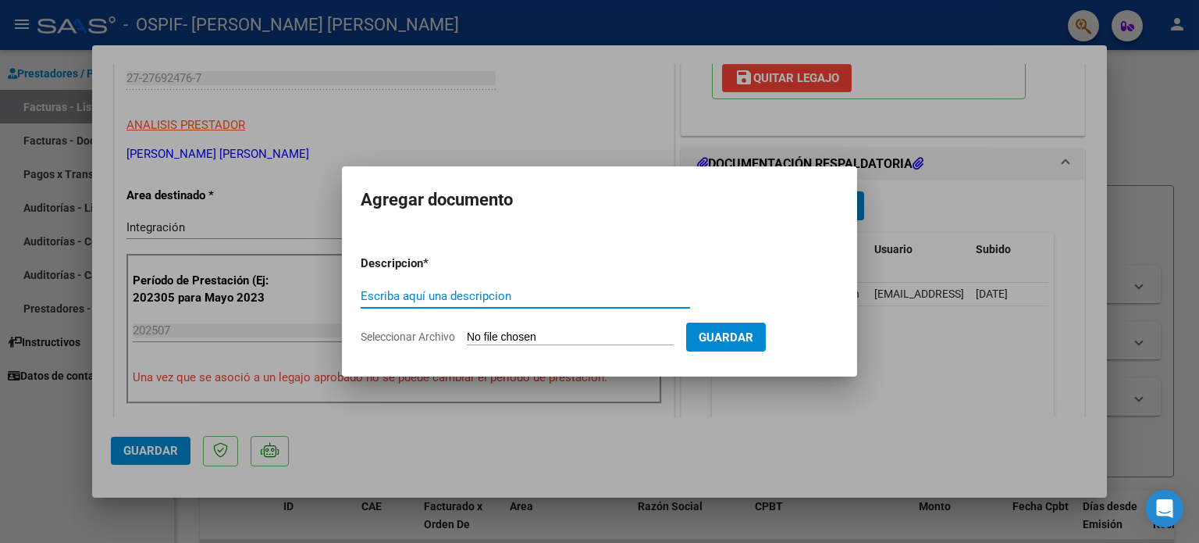
click at [575, 293] on input "Escriba aquí una descripcion" at bounding box center [525, 296] width 329 height 14
click at [575, 293] on input "autorizacion" at bounding box center [525, 296] width 329 height 14
type input "autorizacion"
click at [428, 337] on span "Seleccionar Archivo" at bounding box center [408, 336] width 94 height 12
click at [467, 337] on input "Seleccionar Archivo" at bounding box center [570, 337] width 207 height 15
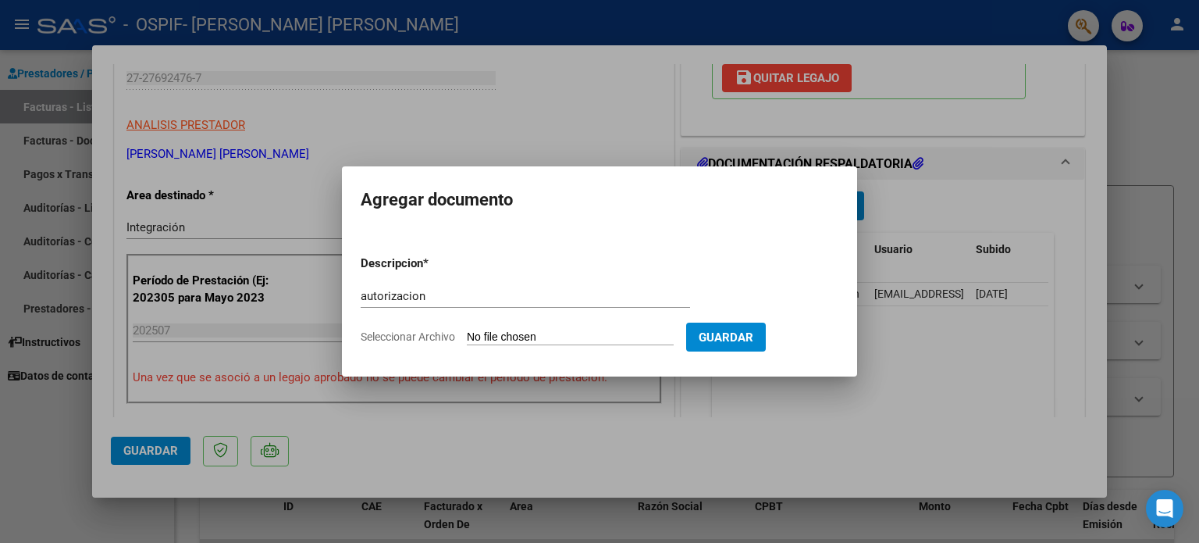
type input "C:\fakepath\ARZENTE AUTORIZACION.jpg"
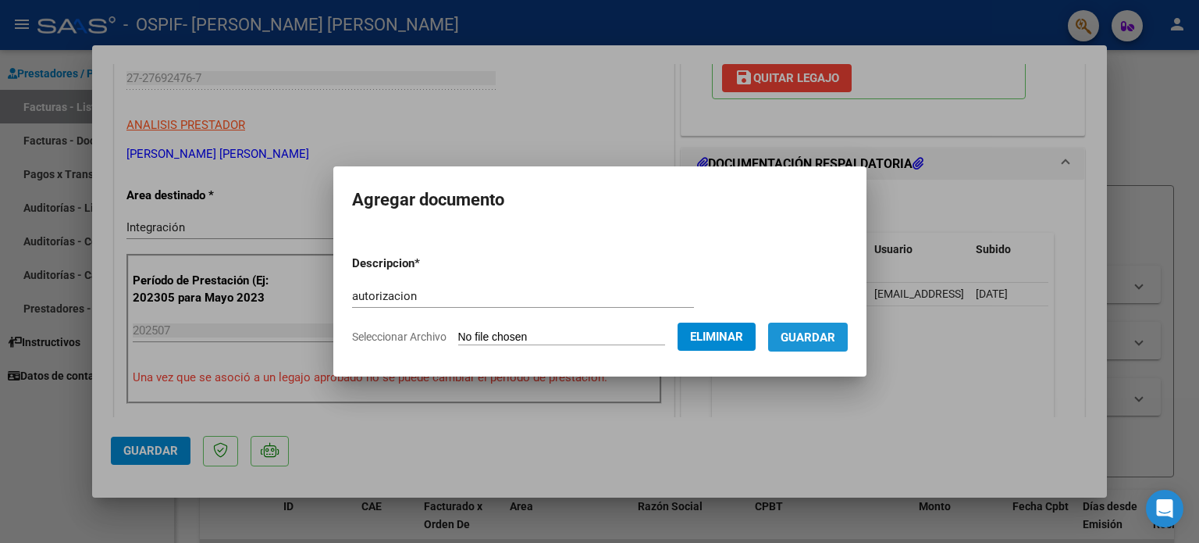
click at [826, 330] on span "Guardar" at bounding box center [808, 337] width 55 height 14
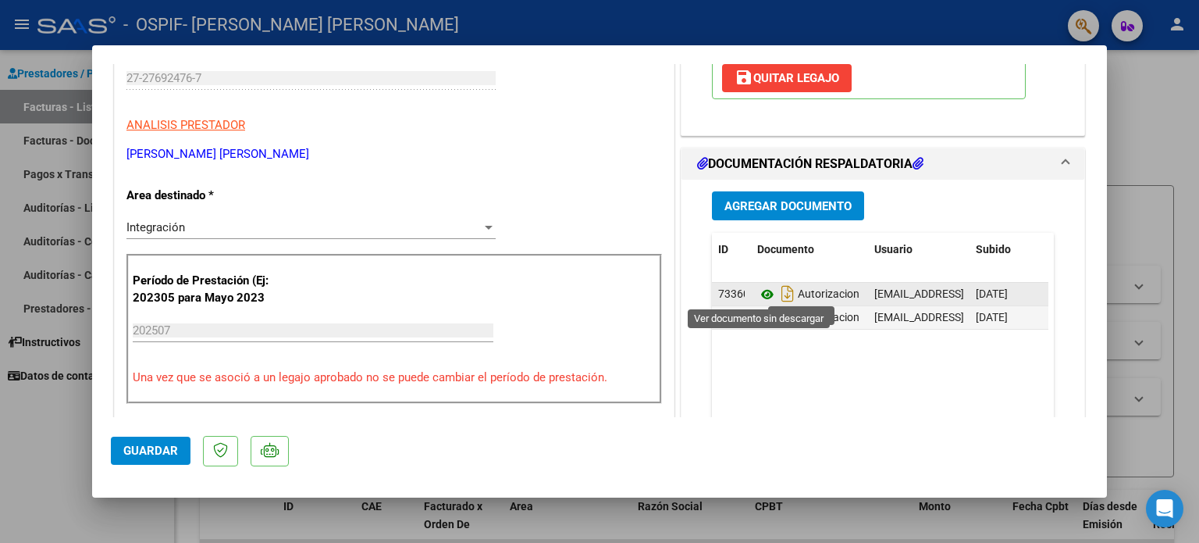
click at [757, 290] on icon at bounding box center [767, 294] width 20 height 19
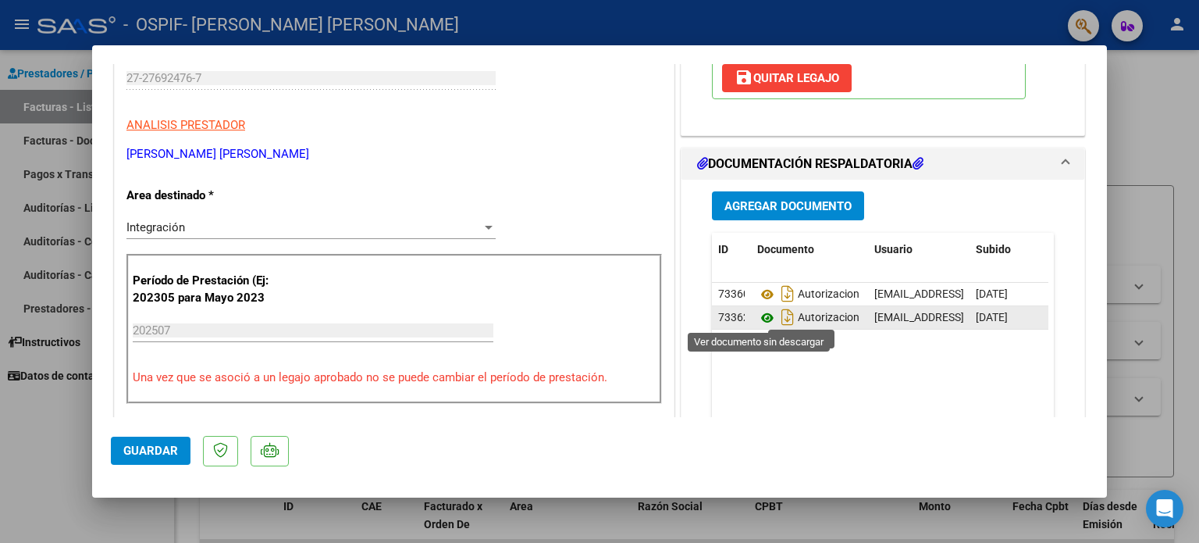
click at [757, 314] on icon at bounding box center [767, 317] width 20 height 19
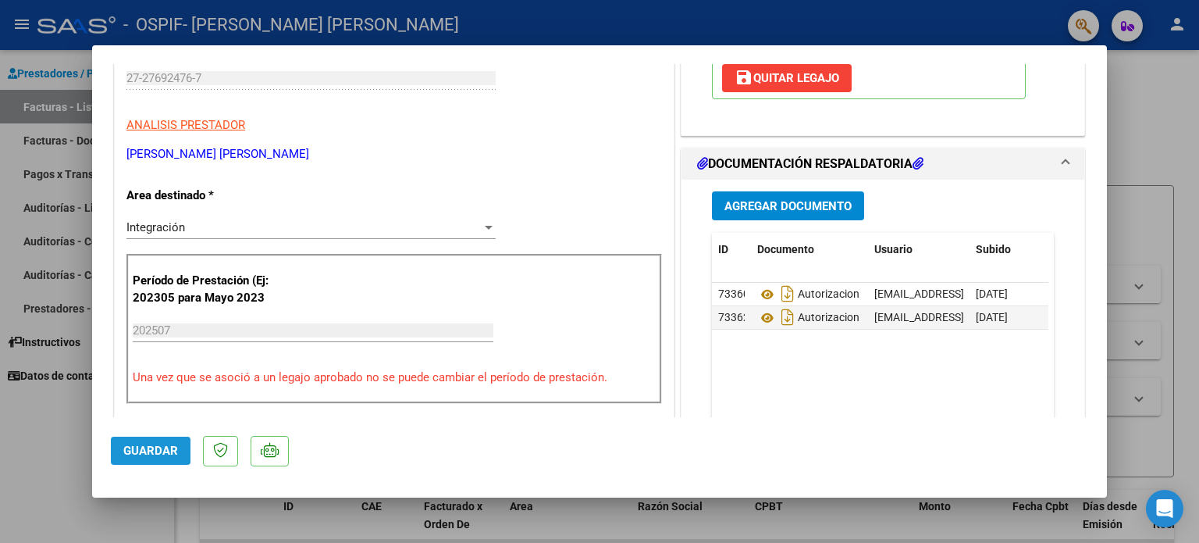
click at [156, 449] on span "Guardar" at bounding box center [150, 450] width 55 height 14
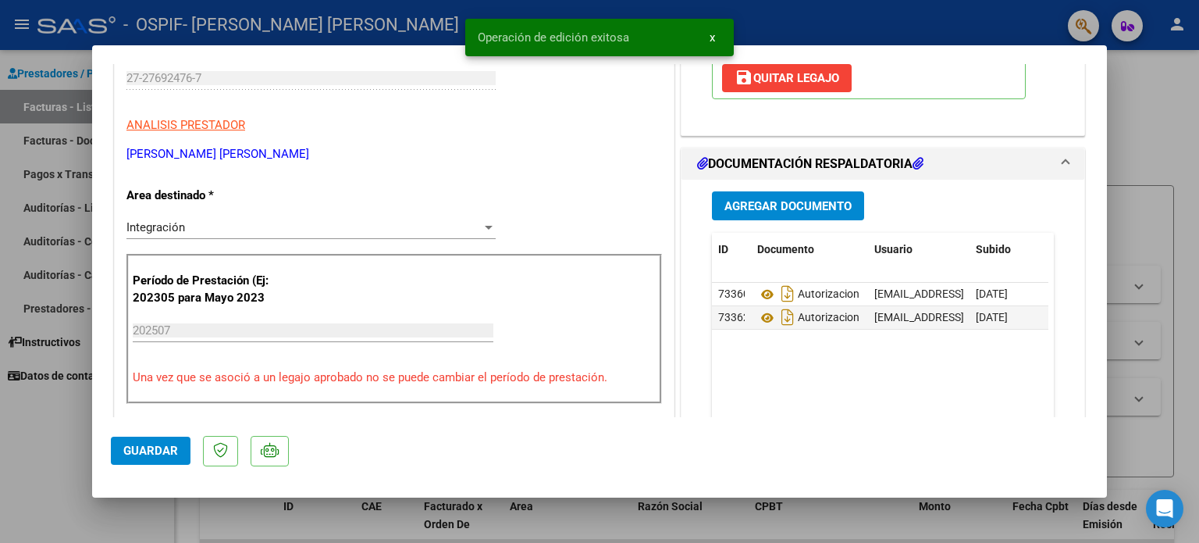
click at [80, 455] on div at bounding box center [599, 271] width 1199 height 543
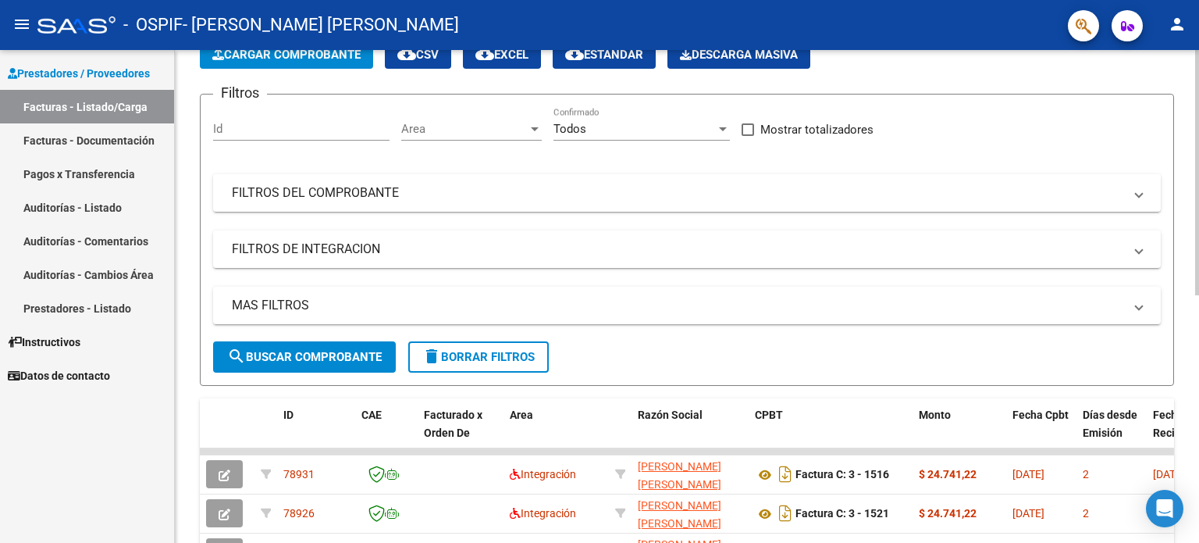
scroll to position [133, 0]
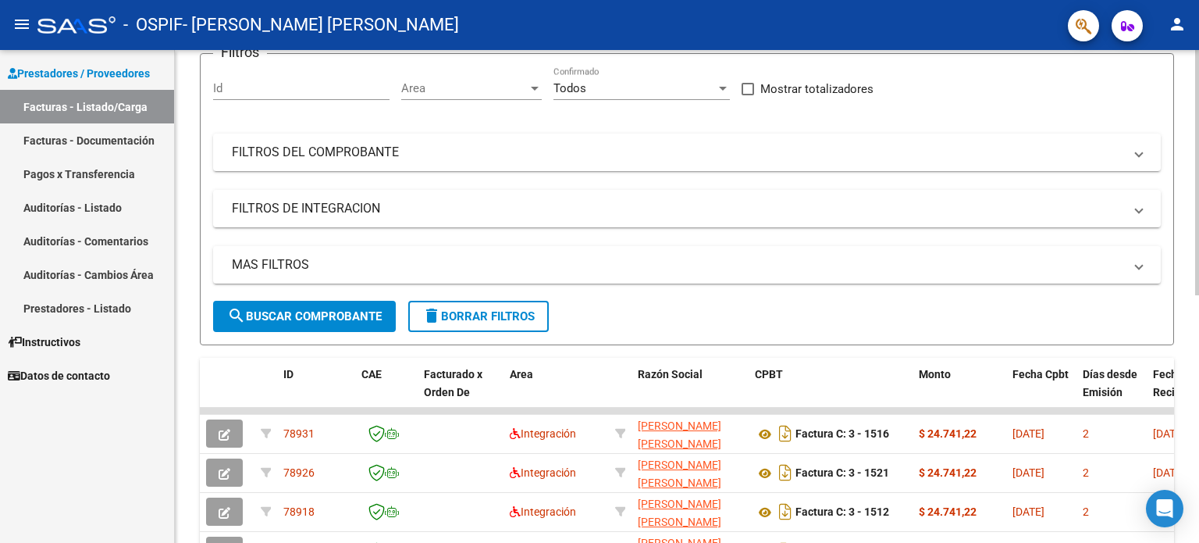
click at [1199, 326] on div at bounding box center [1197, 239] width 4 height 245
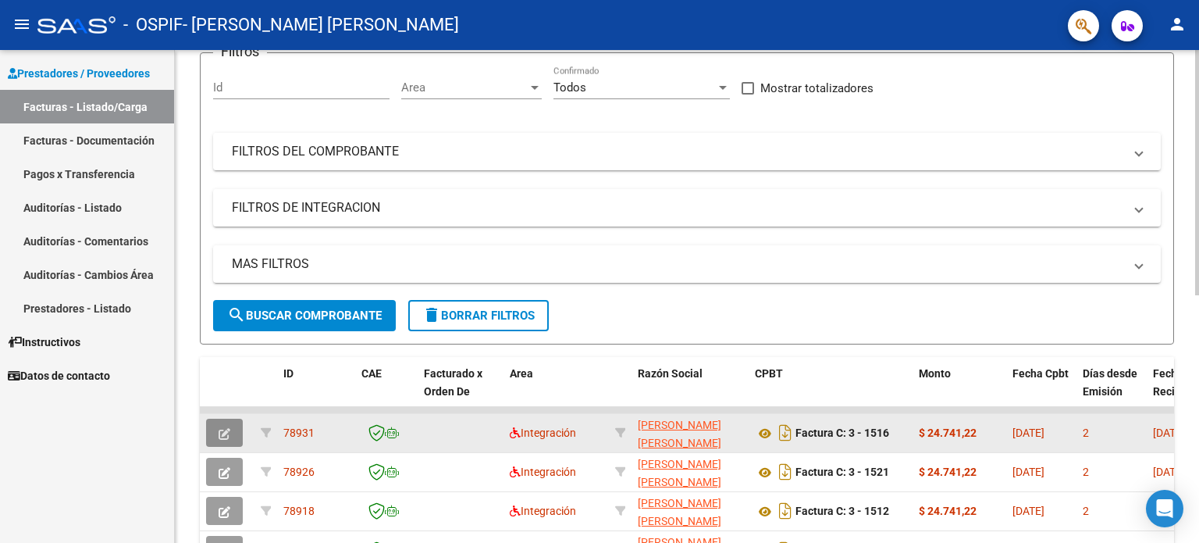
click at [229, 436] on icon "button" at bounding box center [225, 434] width 12 height 12
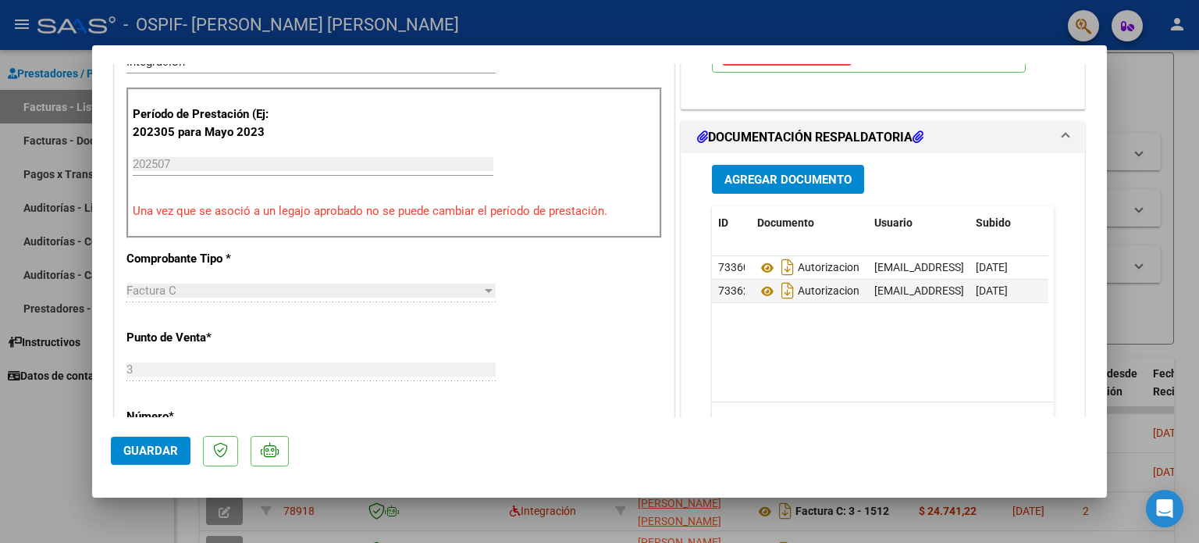
scroll to position [400, 0]
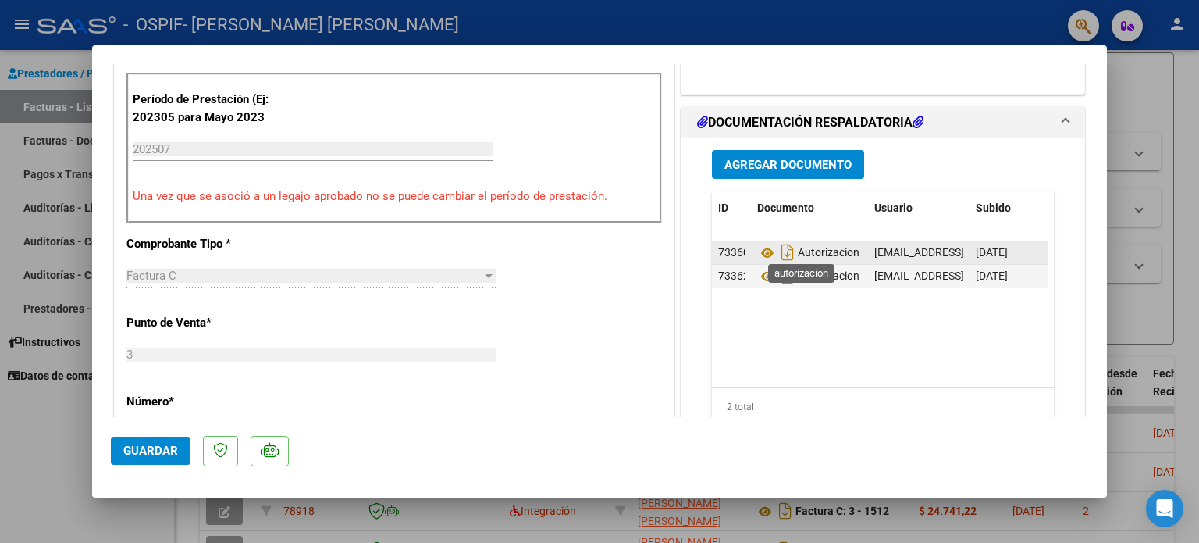
click at [810, 253] on span "Autorizacion" at bounding box center [808, 253] width 102 height 12
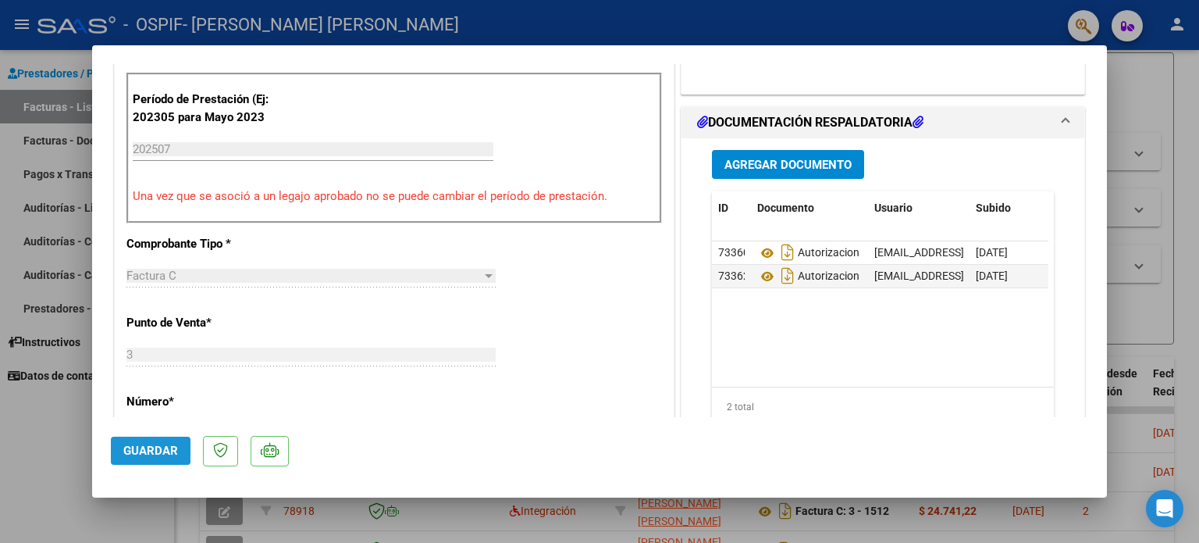
click at [150, 449] on span "Guardar" at bounding box center [150, 450] width 55 height 14
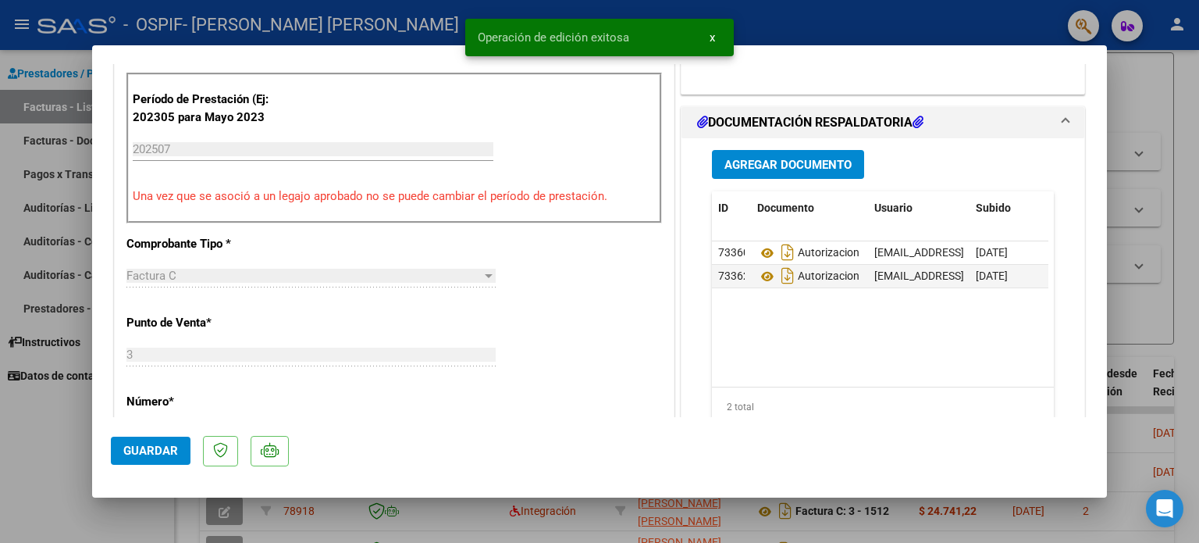
click at [45, 438] on div at bounding box center [599, 271] width 1199 height 543
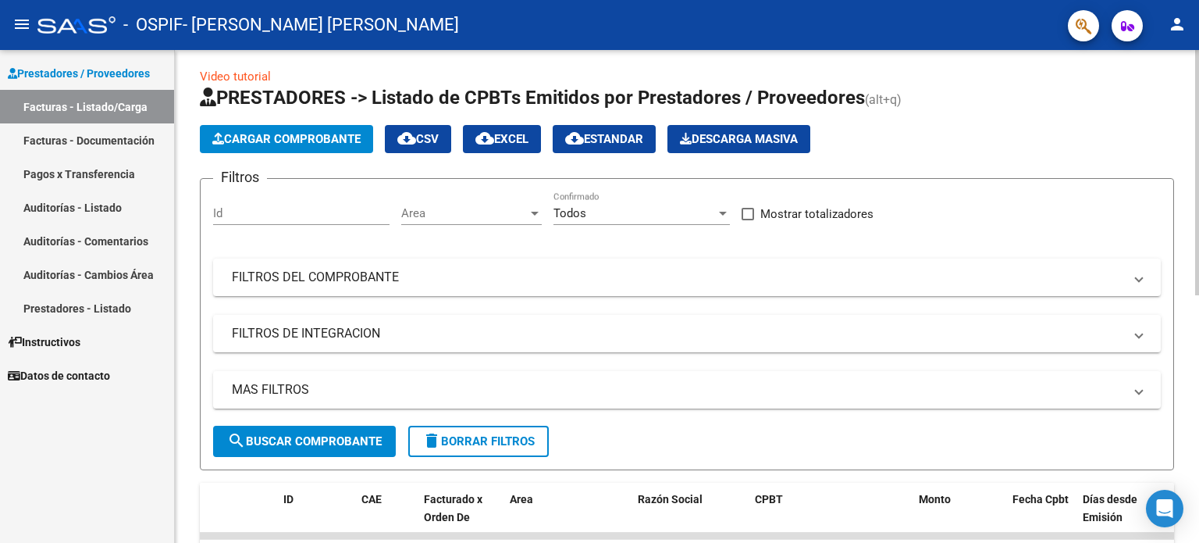
scroll to position [0, 0]
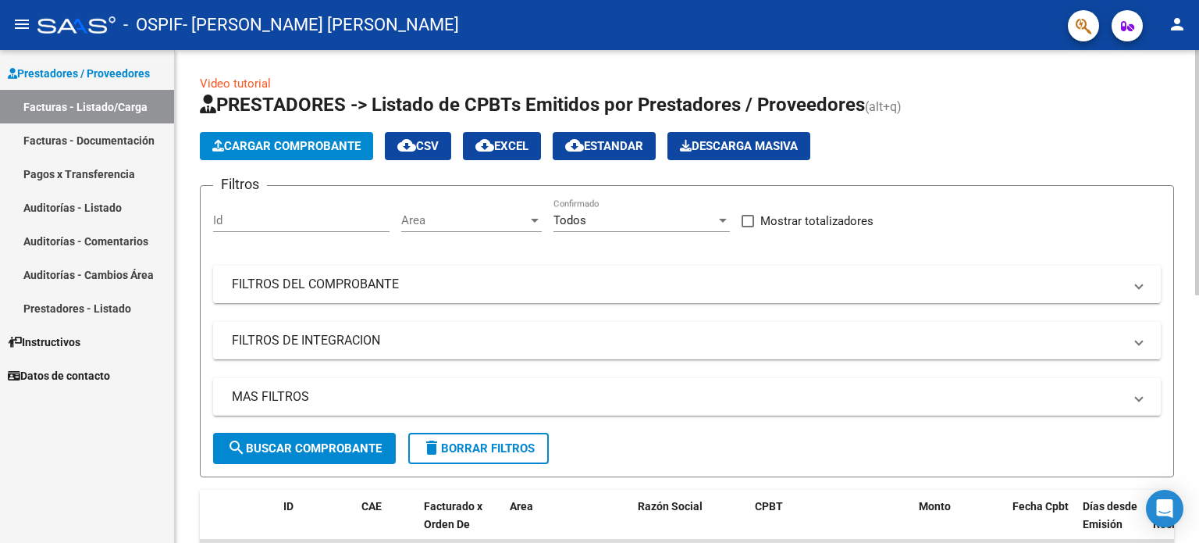
click at [1194, 133] on div "Video tutorial PRESTADORES -> Listado de CPBTs Emitidos por Prestadores / Prove…" at bounding box center [689, 540] width 1028 height 981
click at [294, 141] on span "Cargar Comprobante" at bounding box center [286, 146] width 148 height 14
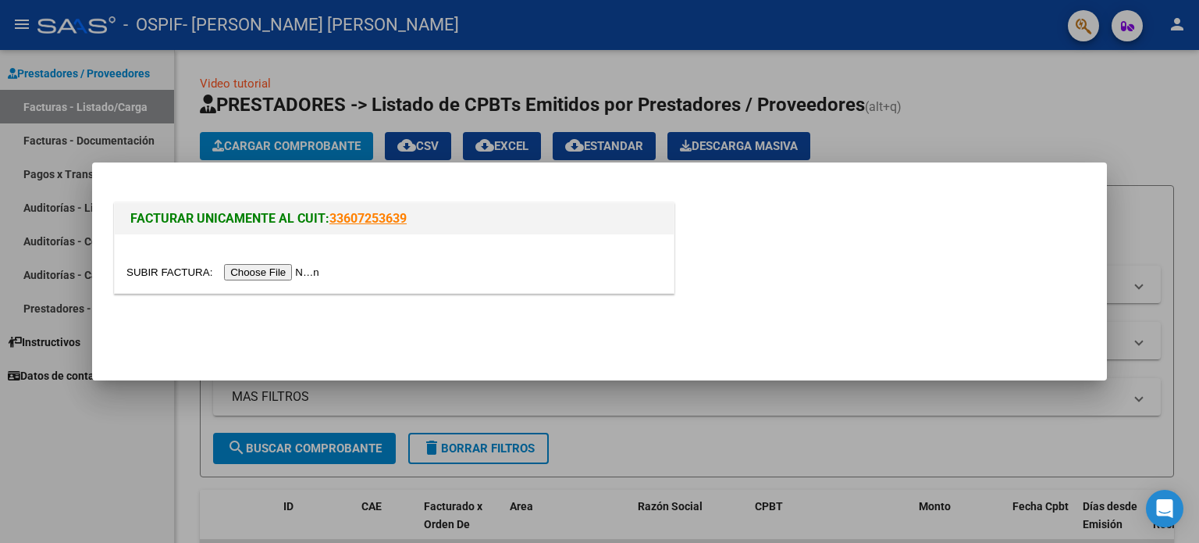
click at [168, 274] on input "file" at bounding box center [225, 272] width 198 height 16
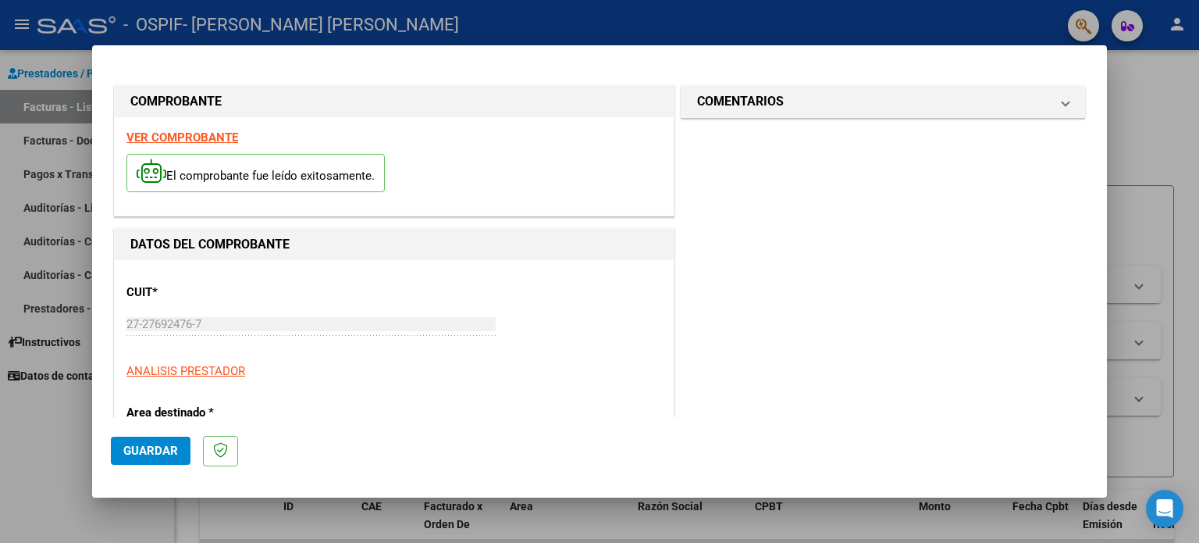
click at [463, 255] on div "DATOS DEL COMPROBANTE" at bounding box center [394, 244] width 559 height 31
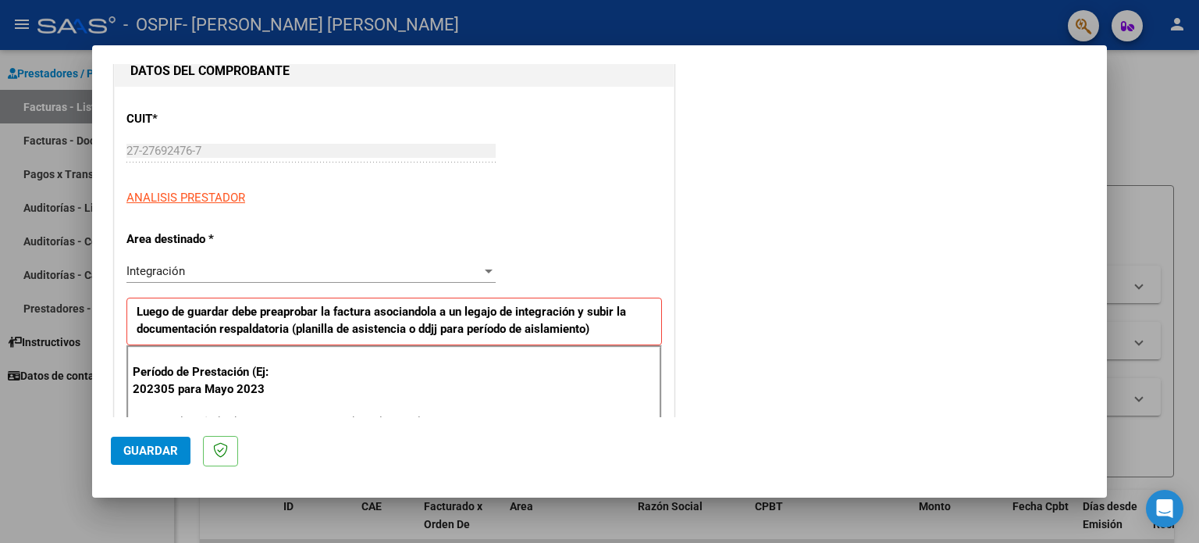
scroll to position [300, 0]
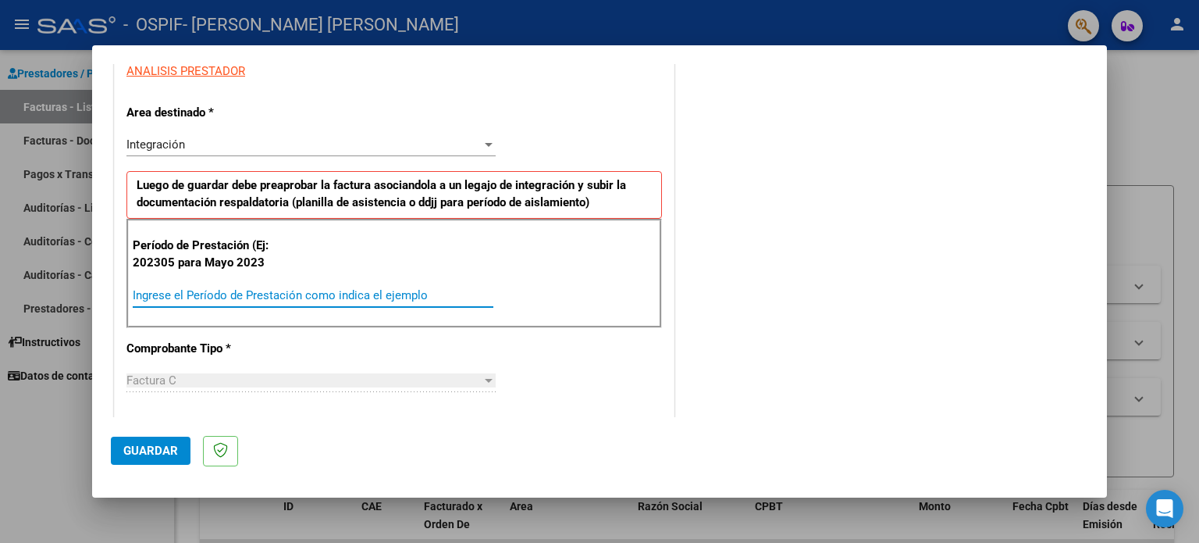
click at [363, 293] on input "Ingrese el Período de Prestación como indica el ejemplo" at bounding box center [313, 295] width 361 height 14
type input "202507"
click at [138, 453] on span "Guardar" at bounding box center [150, 450] width 55 height 14
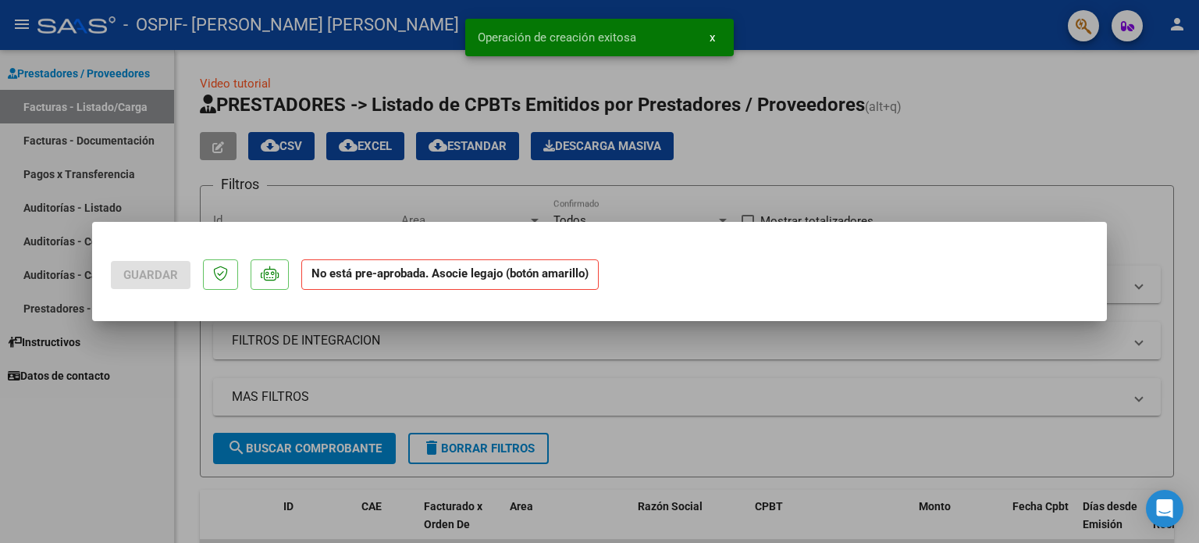
scroll to position [0, 0]
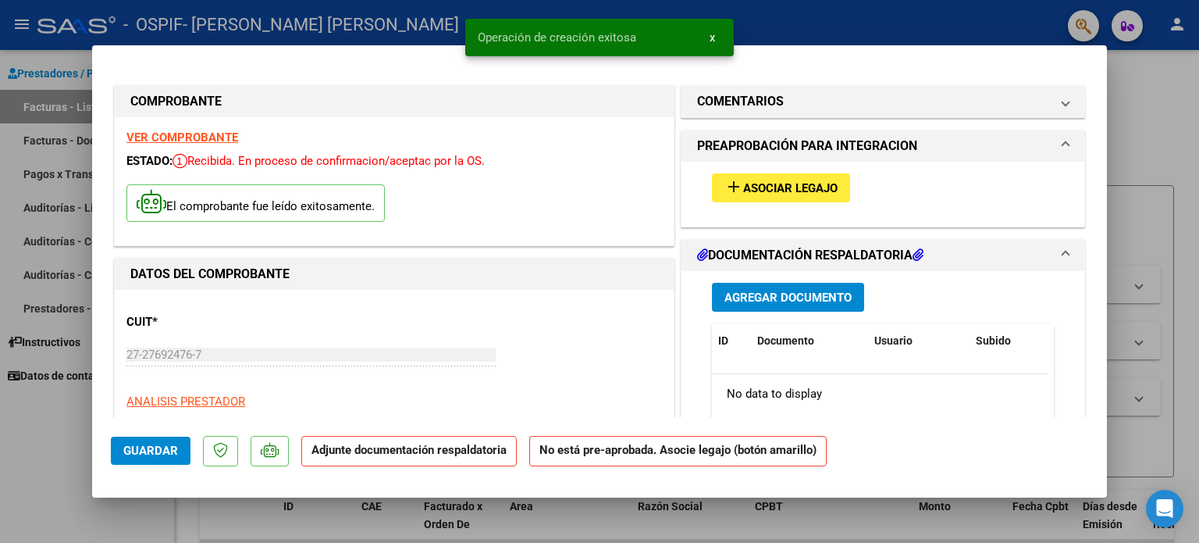
click at [755, 189] on span "Asociar Legajo" at bounding box center [790, 188] width 94 height 14
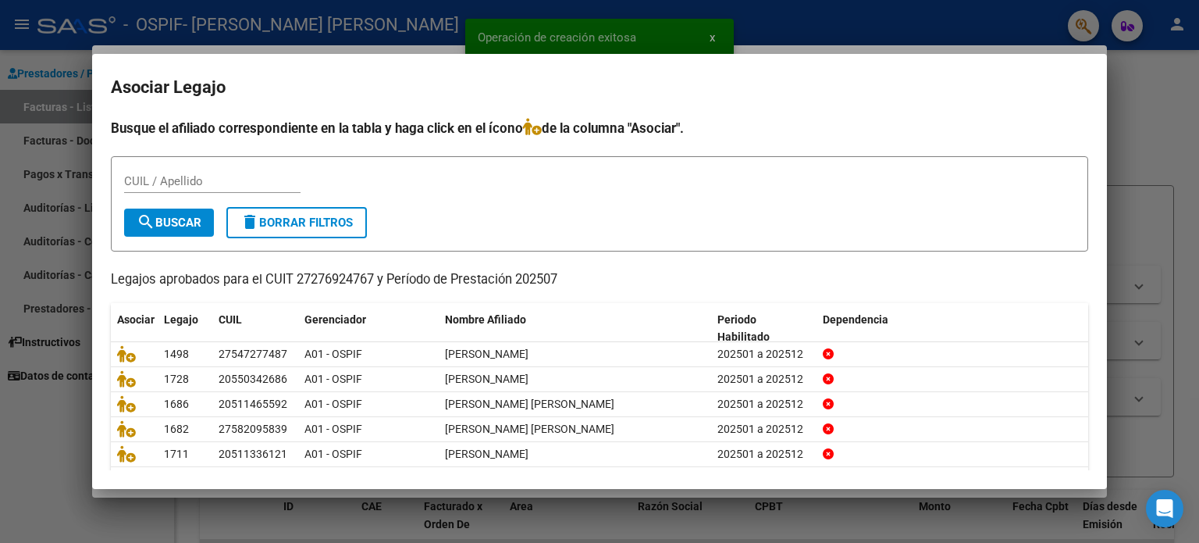
click at [755, 189] on div "CUIL / Apellido" at bounding box center [599, 188] width 951 height 38
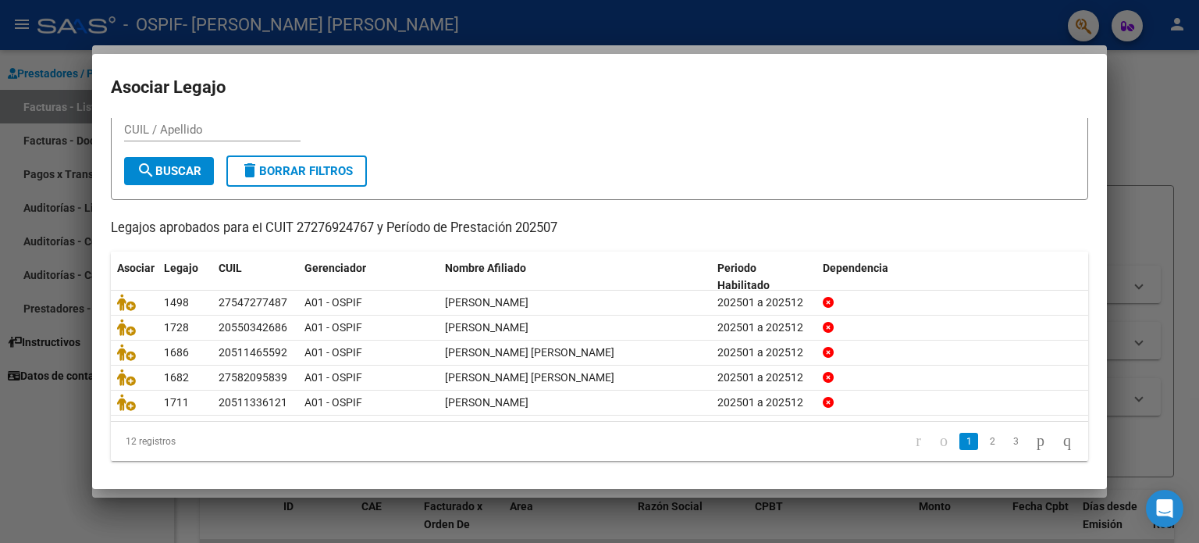
scroll to position [52, 0]
click at [983, 434] on link "2" at bounding box center [992, 440] width 19 height 17
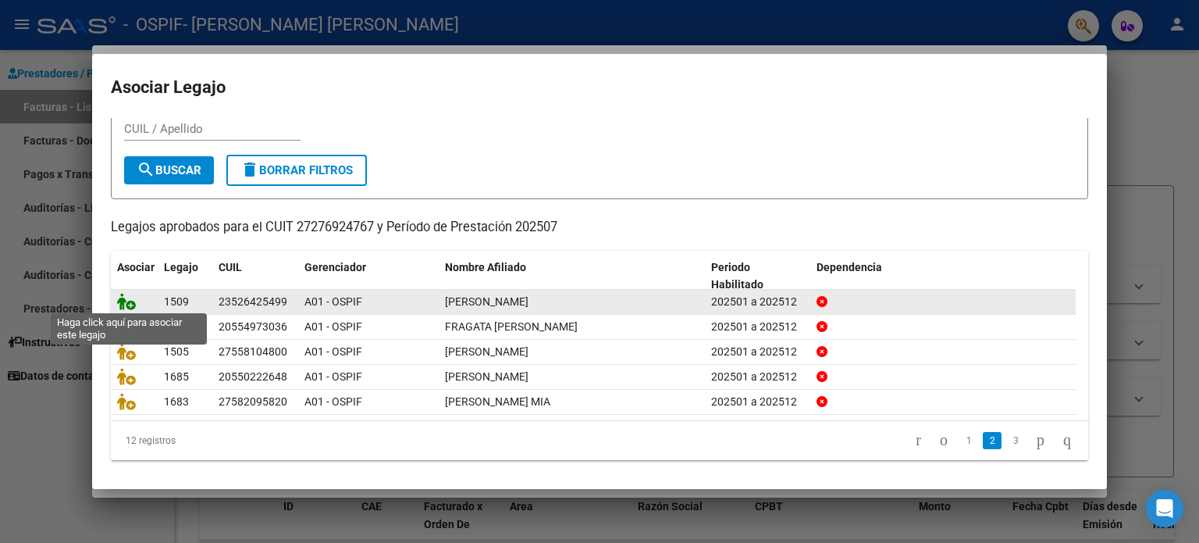
click at [131, 301] on icon at bounding box center [126, 301] width 19 height 17
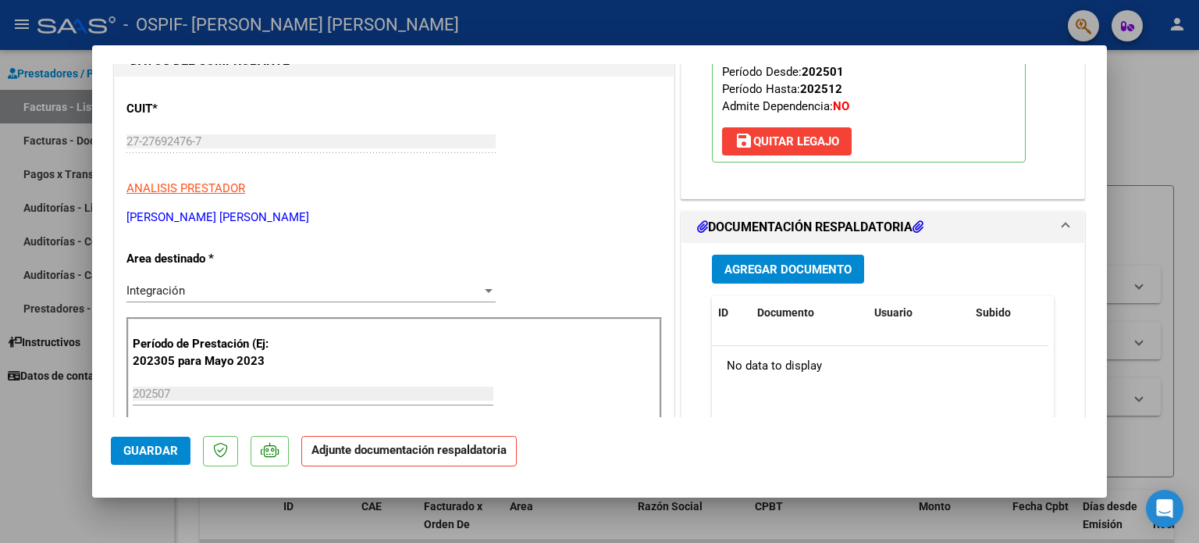
scroll to position [208, 0]
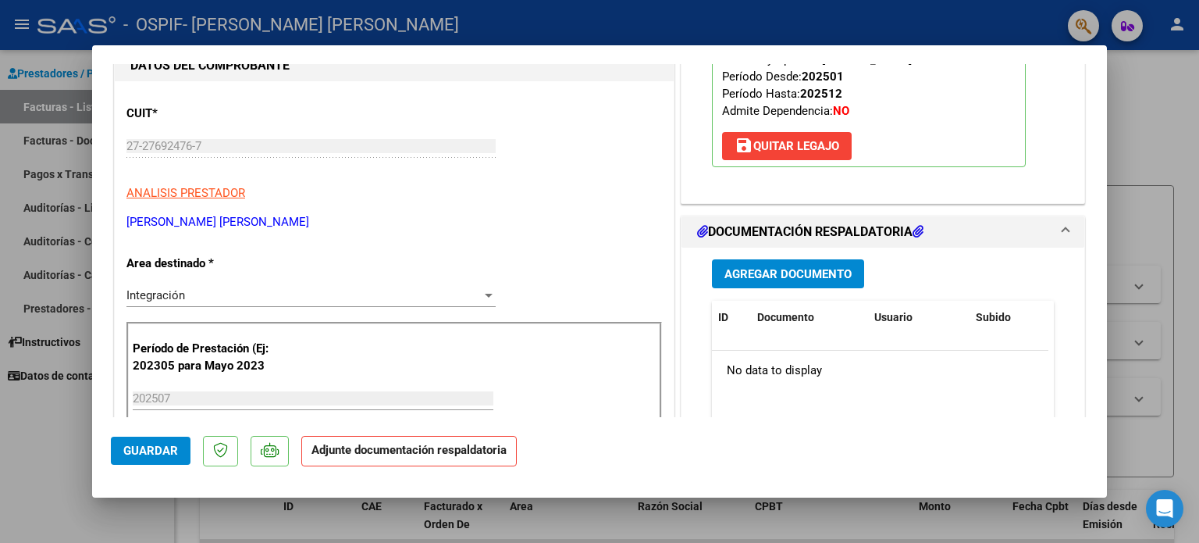
click at [834, 272] on span "Agregar Documento" at bounding box center [788, 274] width 127 height 14
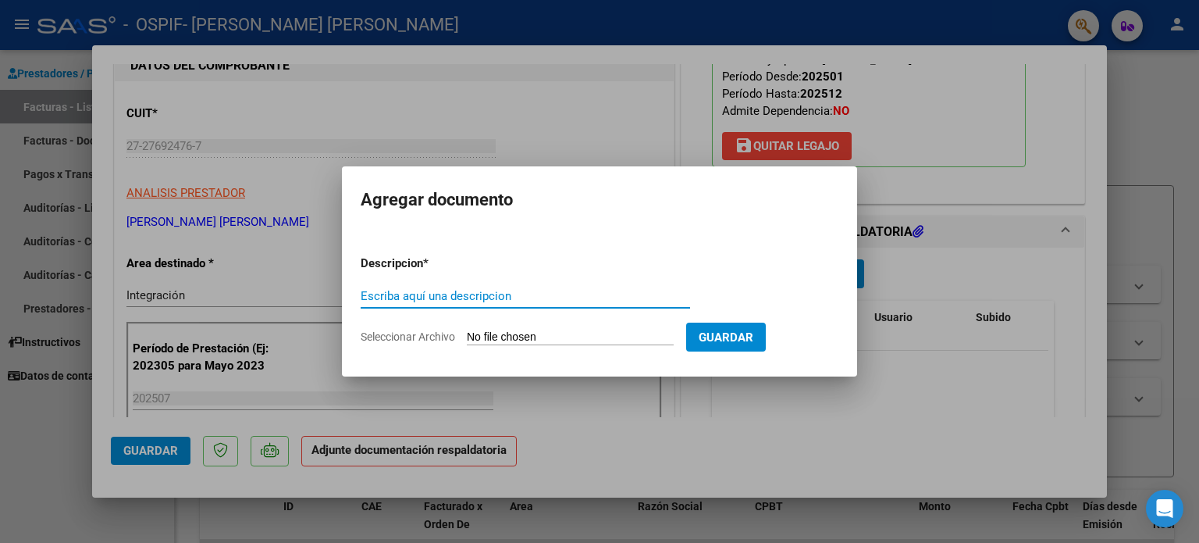
click at [496, 293] on input "Escriba aquí una descripcion" at bounding box center [525, 296] width 329 height 14
type input "autorizacion"
click at [415, 334] on span "Seleccionar Archivo" at bounding box center [408, 336] width 94 height 12
click at [467, 334] on input "Seleccionar Archivo" at bounding box center [570, 337] width 207 height 15
type input "C:\fakepath\[PERSON_NAME] Autorizacion 2025.png"
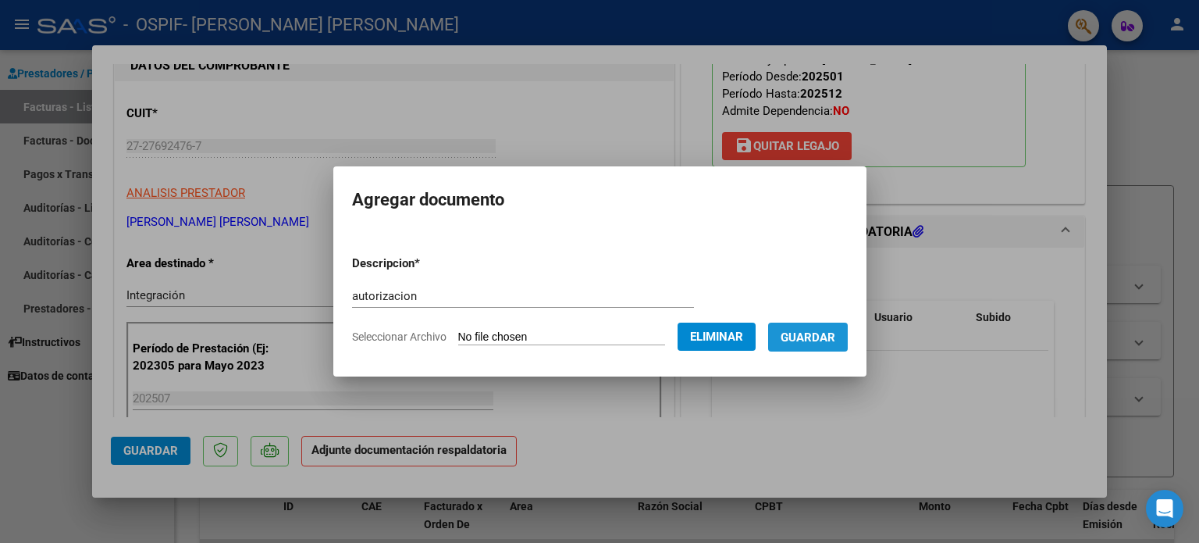
click at [828, 340] on span "Guardar" at bounding box center [808, 337] width 55 height 14
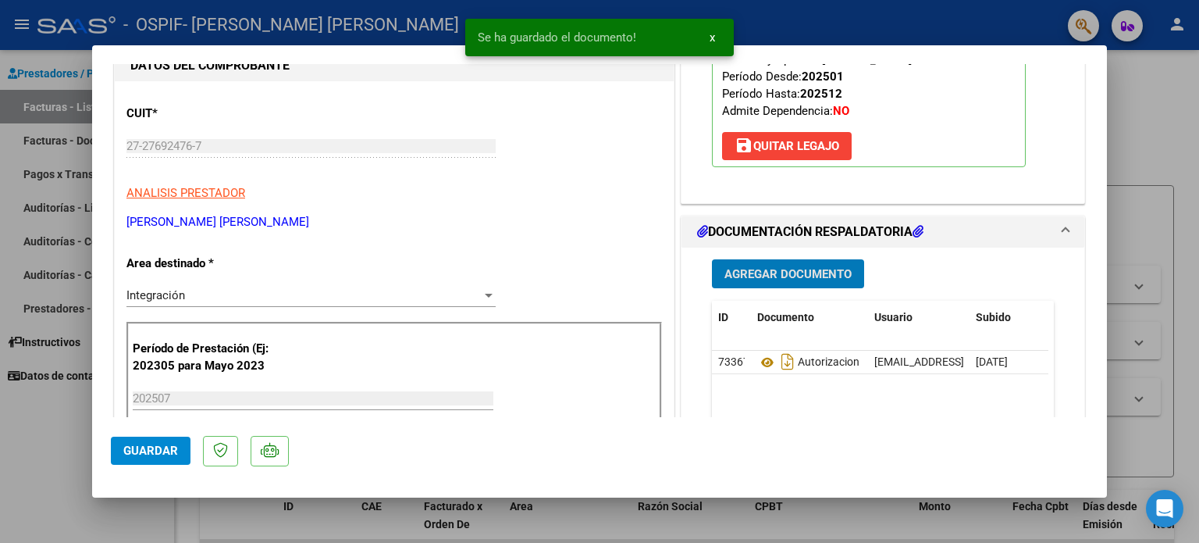
click at [787, 269] on span "Agregar Documento" at bounding box center [788, 274] width 127 height 14
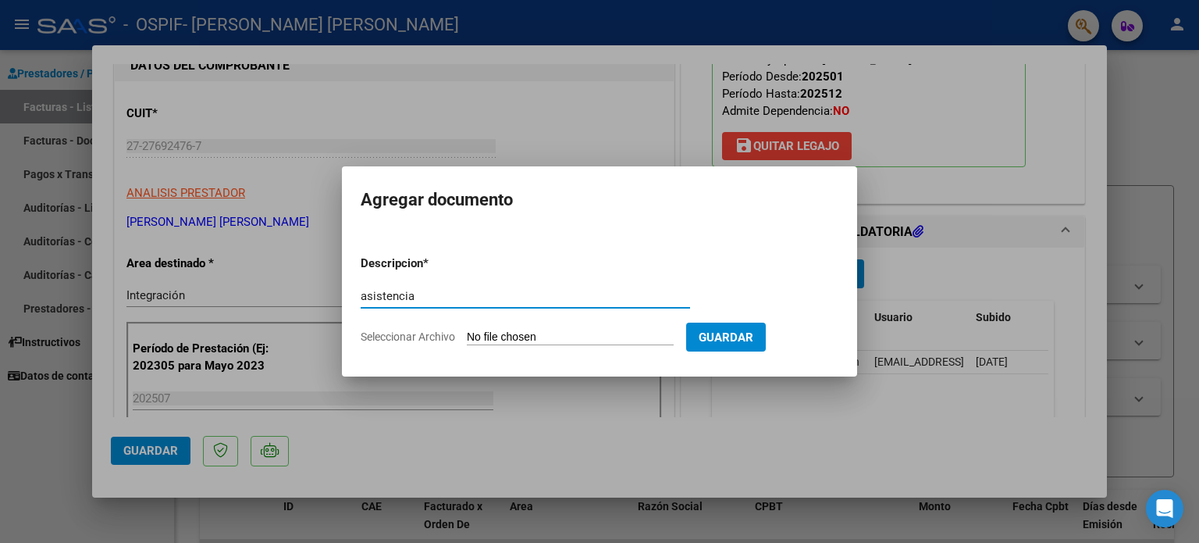
type input "asistencia"
click at [431, 333] on span "Seleccionar Archivo" at bounding box center [408, 336] width 94 height 12
click at [467, 333] on input "Seleccionar Archivo" at bounding box center [570, 337] width 207 height 15
type input "C:\fakepath\[PERSON_NAME] Asistencia.jpg"
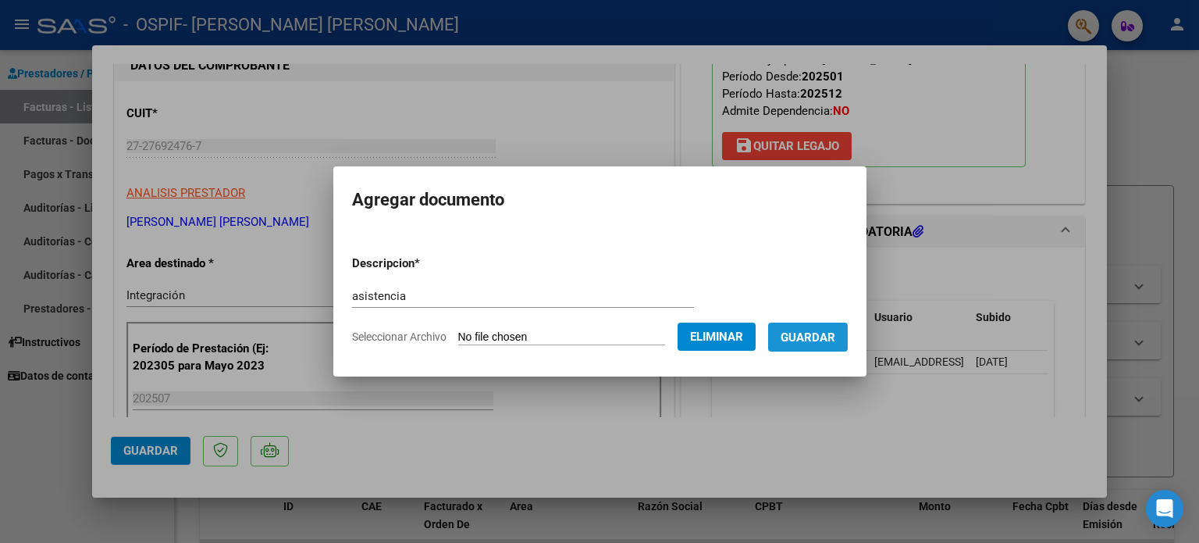
click at [820, 330] on span "Guardar" at bounding box center [808, 337] width 55 height 14
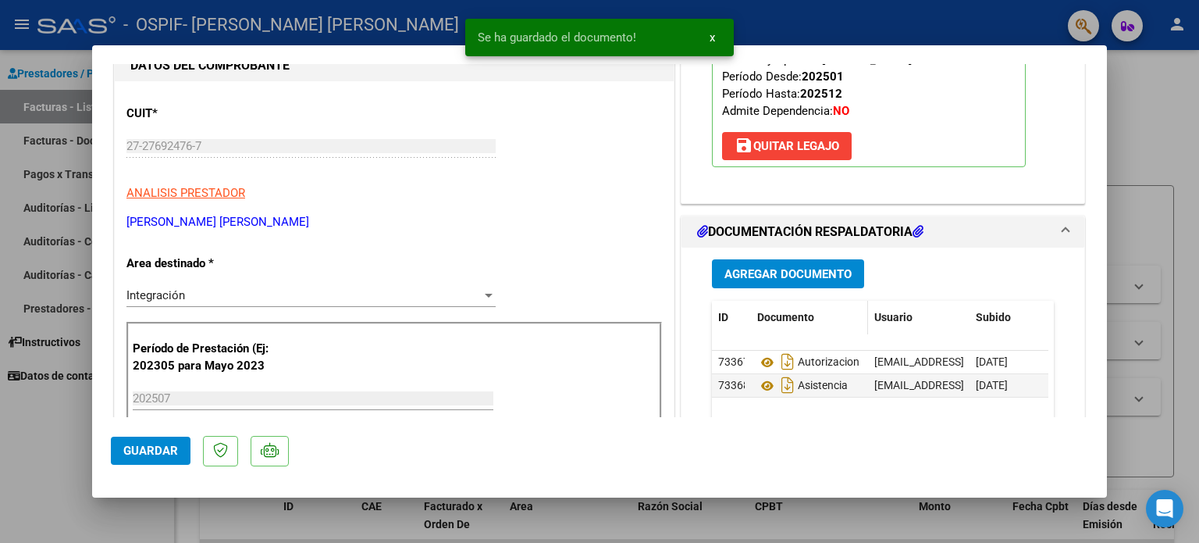
click at [820, 330] on datatable-header-cell "Documento" at bounding box center [809, 318] width 117 height 34
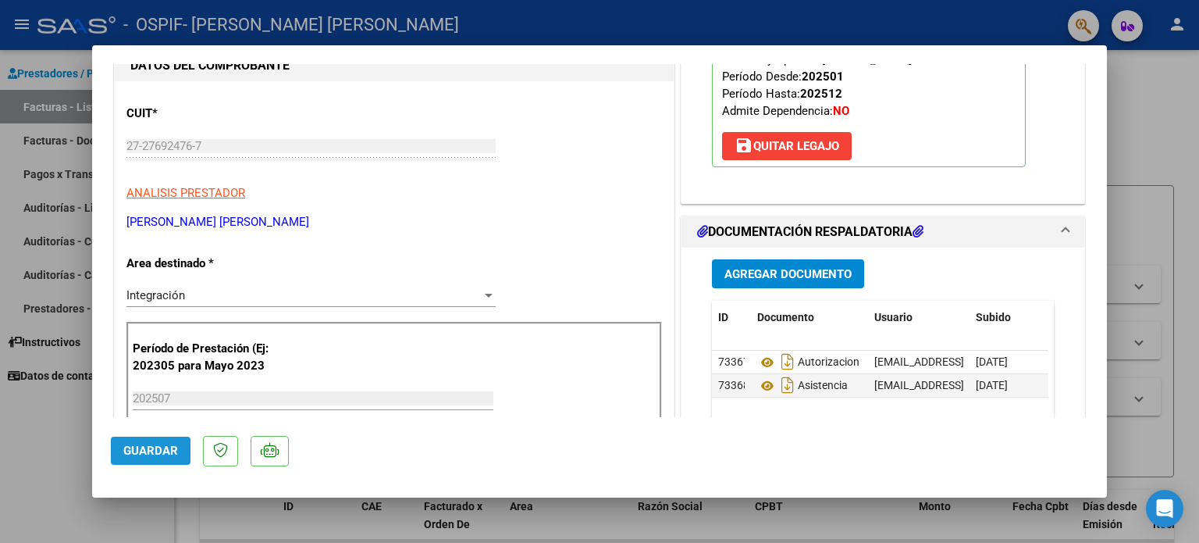
click at [140, 447] on span "Guardar" at bounding box center [150, 450] width 55 height 14
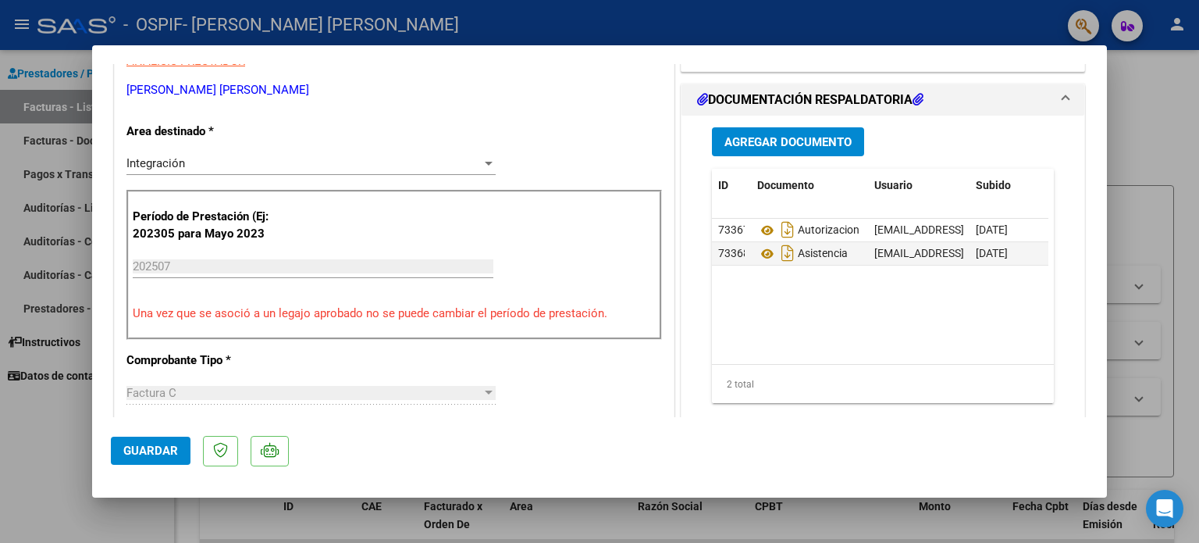
scroll to position [346, 0]
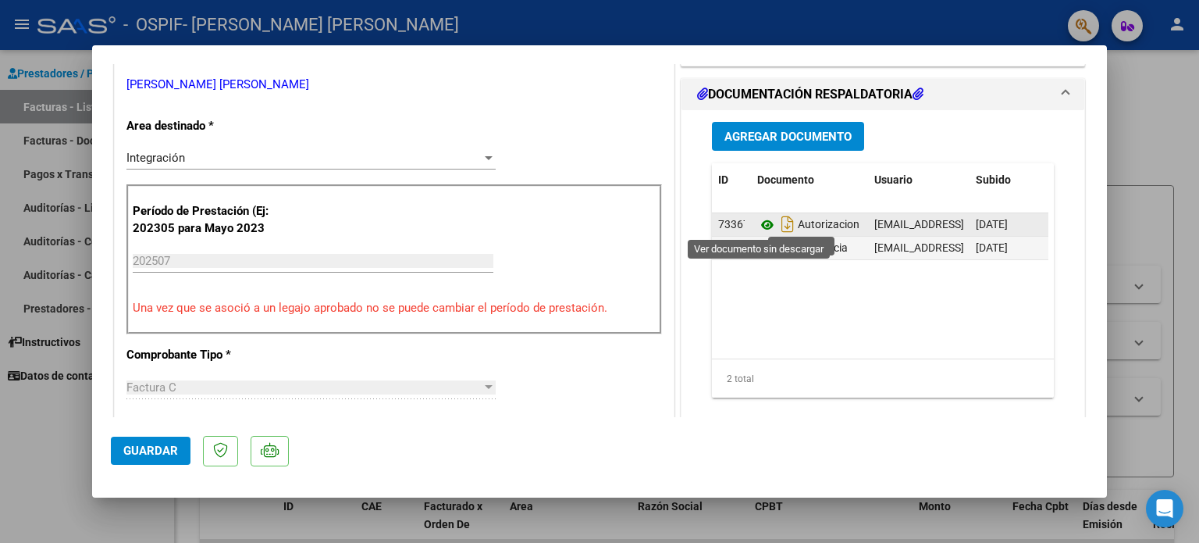
click at [762, 222] on icon at bounding box center [767, 225] width 20 height 19
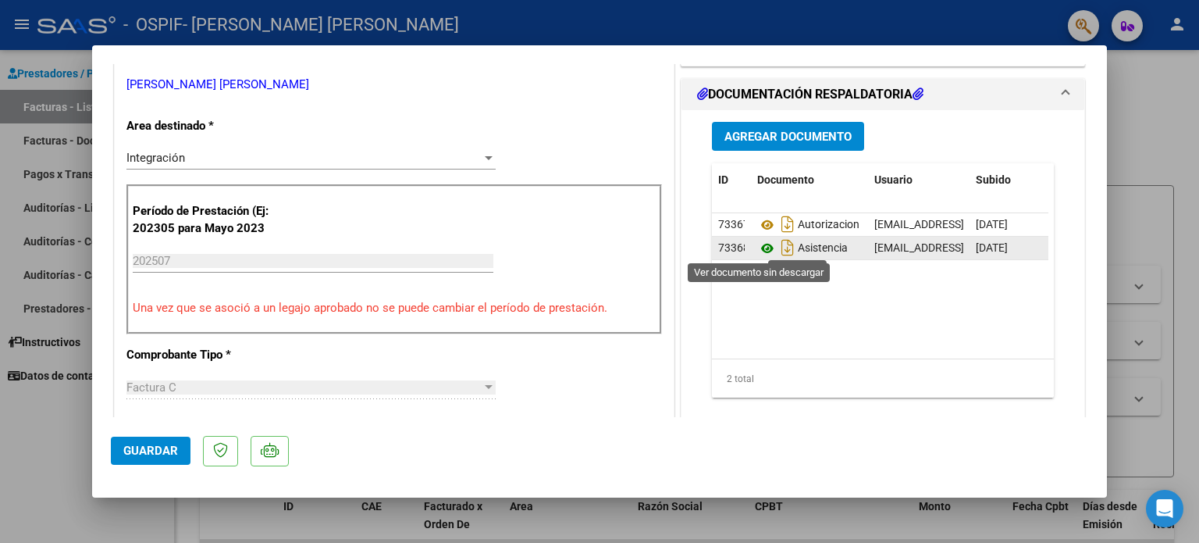
click at [764, 251] on icon at bounding box center [767, 248] width 20 height 19
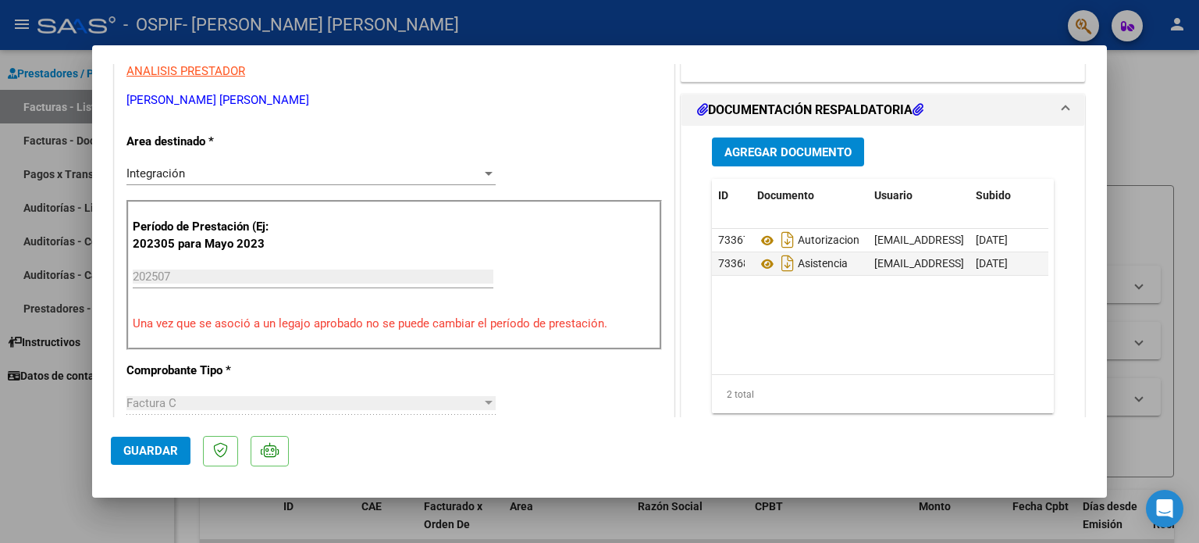
scroll to position [468, 0]
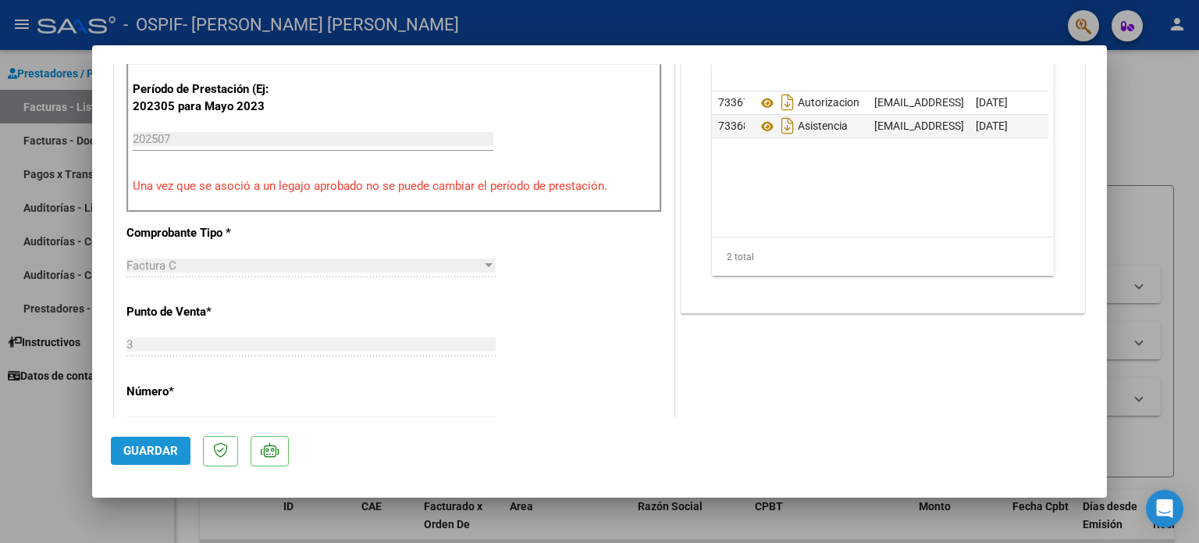
click at [149, 450] on span "Guardar" at bounding box center [150, 450] width 55 height 14
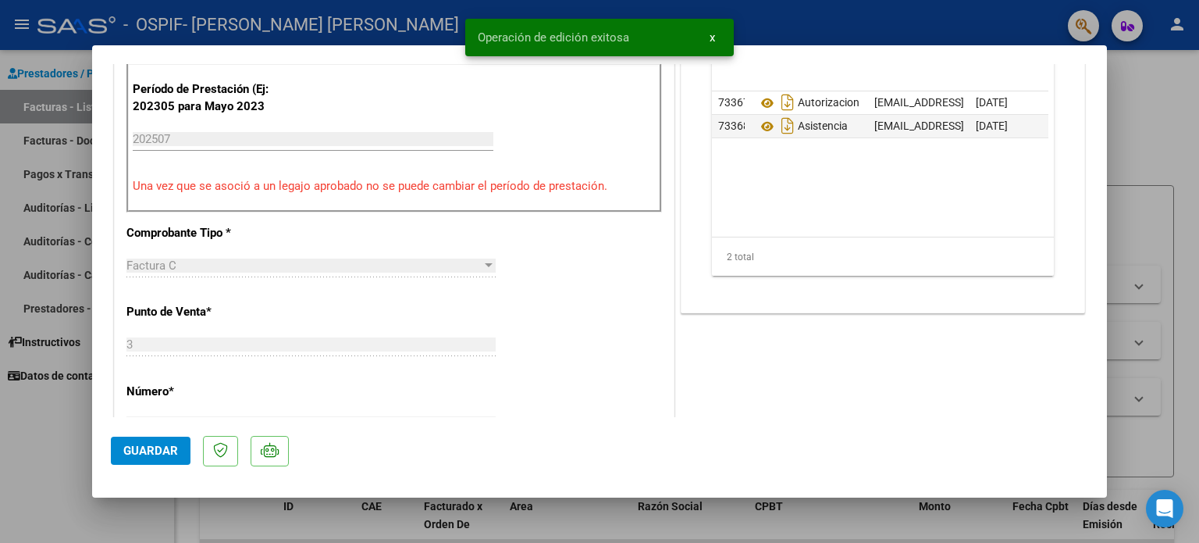
click at [41, 440] on div at bounding box center [599, 271] width 1199 height 543
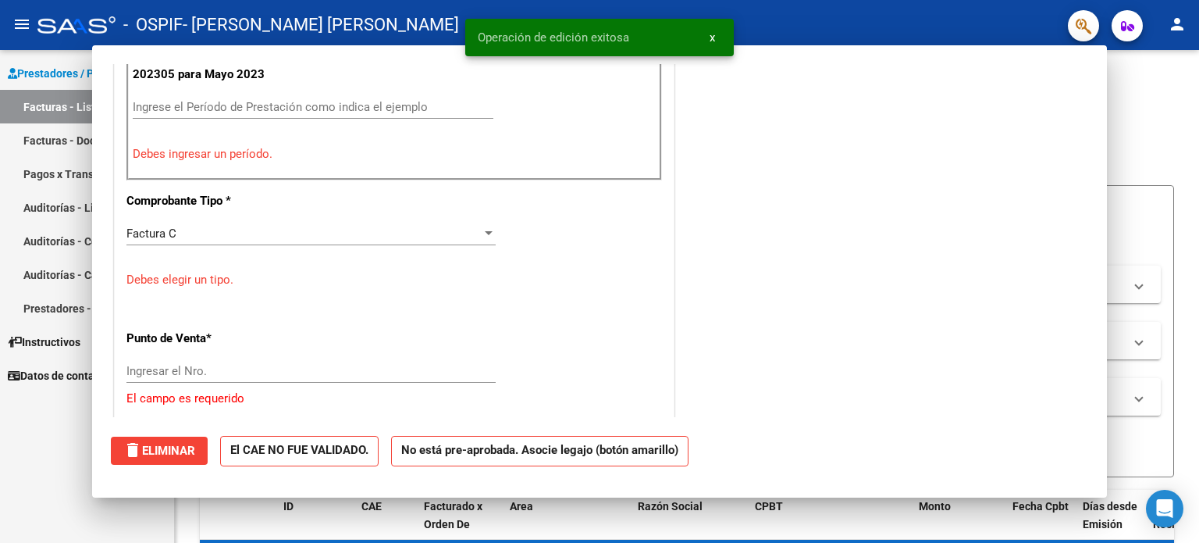
scroll to position [0, 0]
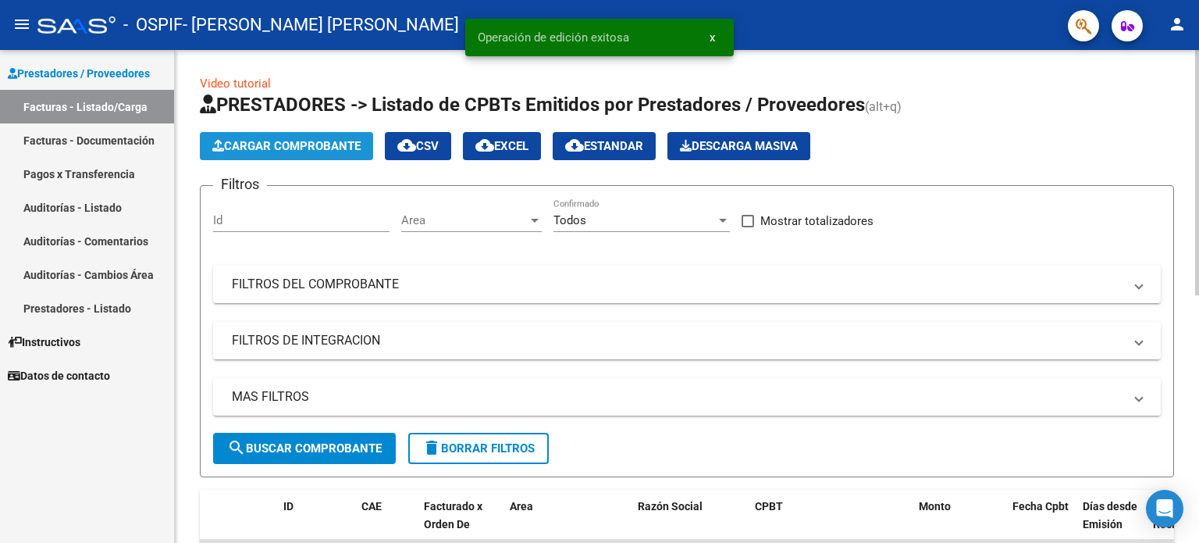
click at [313, 140] on span "Cargar Comprobante" at bounding box center [286, 146] width 148 height 14
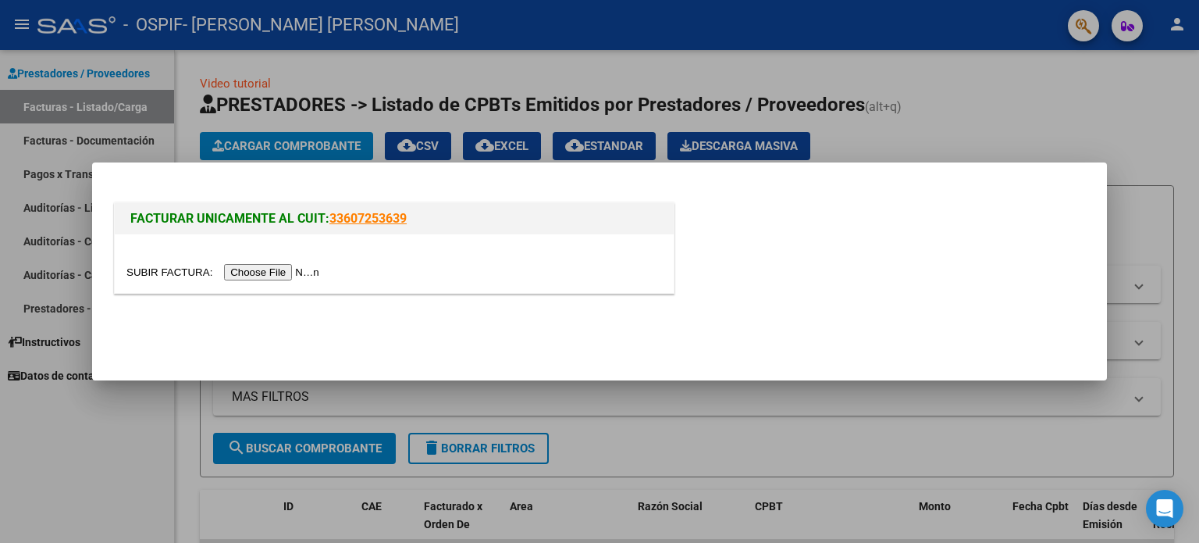
click at [131, 415] on div at bounding box center [599, 271] width 1199 height 543
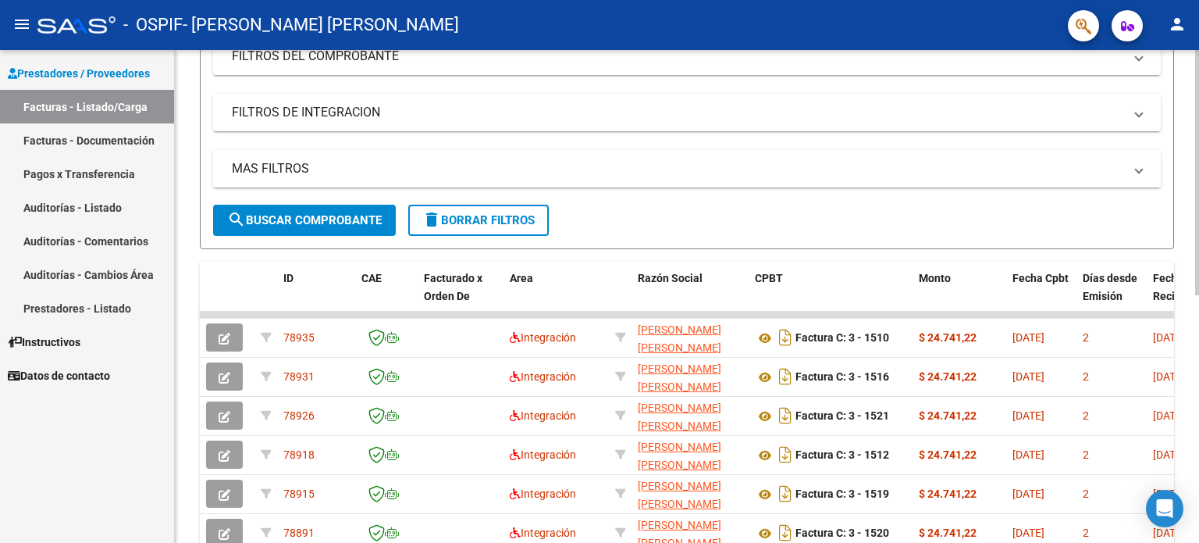
scroll to position [230, 0]
click at [1199, 244] on div at bounding box center [1197, 288] width 4 height 245
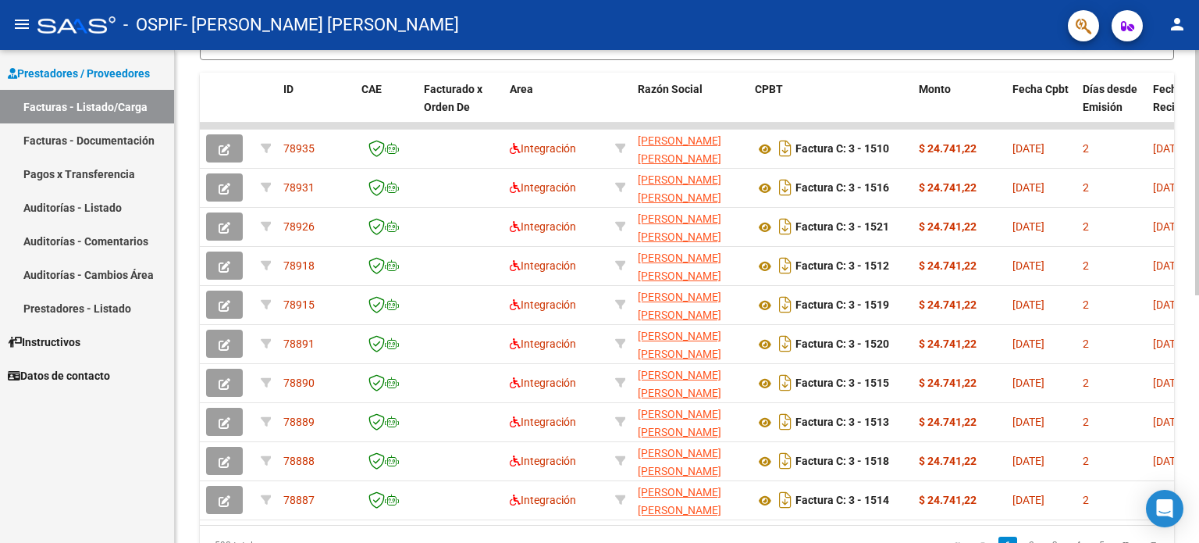
scroll to position [419, 0]
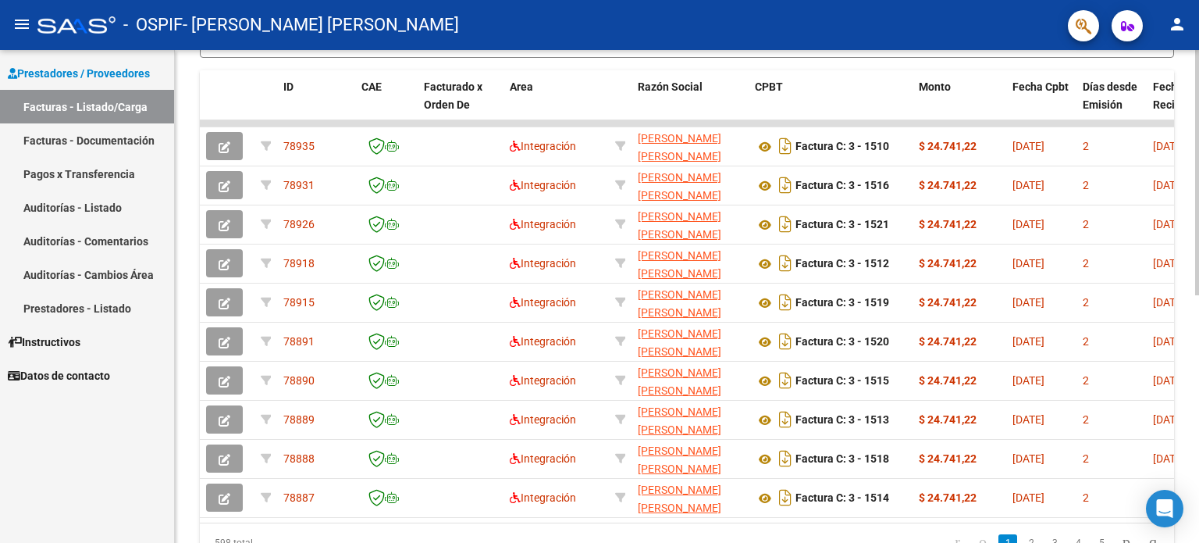
click at [1199, 352] on div at bounding box center [1197, 384] width 4 height 245
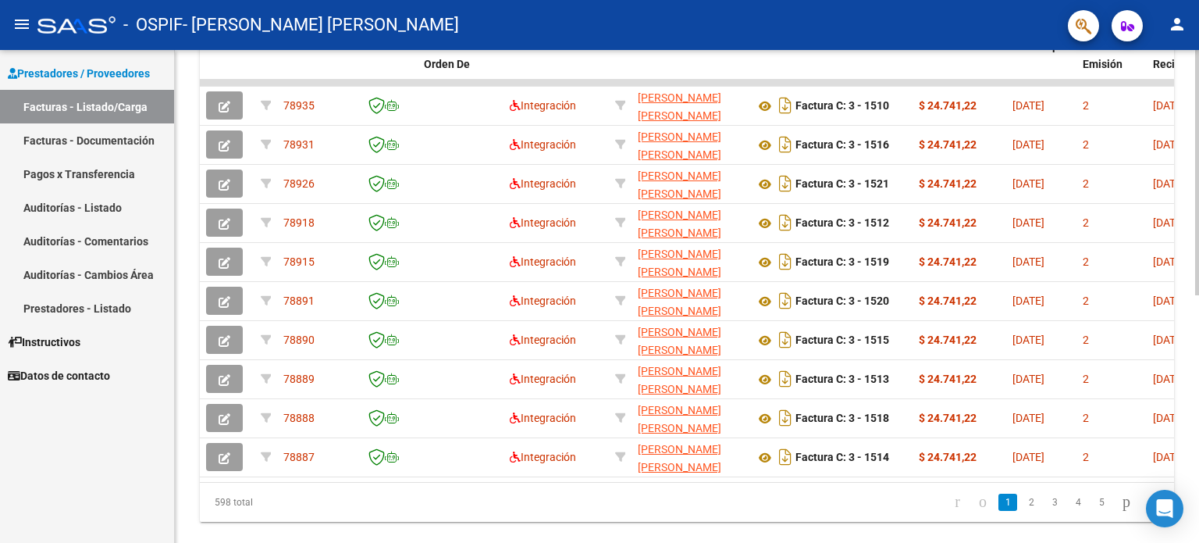
scroll to position [465, 0]
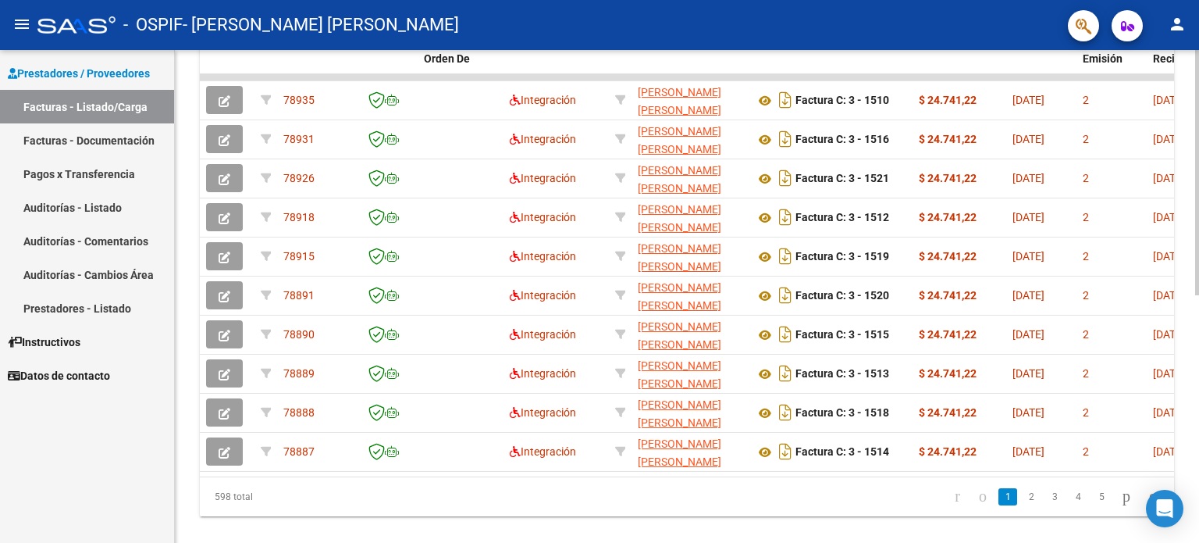
click at [1199, 357] on div at bounding box center [1197, 408] width 4 height 245
drag, startPoint x: 1019, startPoint y: 510, endPoint x: 1011, endPoint y: 505, distance: 9.1
click at [1022, 505] on link "2" at bounding box center [1031, 496] width 19 height 17
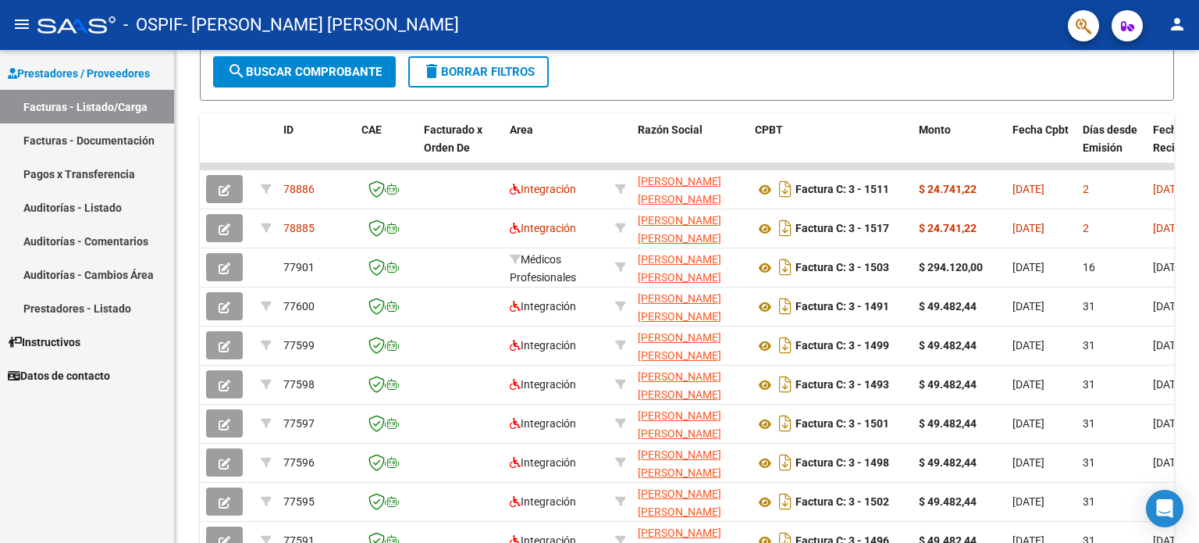
scroll to position [368, 0]
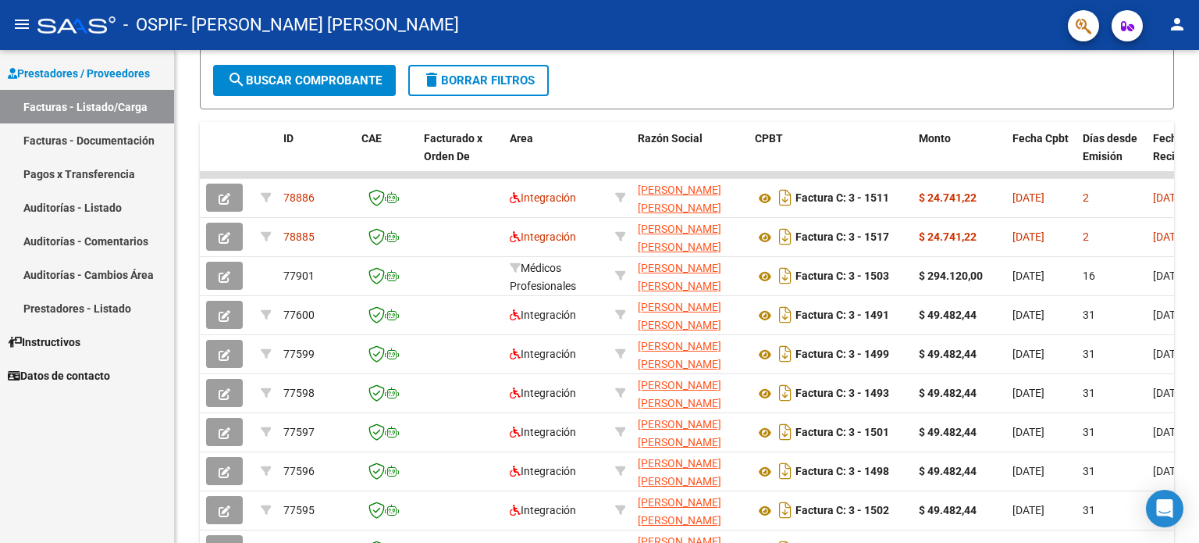
click at [1199, 408] on div at bounding box center [1197, 359] width 4 height 245
